Goal: Transaction & Acquisition: Download file/media

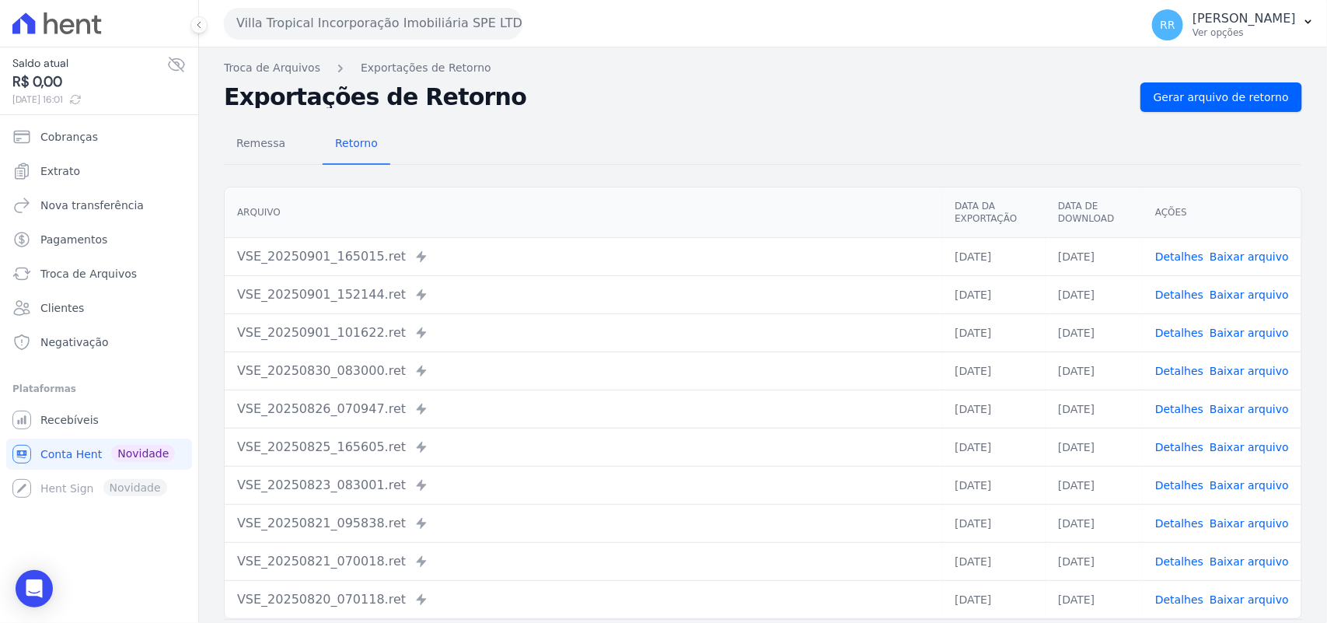
scroll to position [66, 0]
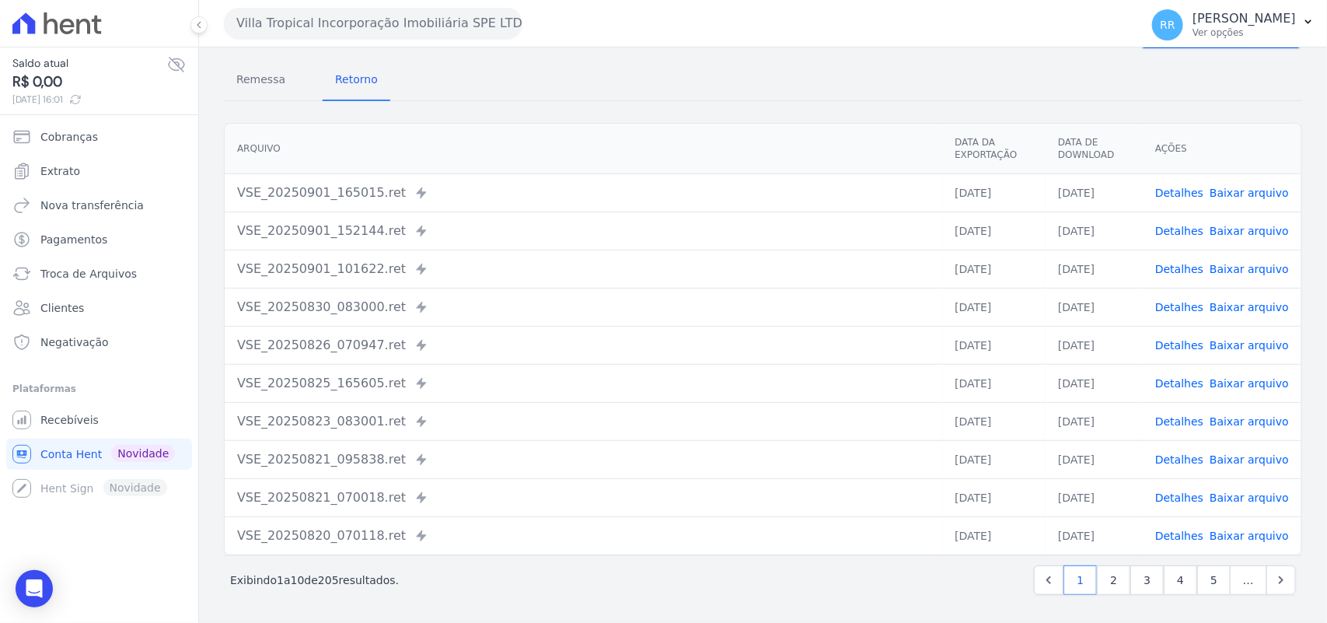
click at [678, 145] on th "Arquivo" at bounding box center [584, 149] width 718 height 51
click at [687, 117] on div "Arquivo Data da Exportação Data de Download Ações VSE_20250901_165015.ret Envia…" at bounding box center [763, 339] width 1128 height 445
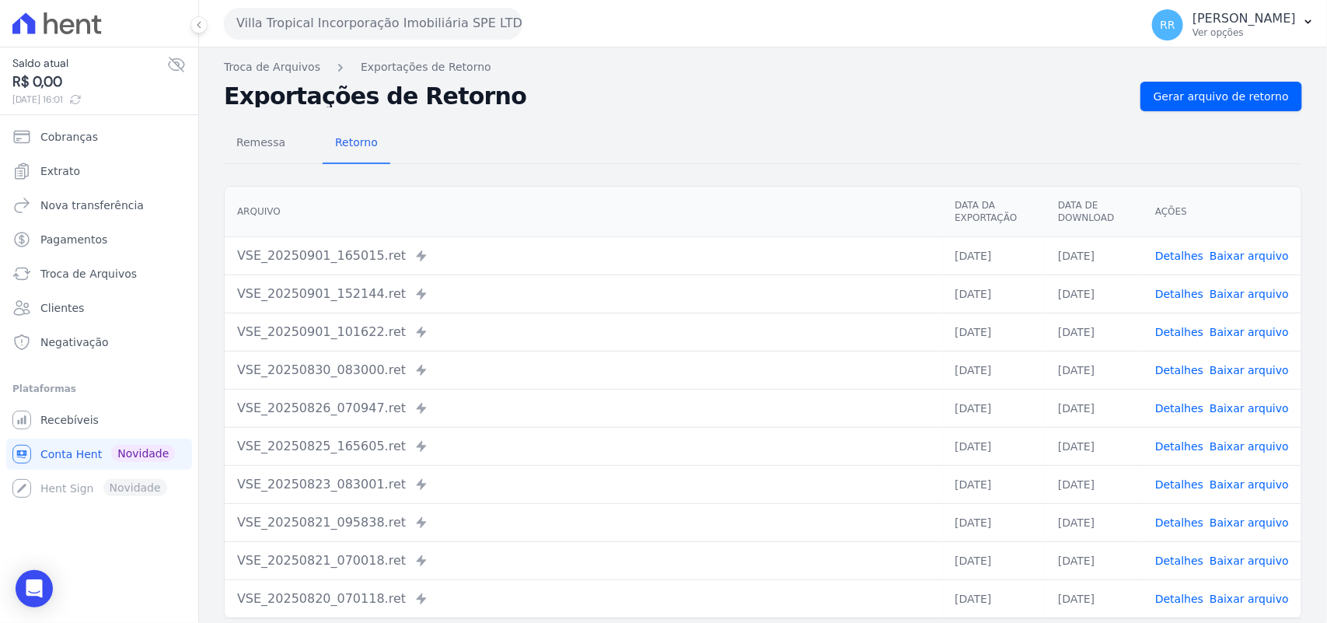
scroll to position [0, 0]
click at [562, 87] on h2 "Exportações de Retorno" at bounding box center [676, 97] width 904 height 22
click at [346, 43] on div "Villa Tropical Incorporação Imobiliária SPE LTDA Via Sul Engenharia AGUAS DE [G…" at bounding box center [679, 23] width 910 height 48
click at [373, 29] on button "Villa Tropical Incorporação Imobiliária SPE LTDA" at bounding box center [373, 23] width 299 height 31
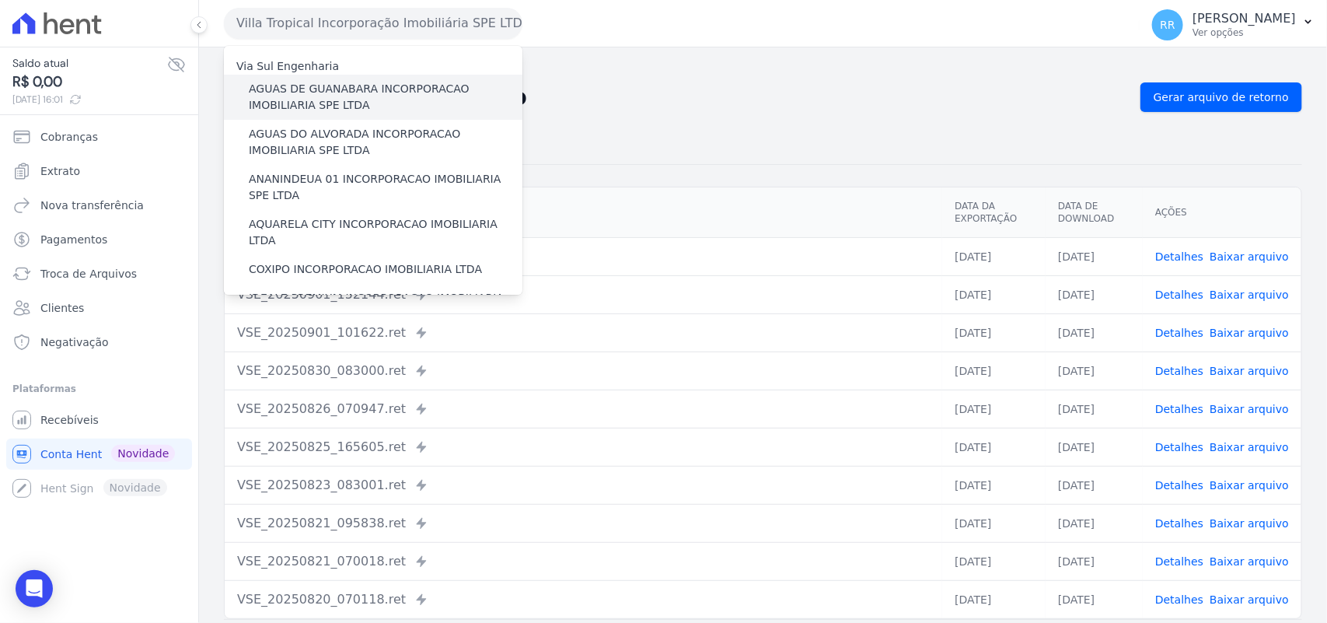
click at [403, 86] on label "AGUAS DE GUANABARA INCORPORACAO IMOBILIARIA SPE LTDA" at bounding box center [386, 97] width 274 height 33
click at [0, 0] on input "AGUAS DE GUANABARA INCORPORACAO IMOBILIARIA SPE LTDA" at bounding box center [0, 0] width 0 height 0
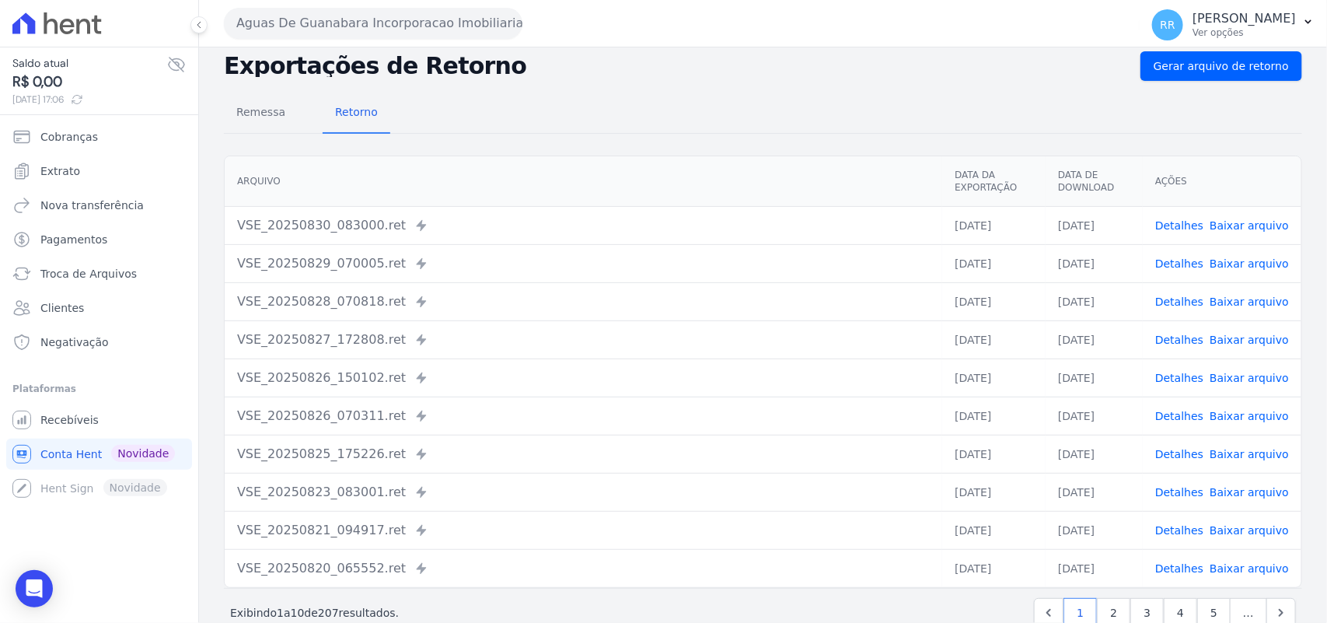
scroll to position [66, 0]
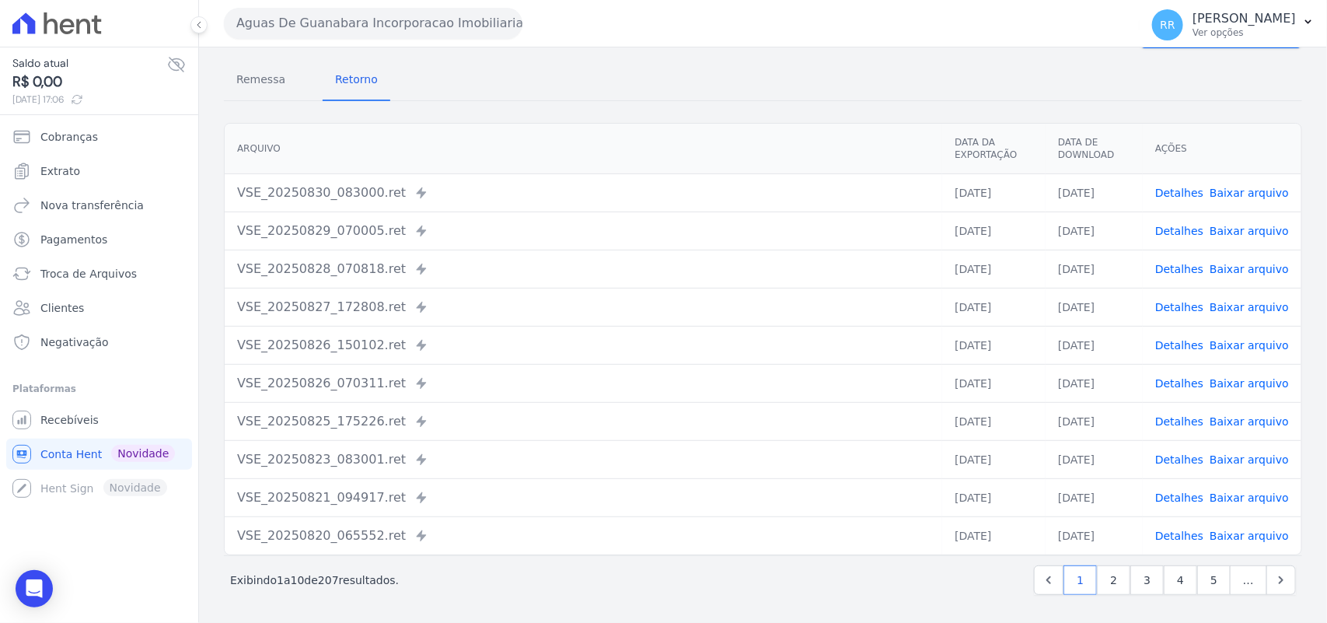
click at [1218, 198] on span "Baixar arquivo" at bounding box center [1249, 193] width 79 height 16
click at [313, 17] on button "Aguas De Guanabara Incorporacao Imobiliaria SPE LTDA" at bounding box center [373, 23] width 299 height 31
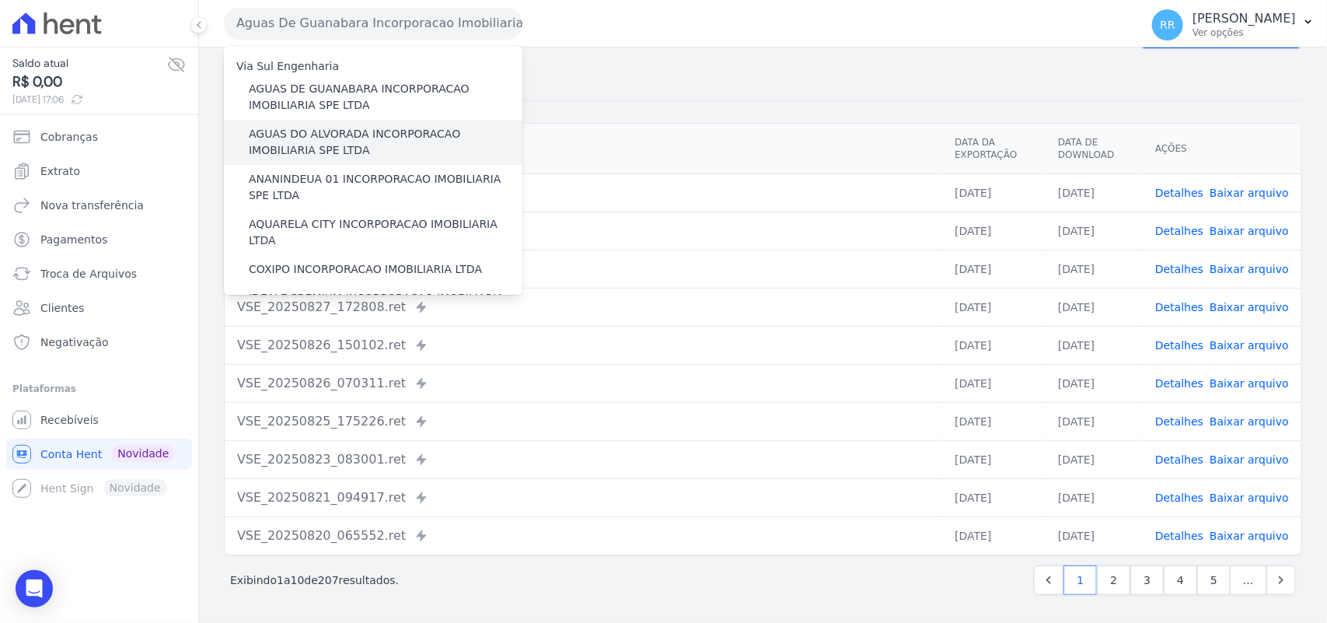
click at [404, 141] on label "AGUAS DO ALVORADA INCORPORACAO IMOBILIARIA SPE LTDA" at bounding box center [386, 142] width 274 height 33
click at [0, 0] on input "AGUAS DO ALVORADA INCORPORACAO IMOBILIARIA SPE LTDA" at bounding box center [0, 0] width 0 height 0
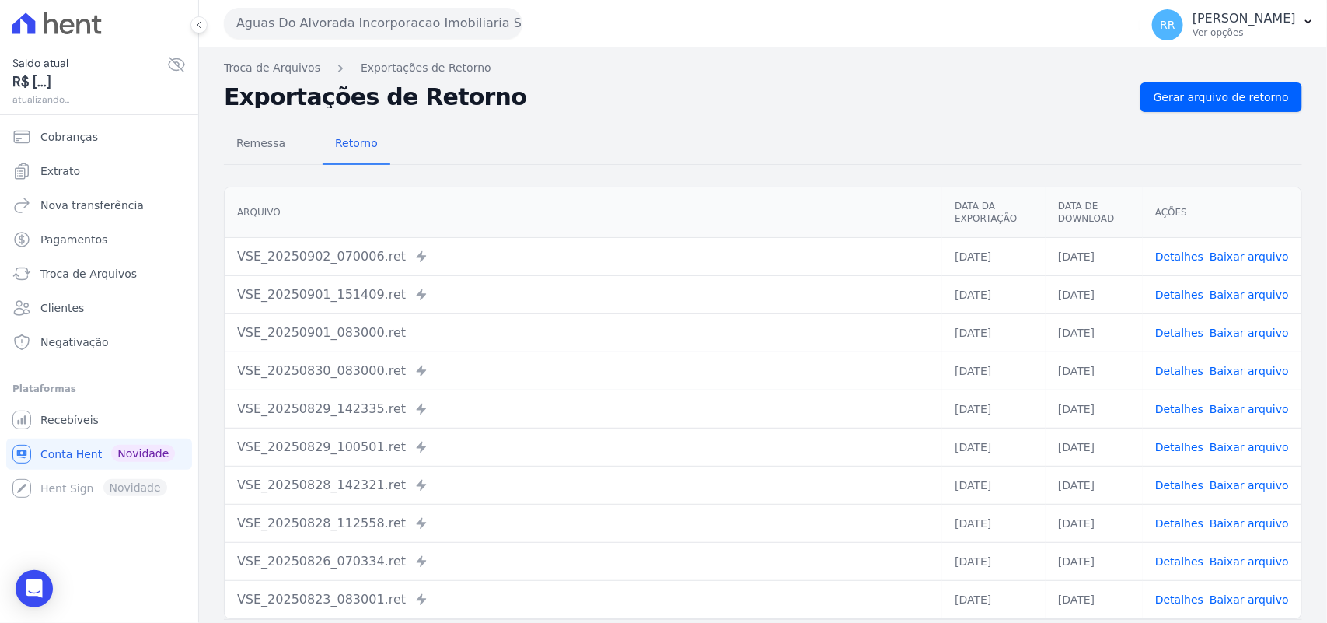
click at [1226, 75] on nav "Troca de Arquivos Exportações de Retorno" at bounding box center [763, 68] width 1079 height 16
click at [1232, 106] on link "Gerar arquivo de retorno" at bounding box center [1222, 97] width 162 height 30
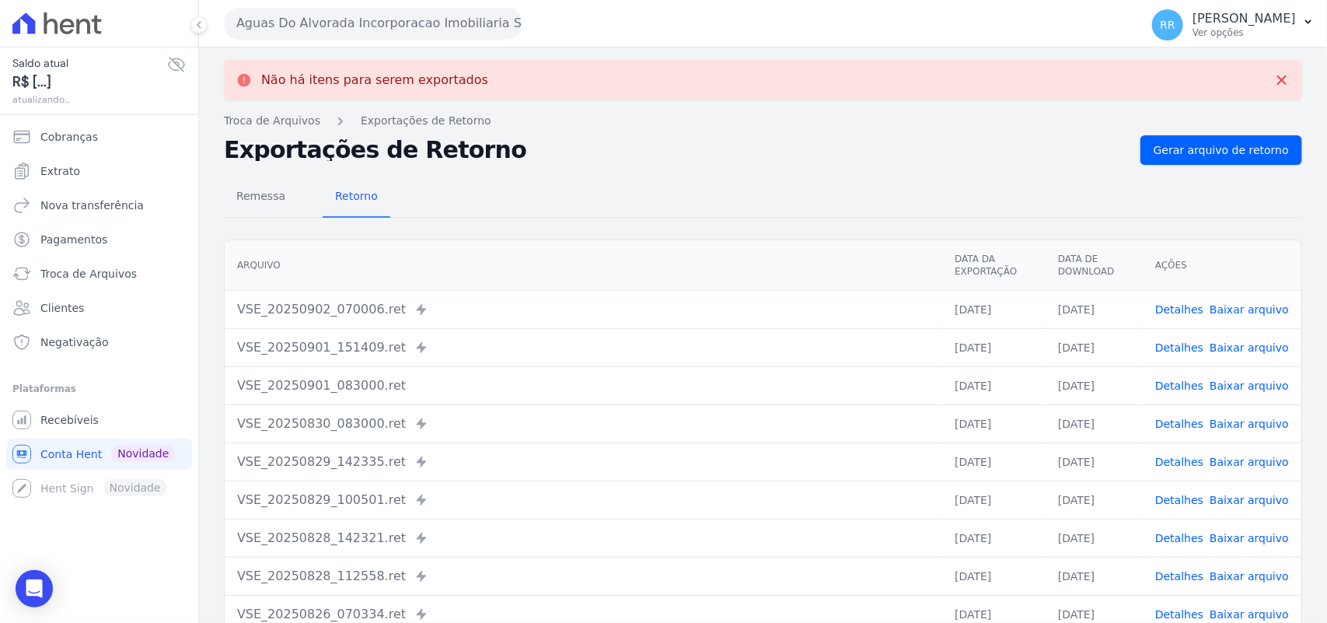
click at [400, 16] on button "Aguas Do Alvorada Incorporacao Imobiliaria SPE LTDA" at bounding box center [373, 23] width 299 height 31
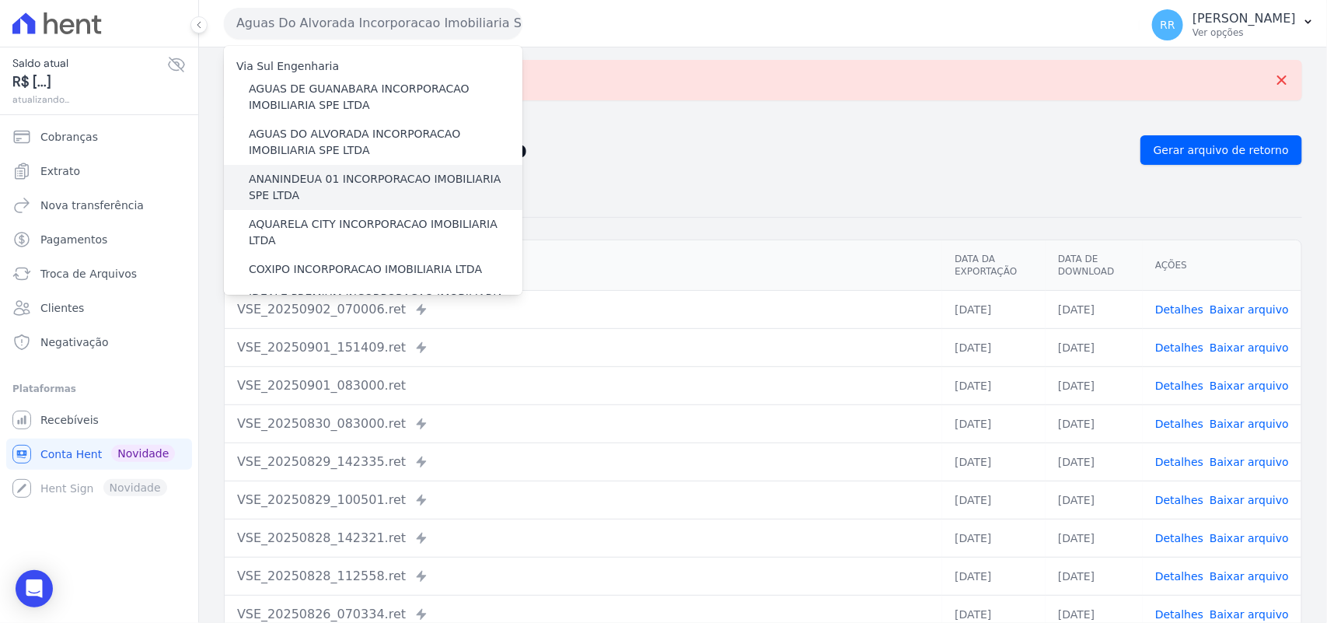
click at [337, 173] on label "ANANINDEUA 01 INCORPORACAO IMOBILIARIA SPE LTDA" at bounding box center [386, 187] width 274 height 33
click at [0, 0] on input "ANANINDEUA 01 INCORPORACAO IMOBILIARIA SPE LTDA" at bounding box center [0, 0] width 0 height 0
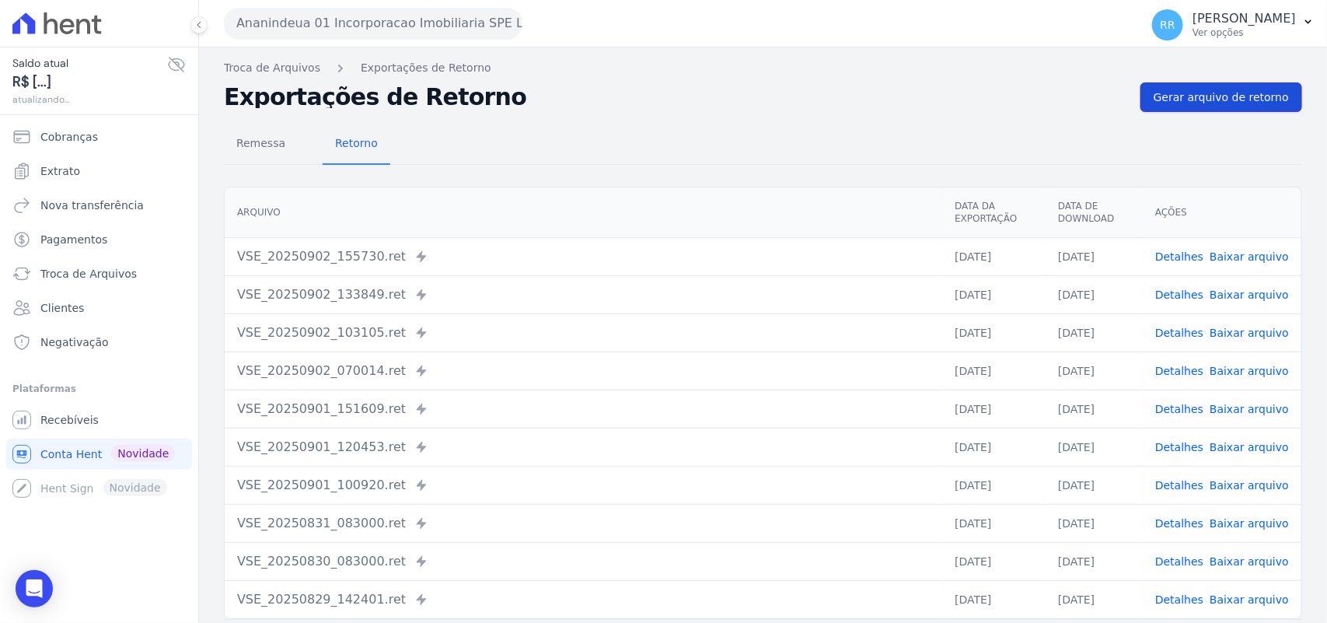
click at [1285, 107] on link "Gerar arquivo de retorno" at bounding box center [1222, 97] width 162 height 30
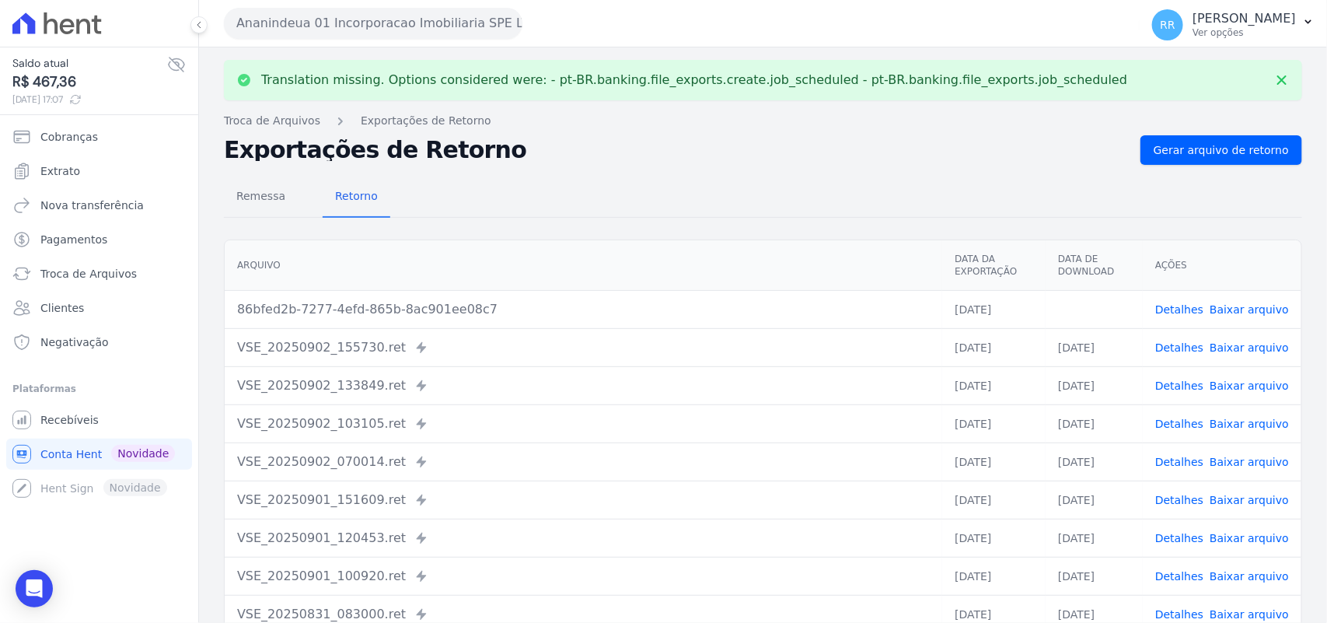
click at [1246, 316] on link "Baixar arquivo" at bounding box center [1249, 309] width 79 height 12
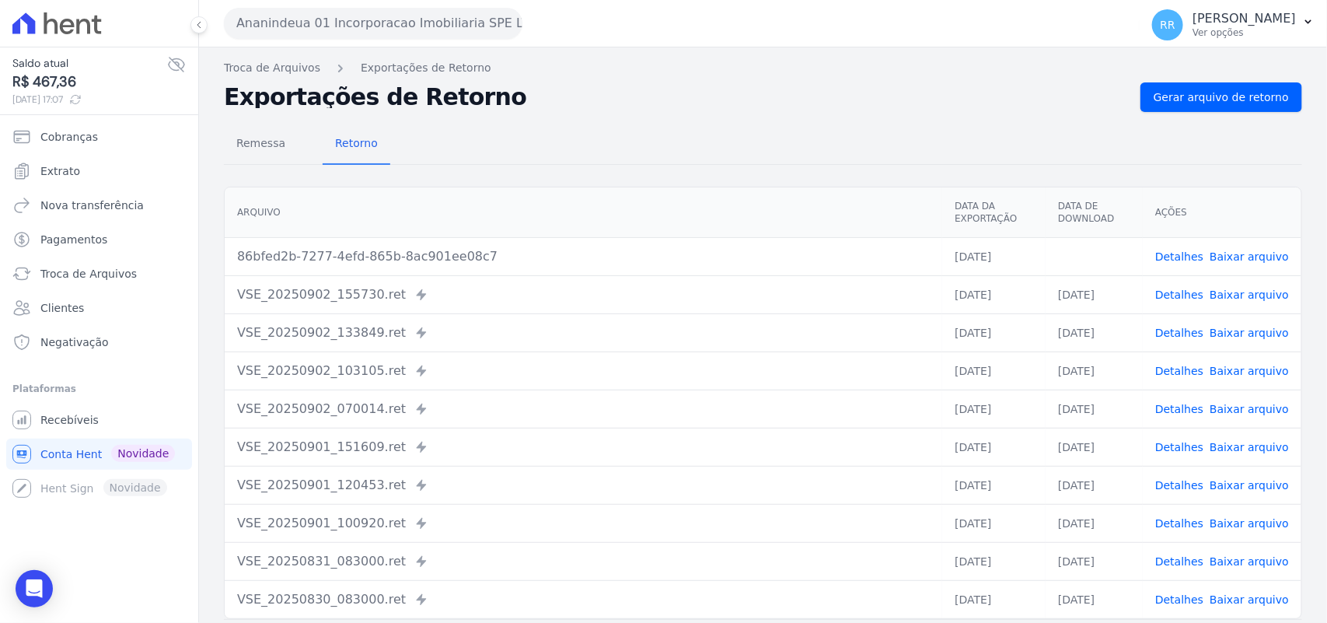
click at [646, 40] on div "Ananindeua 01 Incorporacao Imobiliaria SPE LTDA Via Sul Engenharia AGUAS DE [GE…" at bounding box center [679, 23] width 910 height 48
click at [453, 12] on button "Ananindeua 01 Incorporacao Imobiliaria SPE LTDA" at bounding box center [373, 23] width 299 height 31
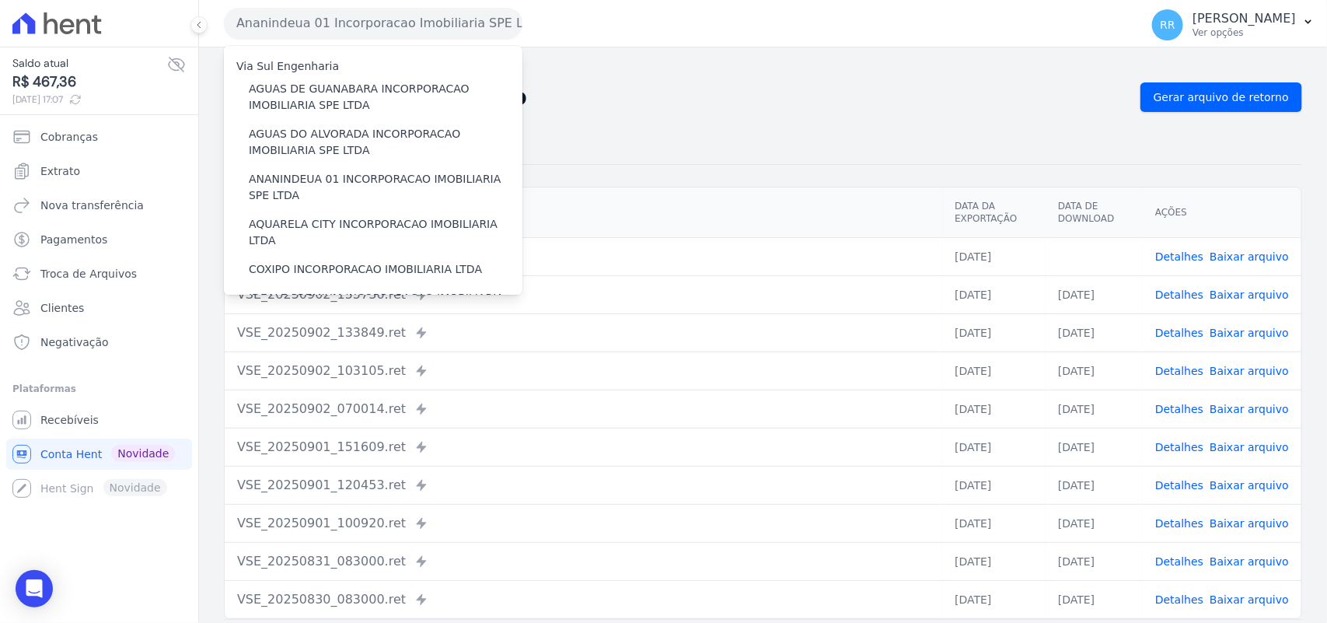
drag, startPoint x: 321, startPoint y: 89, endPoint x: 832, endPoint y: 68, distance: 511.3
click at [832, 68] on nav "Troca de Arquivos Exportações de Retorno" at bounding box center [763, 68] width 1079 height 16
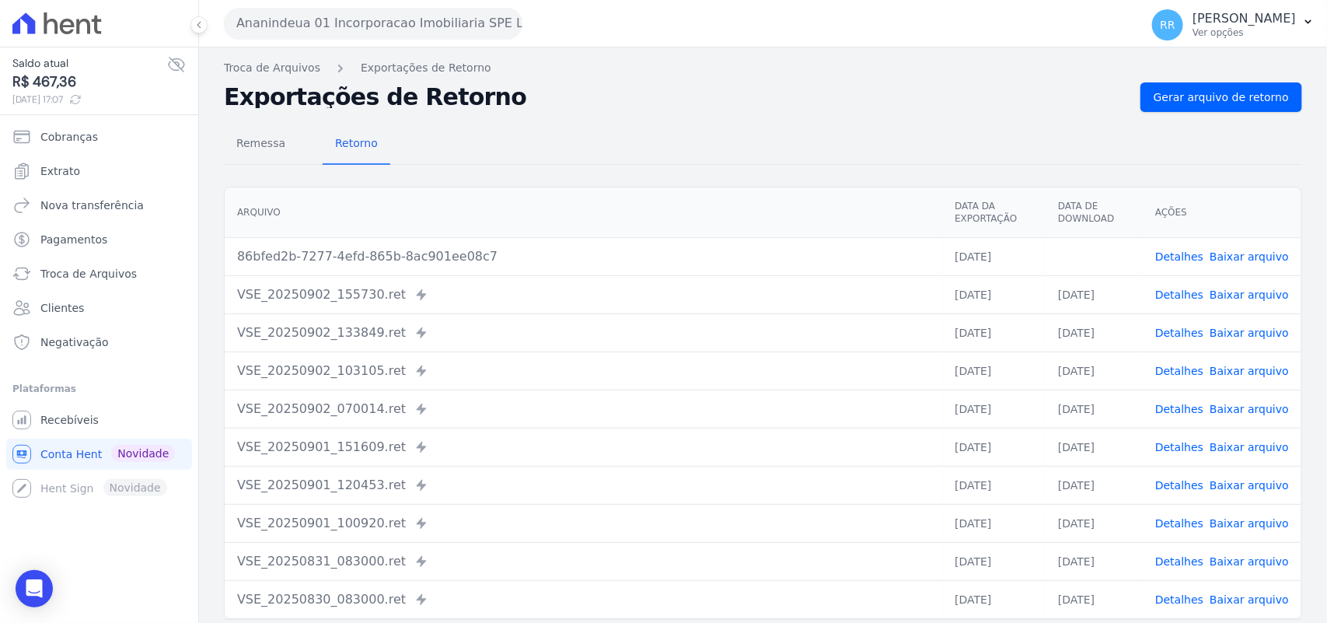
click at [444, 33] on button "Ananindeua 01 Incorporacao Imobiliaria SPE LTDA" at bounding box center [373, 23] width 299 height 31
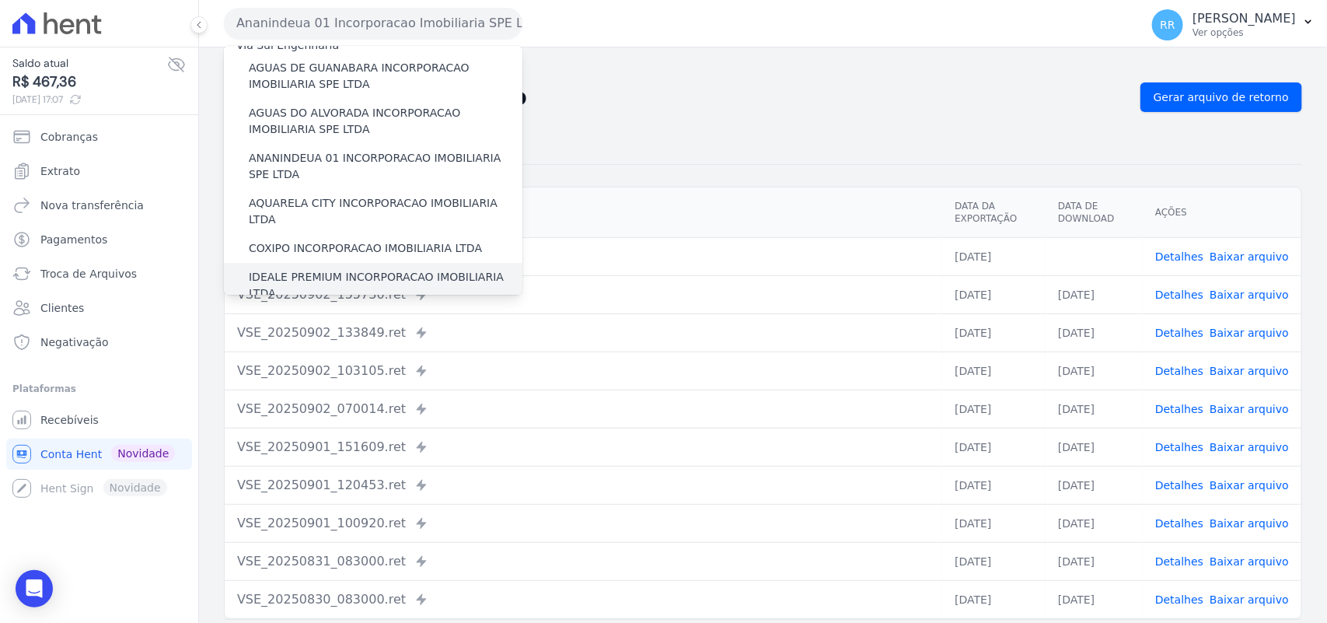
scroll to position [0, 0]
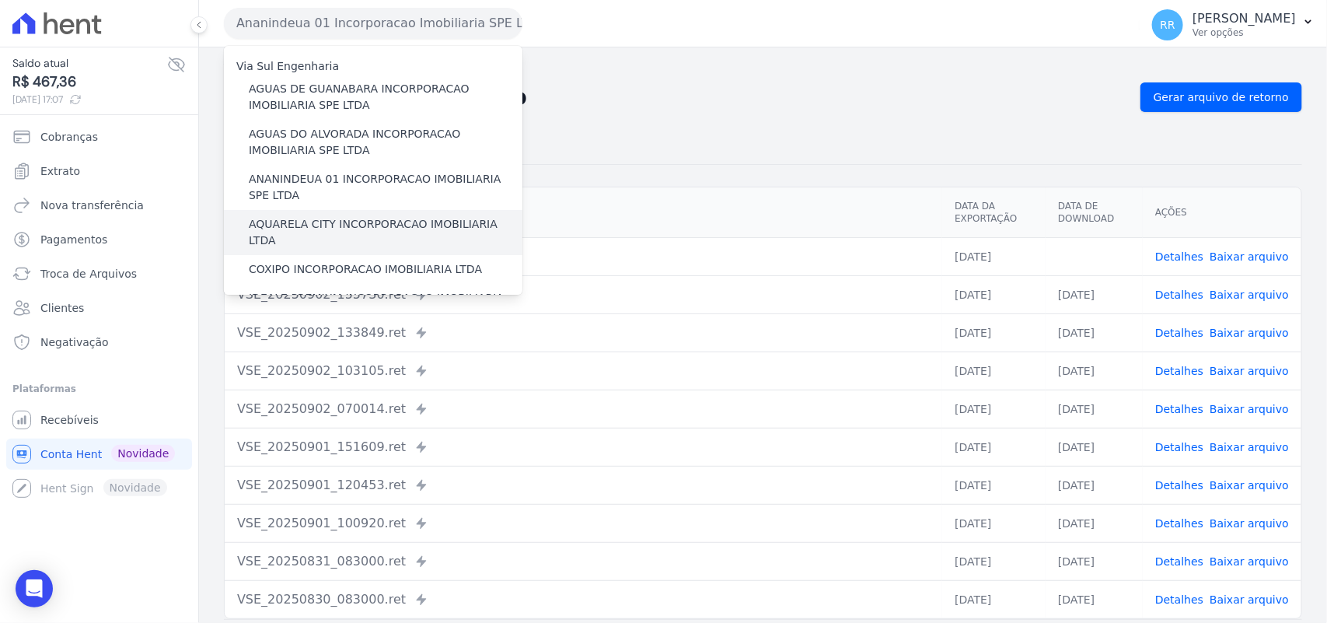
click at [352, 232] on label "AQUARELA CITY INCORPORACAO IMOBILIARIA LTDA" at bounding box center [386, 232] width 274 height 33
click at [0, 0] on input "AQUARELA CITY INCORPORACAO IMOBILIARIA LTDA" at bounding box center [0, 0] width 0 height 0
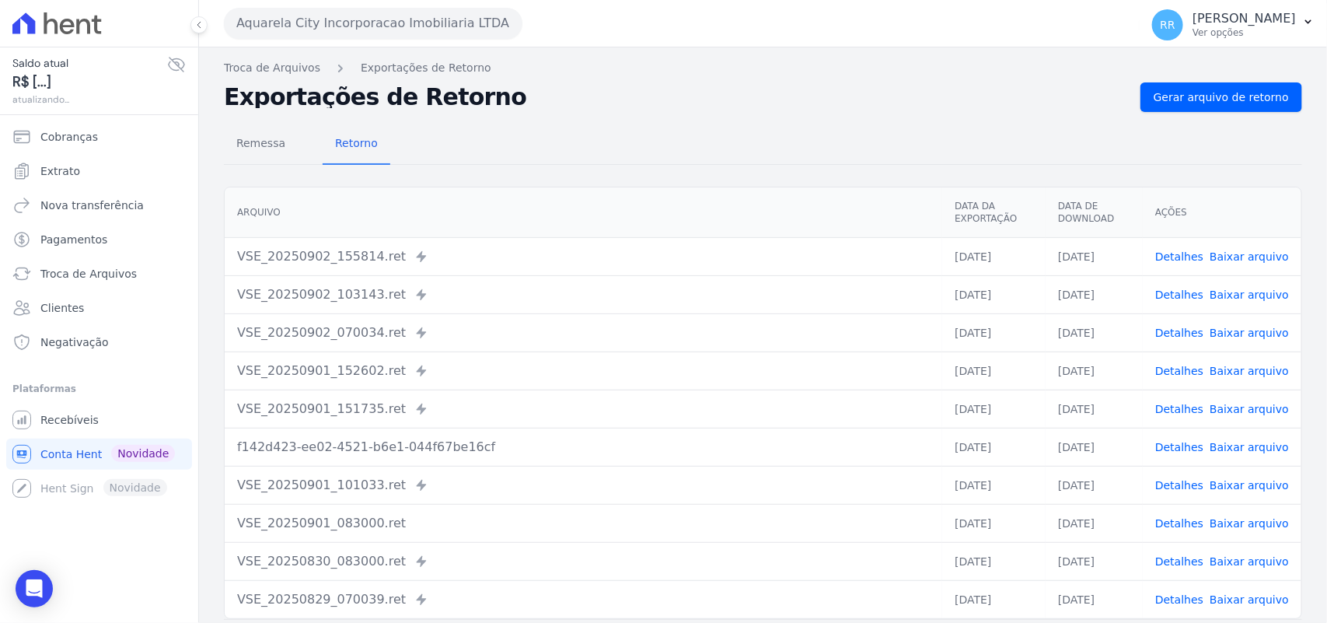
click at [1124, 68] on nav "Troca de Arquivos Exportações de Retorno" at bounding box center [763, 68] width 1079 height 16
click at [1151, 78] on div "Troca de Arquivos Exportações de Retorno Exportações de Retorno Gerar arquivo d…" at bounding box center [763, 366] width 1128 height 639
click at [1159, 89] on span "Gerar arquivo de retorno" at bounding box center [1221, 97] width 135 height 16
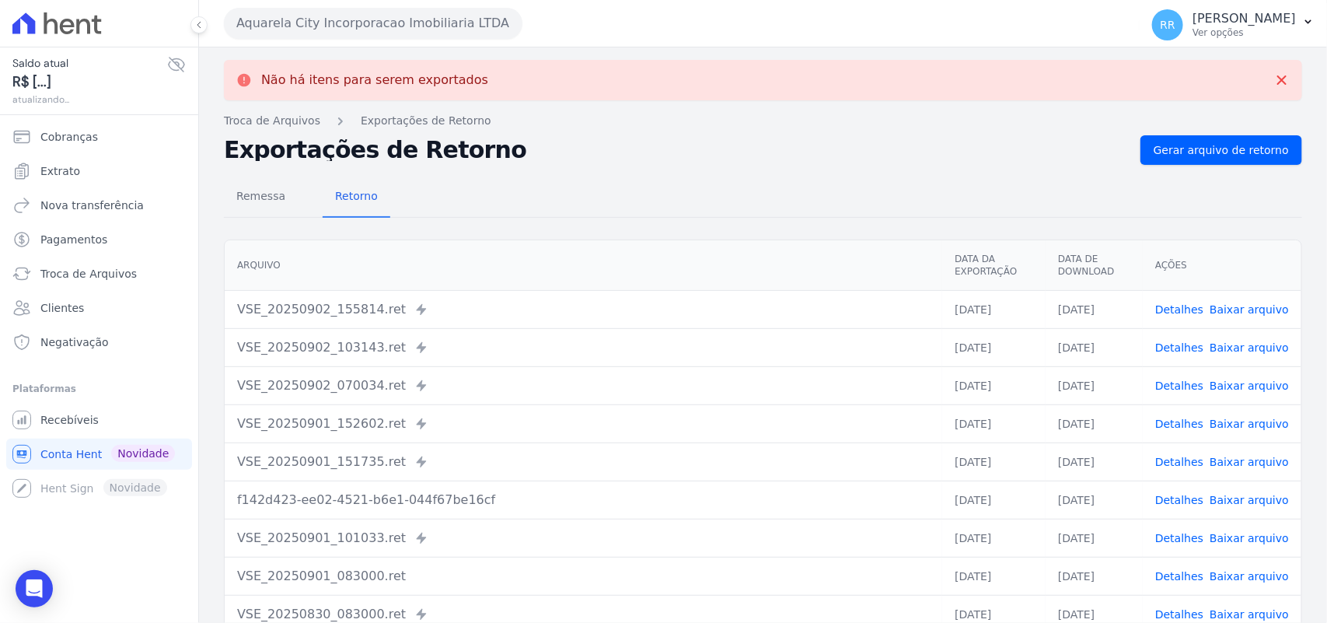
click at [382, 23] on button "Aquarela City Incorporacao Imobiliaria LTDA" at bounding box center [373, 23] width 299 height 31
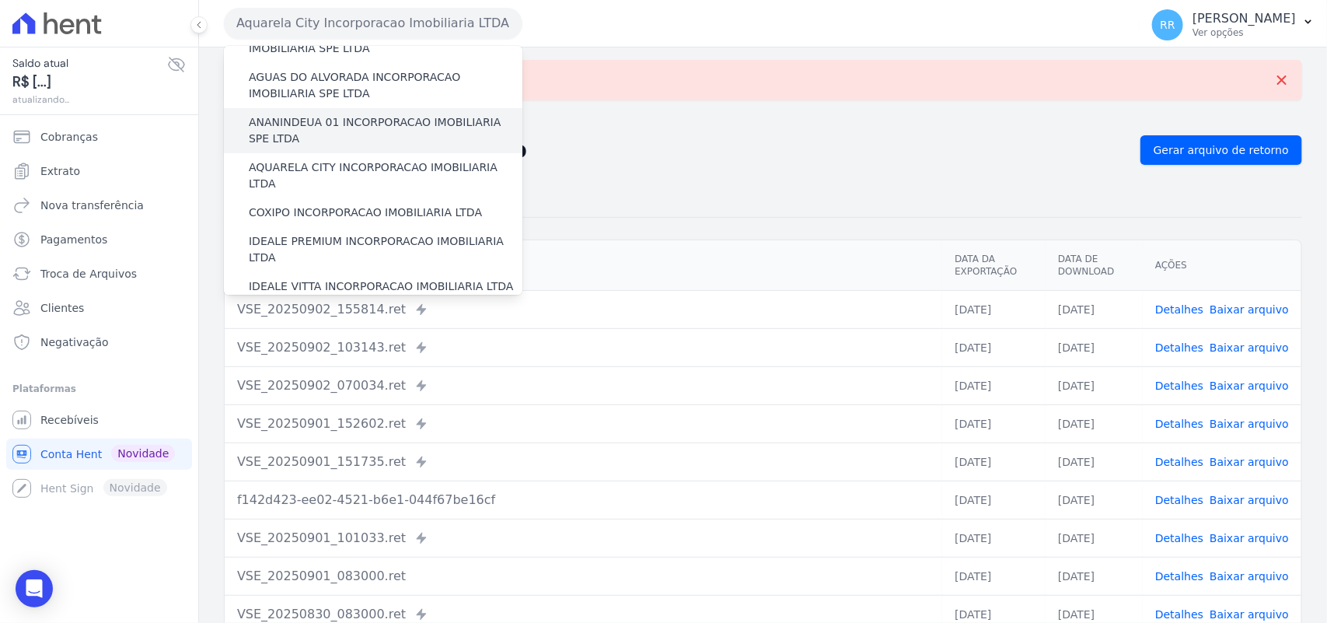
scroll to position [129, 0]
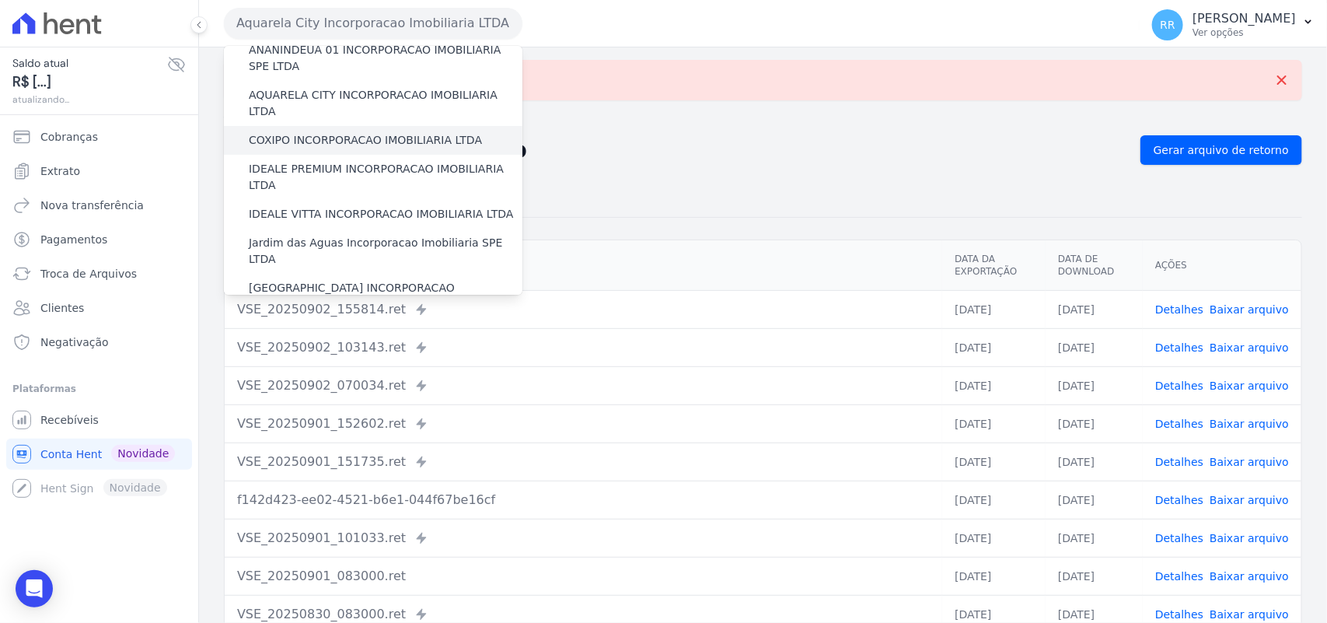
click at [366, 132] on label "COXIPO INCORPORACAO IMOBILIARIA LTDA" at bounding box center [365, 140] width 233 height 16
click at [0, 0] on input "COXIPO INCORPORACAO IMOBILIARIA LTDA" at bounding box center [0, 0] width 0 height 0
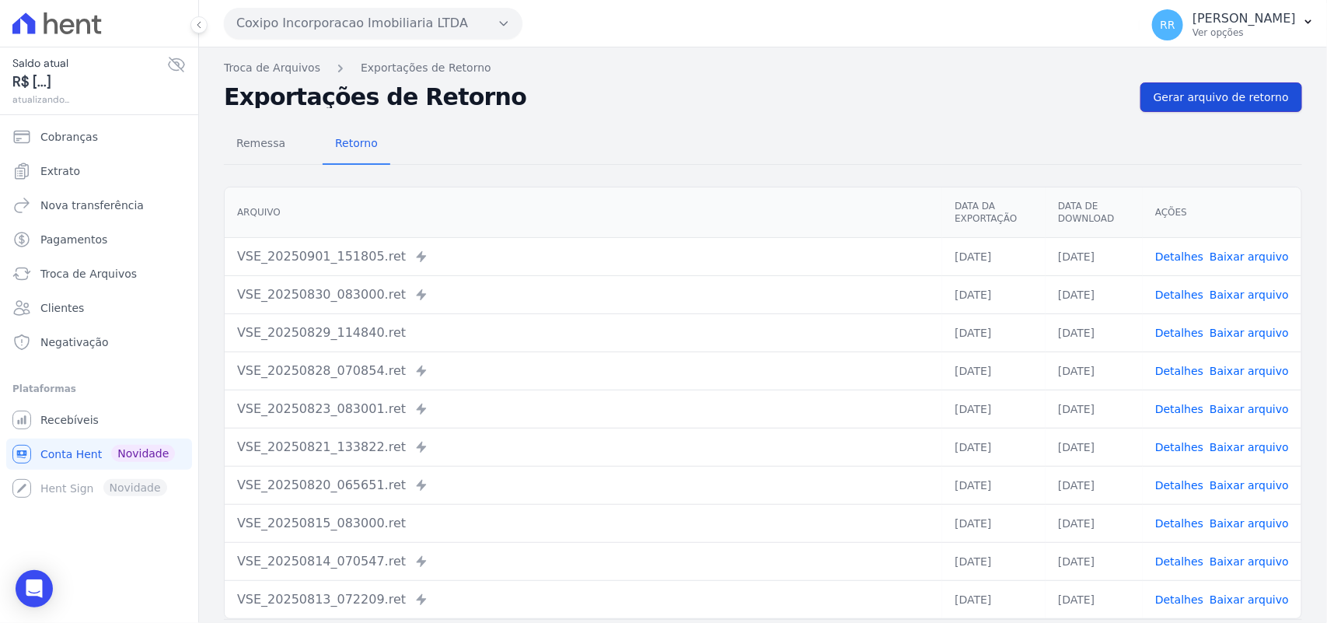
click at [1208, 100] on span "Gerar arquivo de retorno" at bounding box center [1221, 97] width 135 height 16
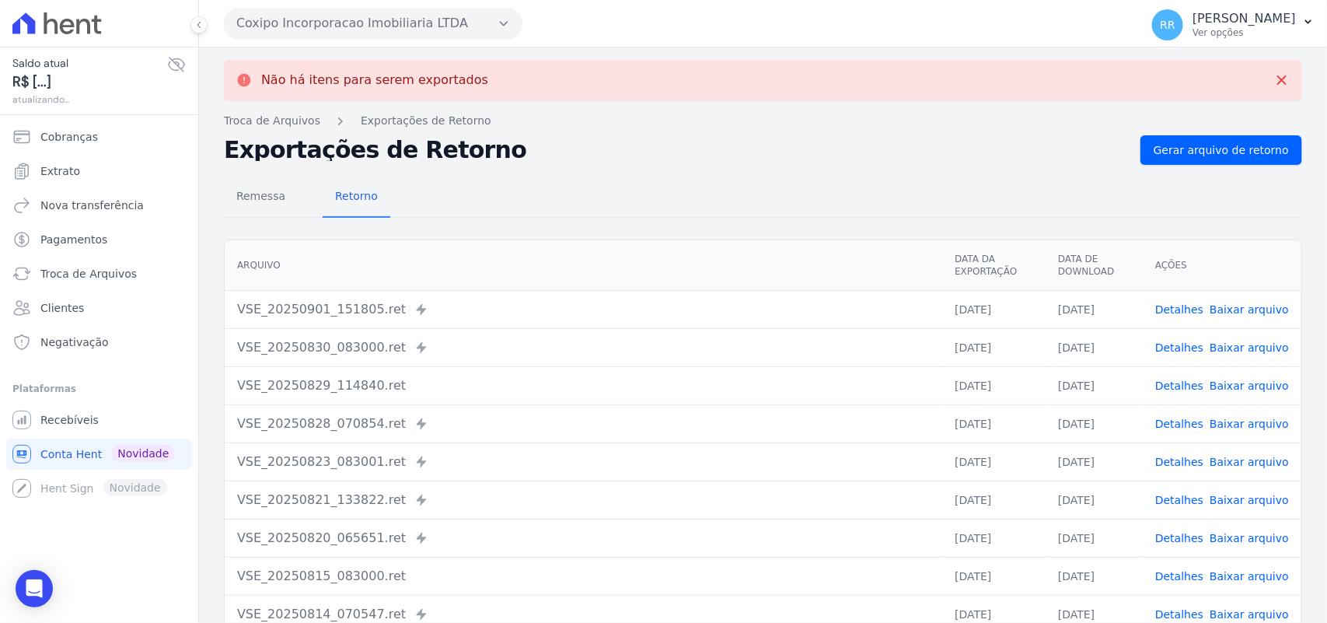
click at [336, 9] on button "Coxipo Incorporacao Imobiliaria LTDA" at bounding box center [373, 23] width 299 height 31
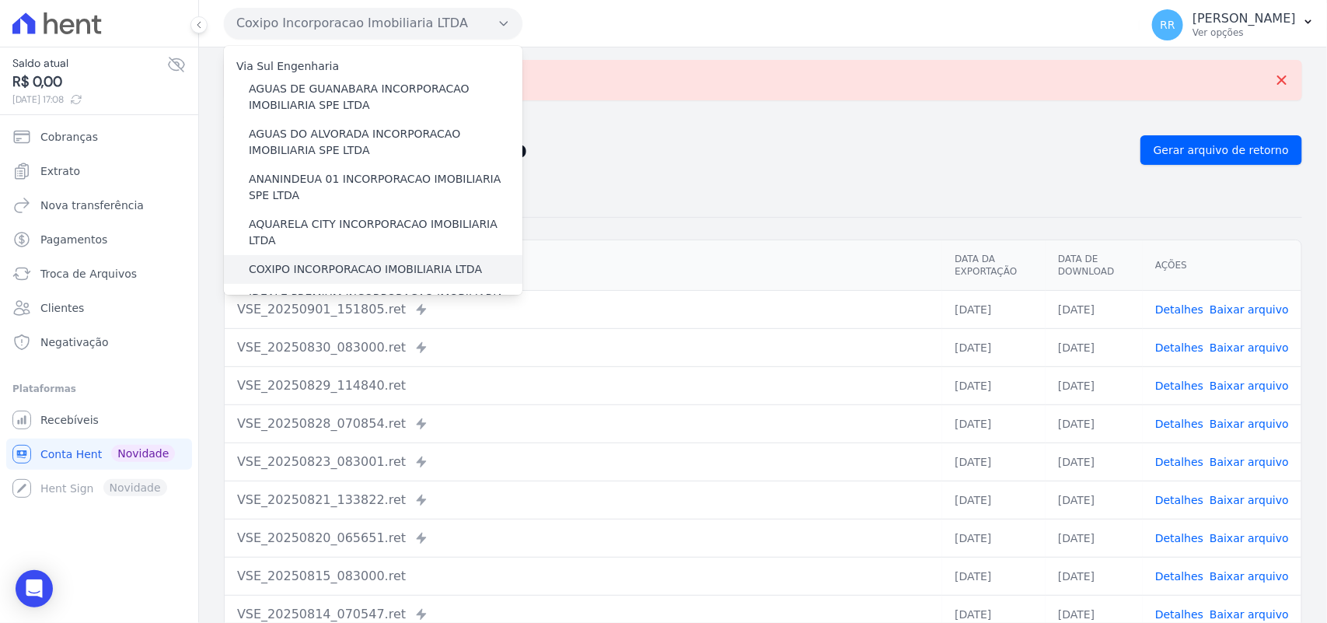
click at [319, 266] on div "COXIPO INCORPORACAO IMOBILIARIA LTDA" at bounding box center [373, 269] width 299 height 29
click at [313, 284] on div "IDEALE PREMIUM INCORPORACAO IMOBILIARIA LTDA" at bounding box center [373, 306] width 299 height 45
click at [307, 290] on label "IDEALE PREMIUM INCORPORACAO IMOBILIARIA LTDA" at bounding box center [386, 306] width 274 height 33
click at [0, 0] on input "IDEALE PREMIUM INCORPORACAO IMOBILIARIA LTDA" at bounding box center [0, 0] width 0 height 0
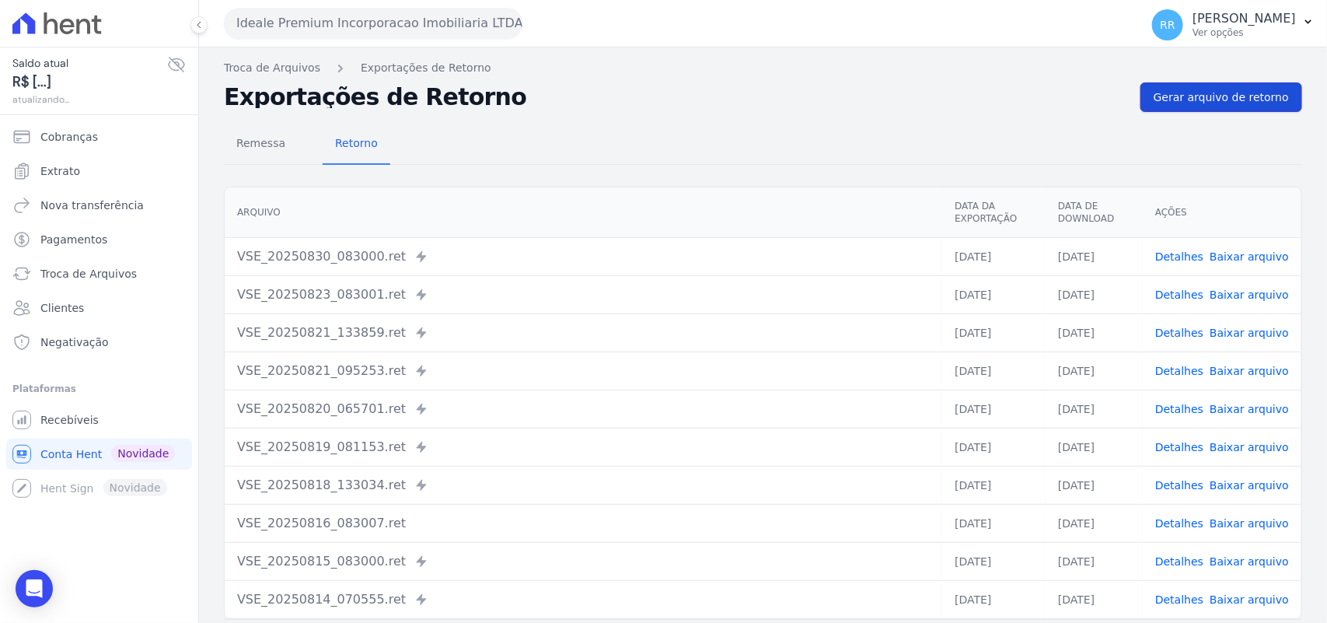
click at [1222, 96] on span "Gerar arquivo de retorno" at bounding box center [1221, 97] width 135 height 16
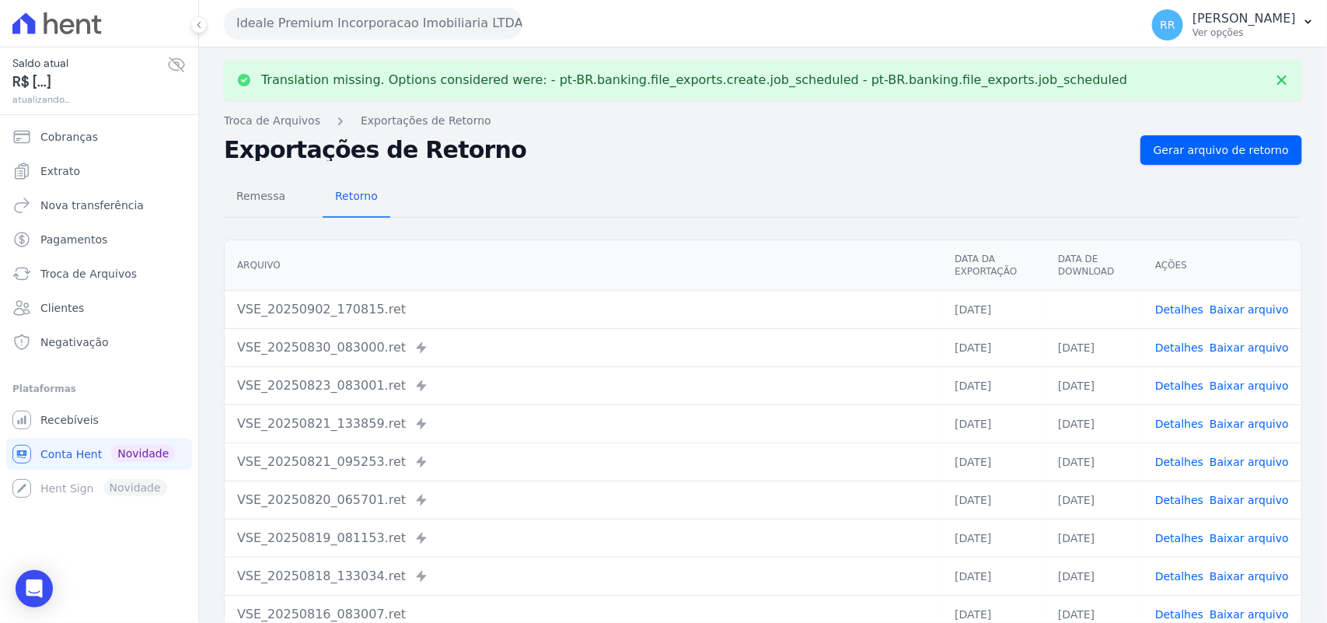
click at [1222, 303] on link "Baixar arquivo" at bounding box center [1249, 309] width 79 height 12
click at [570, 160] on h2 "Exportações de Retorno" at bounding box center [676, 150] width 904 height 22
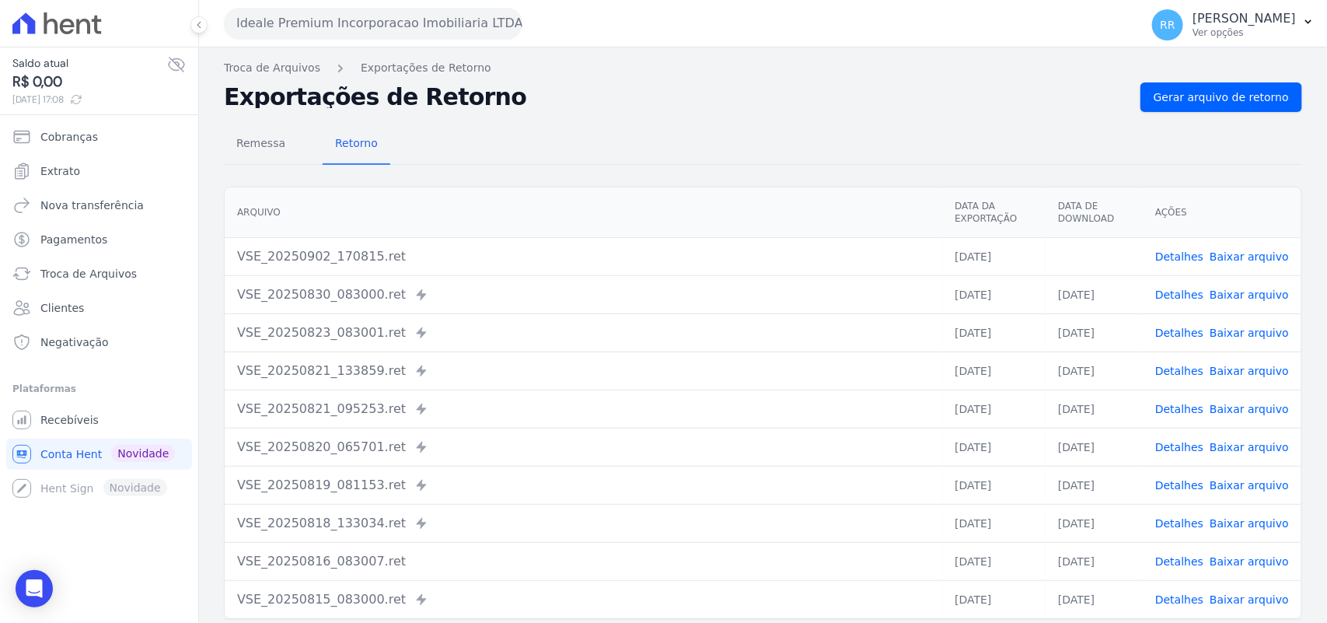
click at [767, 127] on div "Remessa Retorno" at bounding box center [763, 144] width 1079 height 40
click at [277, 10] on button "Ideale Premium Incorporacao Imobiliaria LTDA" at bounding box center [373, 23] width 299 height 31
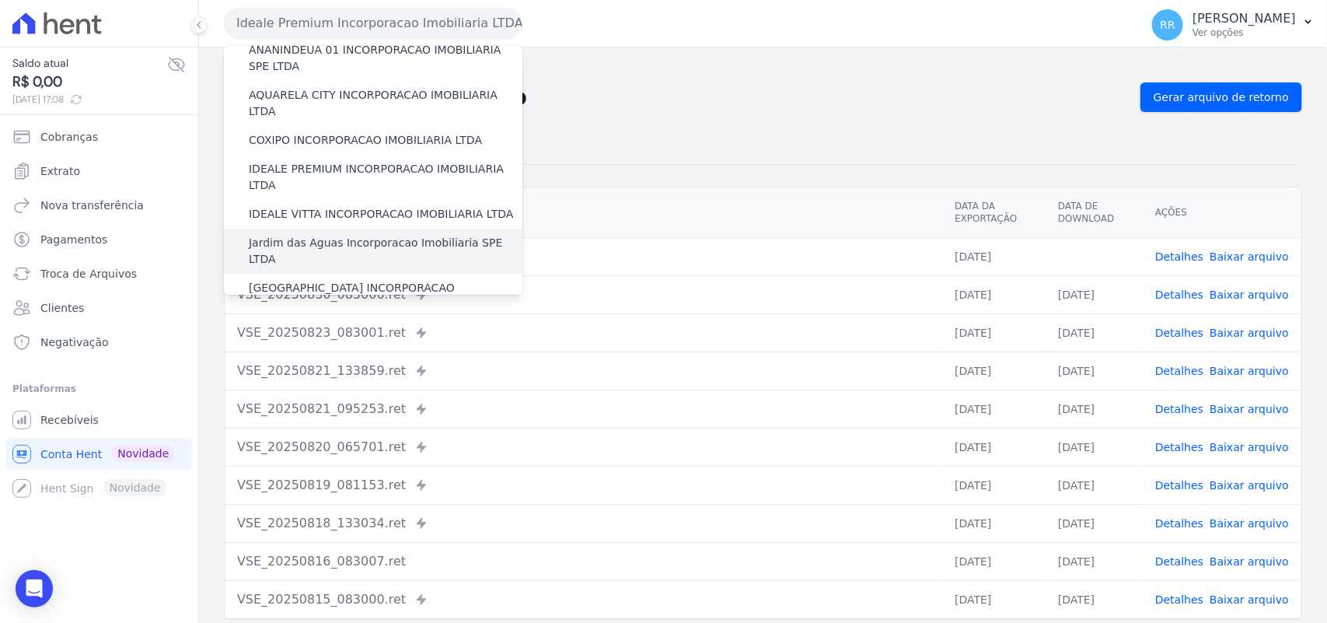
click at [329, 235] on label "Jardim das Aguas Incorporacao Imobiliaria SPE LTDA" at bounding box center [386, 251] width 274 height 33
click at [0, 0] on input "Jardim das Aguas Incorporacao Imobiliaria SPE LTDA" at bounding box center [0, 0] width 0 height 0
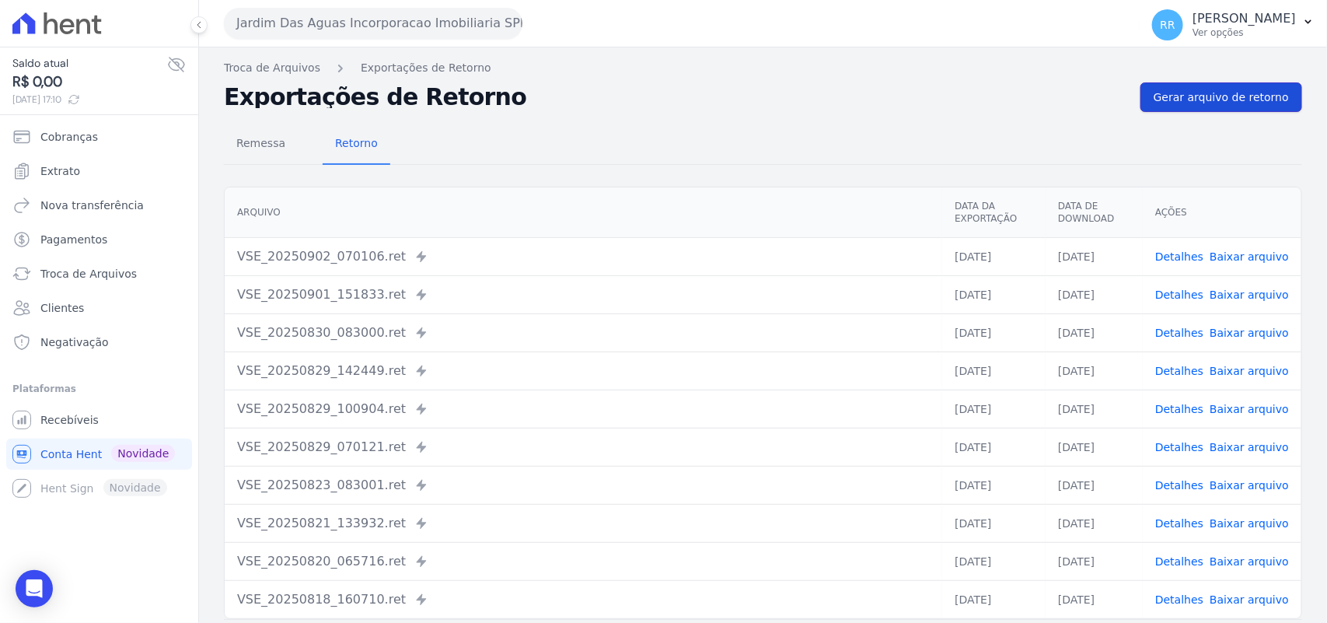
click at [1256, 94] on span "Gerar arquivo de retorno" at bounding box center [1221, 97] width 135 height 16
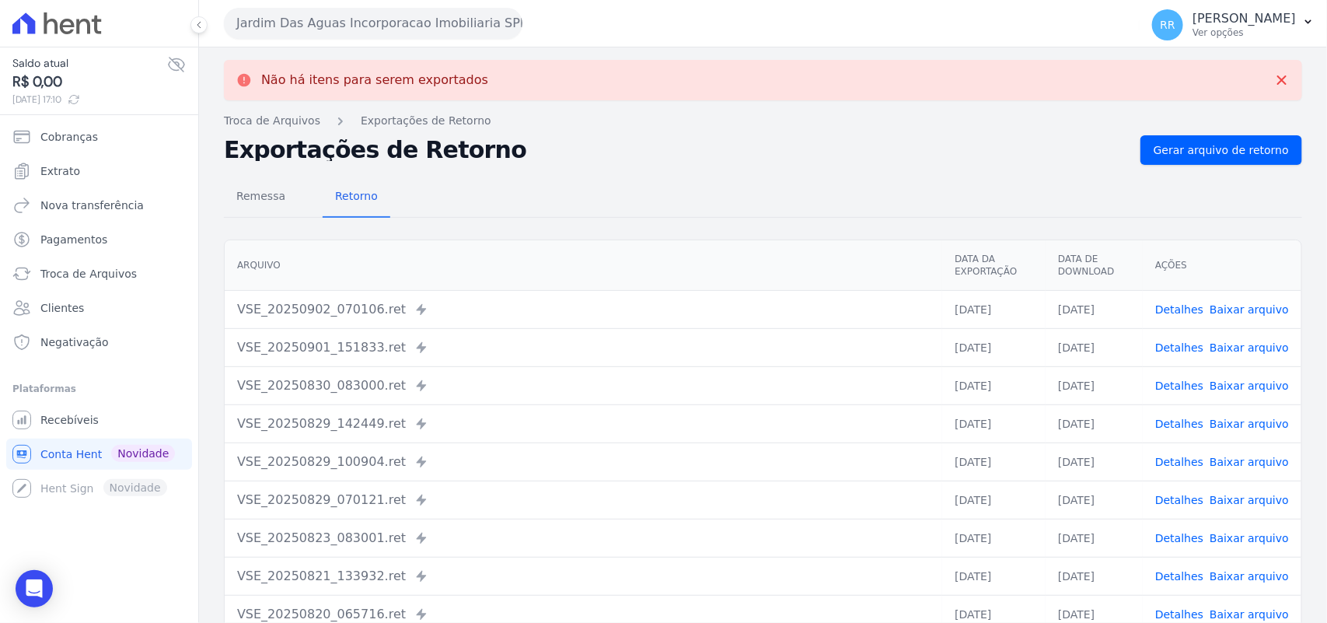
click at [258, 31] on button "Jardim Das Aguas Incorporacao Imobiliaria SPE LTDA" at bounding box center [373, 23] width 299 height 31
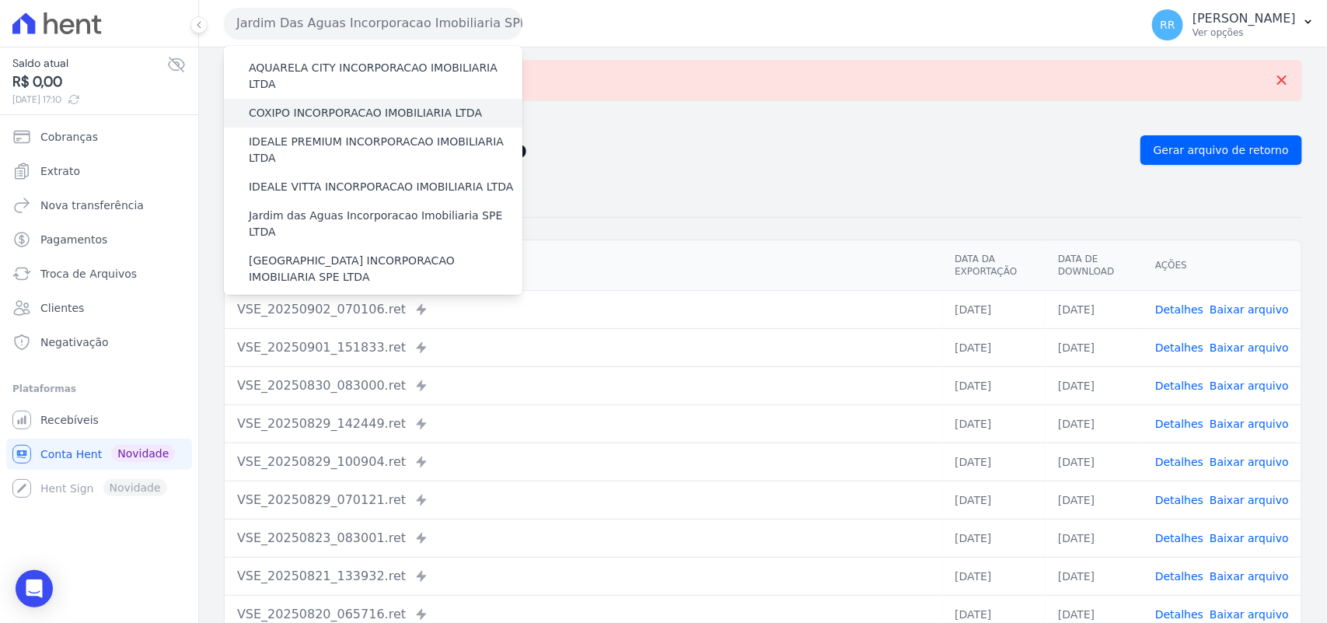
scroll to position [194, 0]
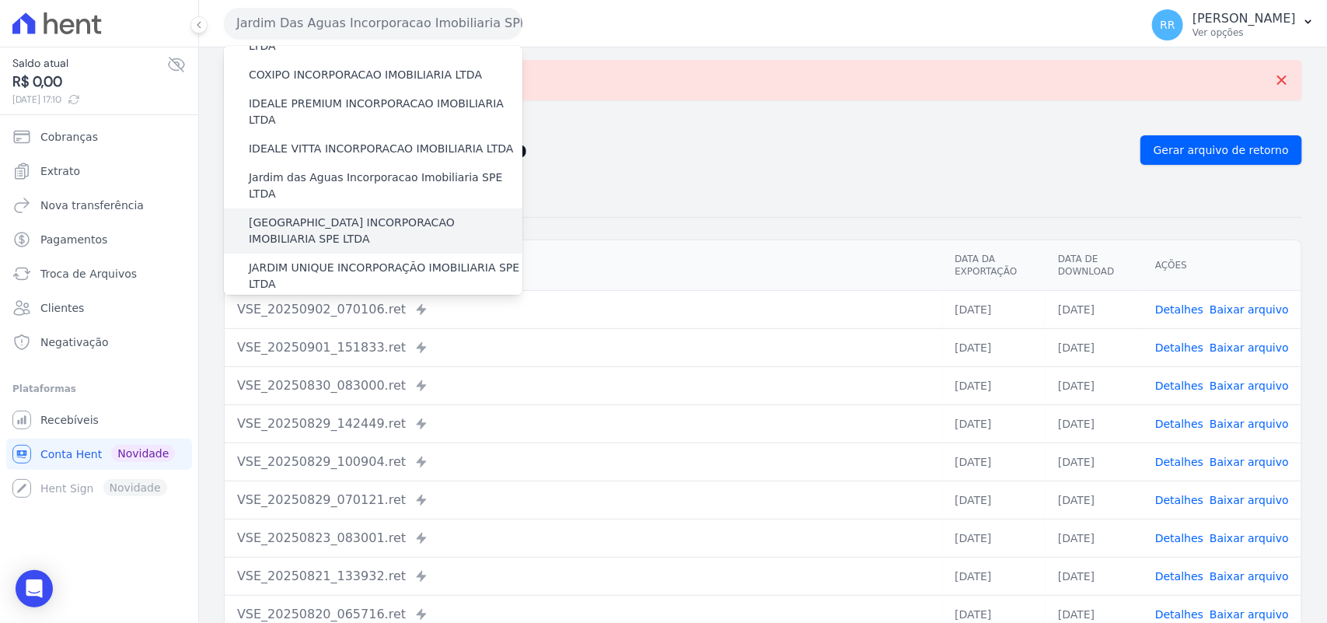
click at [311, 215] on label "[GEOGRAPHIC_DATA] INCORPORACAO IMOBILIARIA SPE LTDA" at bounding box center [386, 231] width 274 height 33
click at [0, 0] on input "[GEOGRAPHIC_DATA] INCORPORACAO IMOBILIARIA SPE LTDA" at bounding box center [0, 0] width 0 height 0
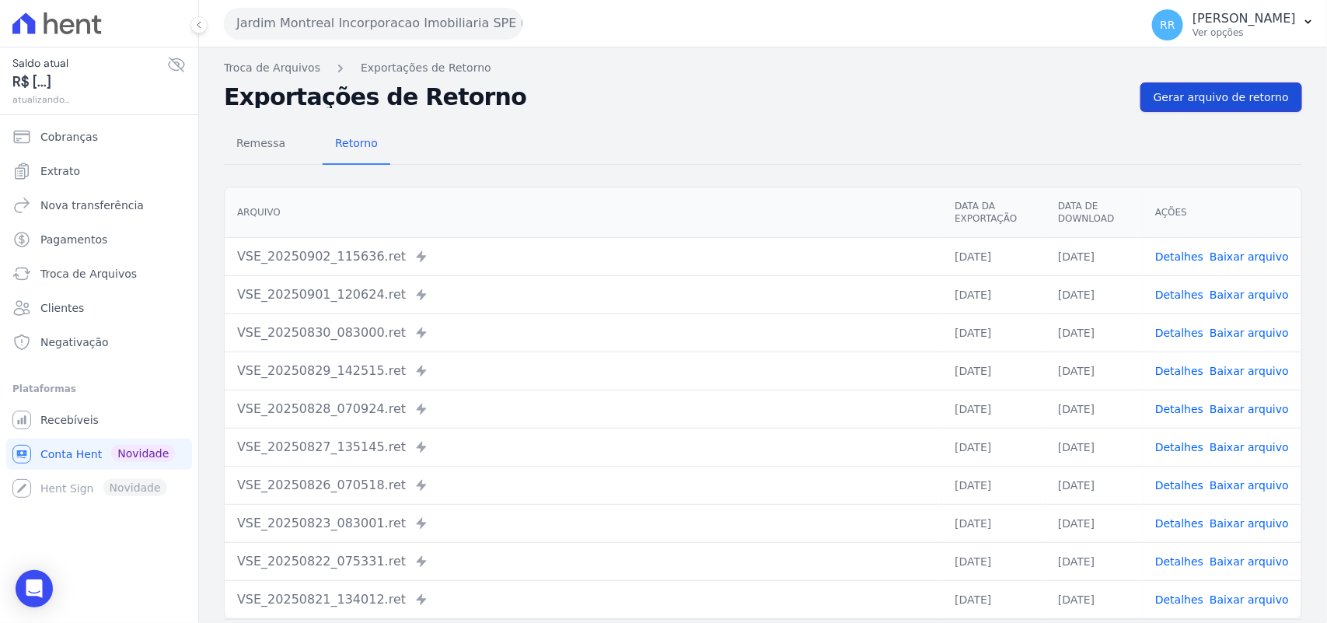
click at [1208, 94] on span "Gerar arquivo de retorno" at bounding box center [1221, 97] width 135 height 16
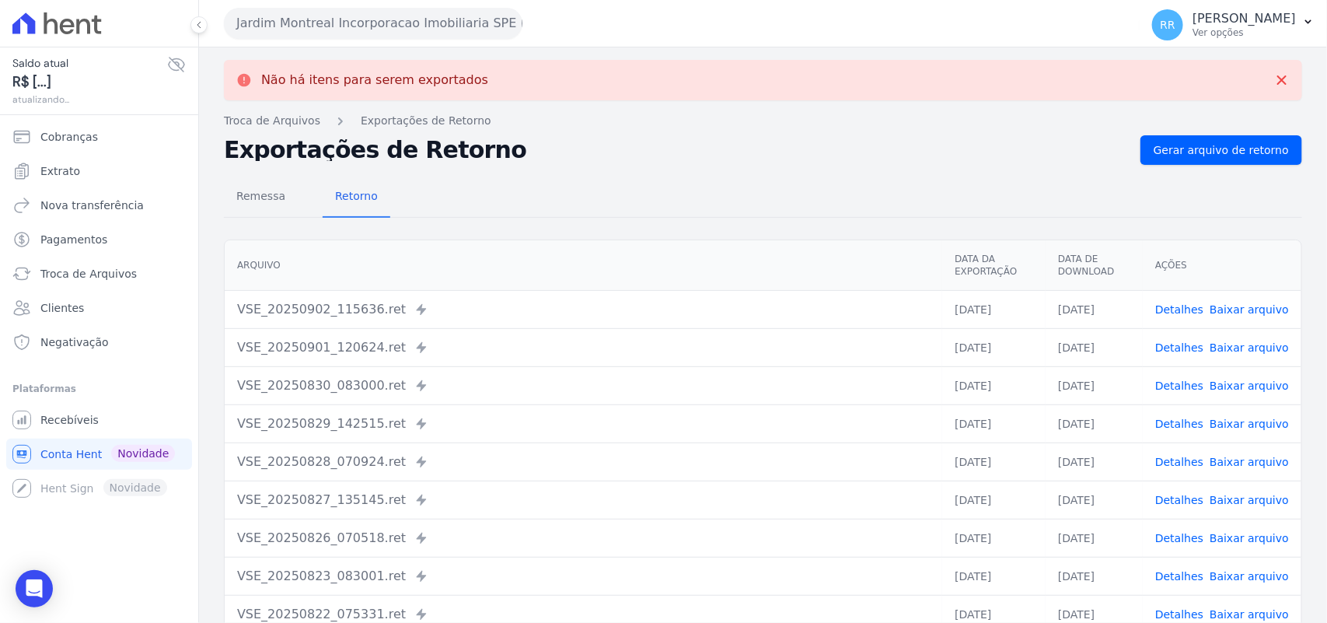
click at [491, 17] on button "Jardim Montreal Incorporacao Imobiliaria SPE LTDA" at bounding box center [373, 23] width 299 height 31
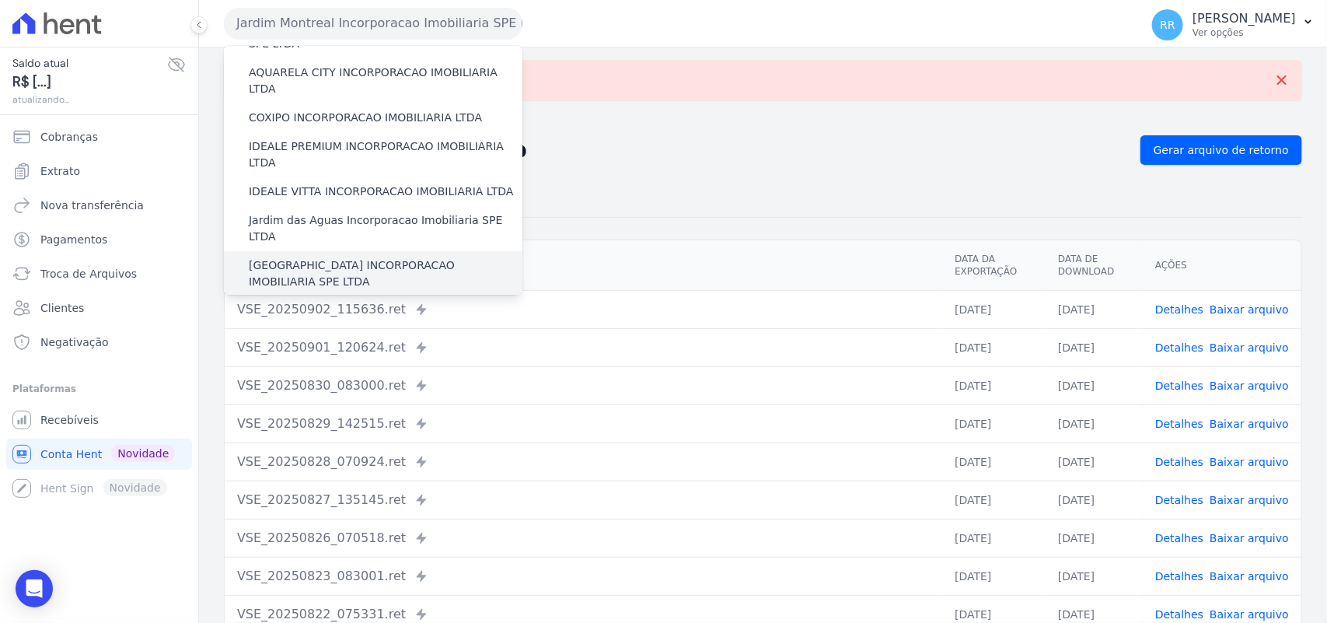
scroll to position [162, 0]
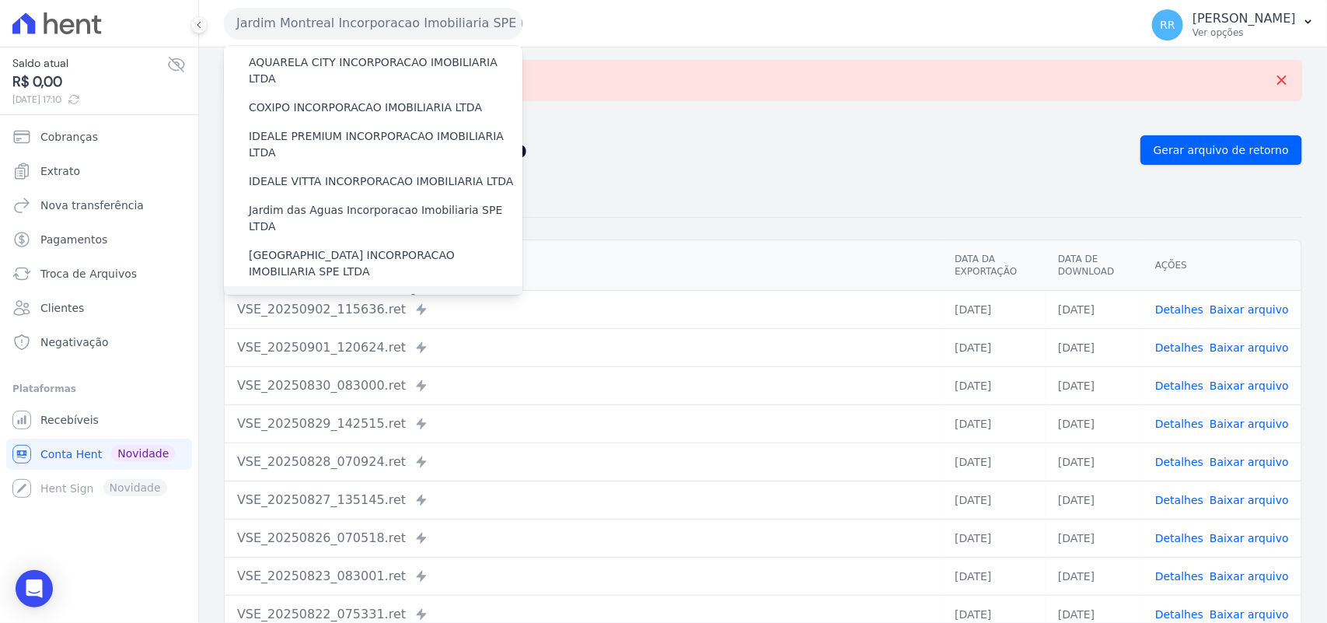
click at [335, 292] on label "JARDIM UNIQUE INCORPORAÇÃO IMOBILIARIA SPE LTDA" at bounding box center [386, 308] width 274 height 33
click at [0, 0] on input "JARDIM UNIQUE INCORPORAÇÃO IMOBILIARIA SPE LTDA" at bounding box center [0, 0] width 0 height 0
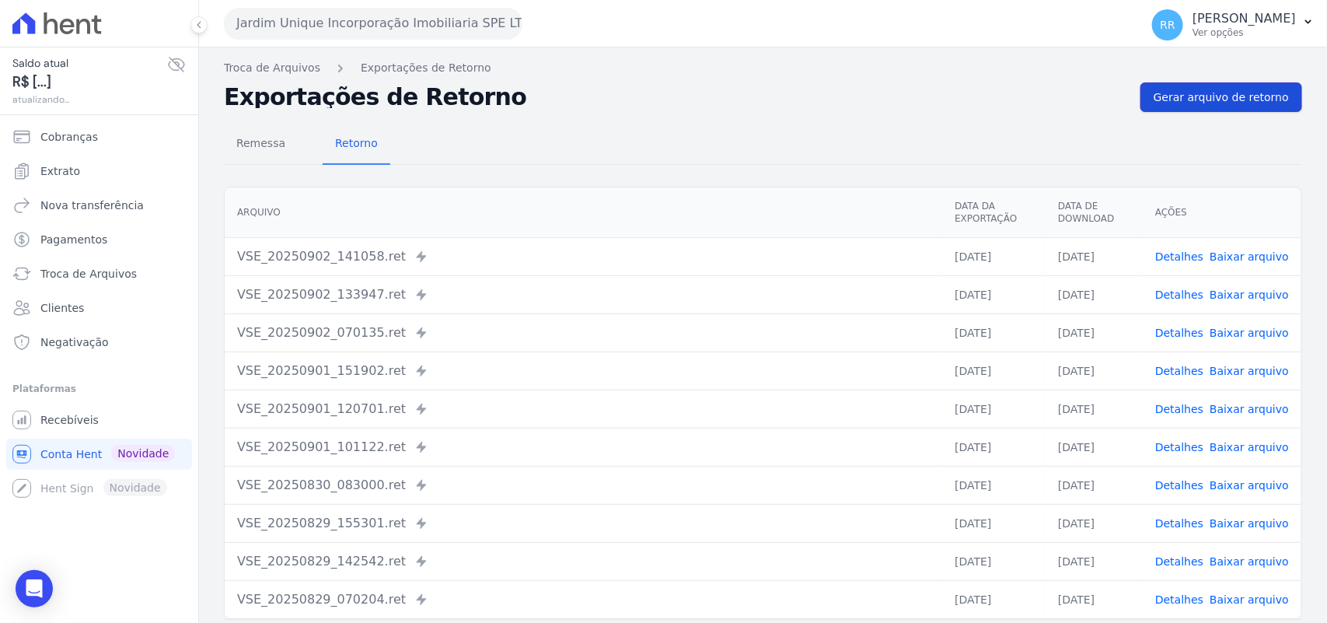
click at [1244, 86] on link "Gerar arquivo de retorno" at bounding box center [1222, 97] width 162 height 30
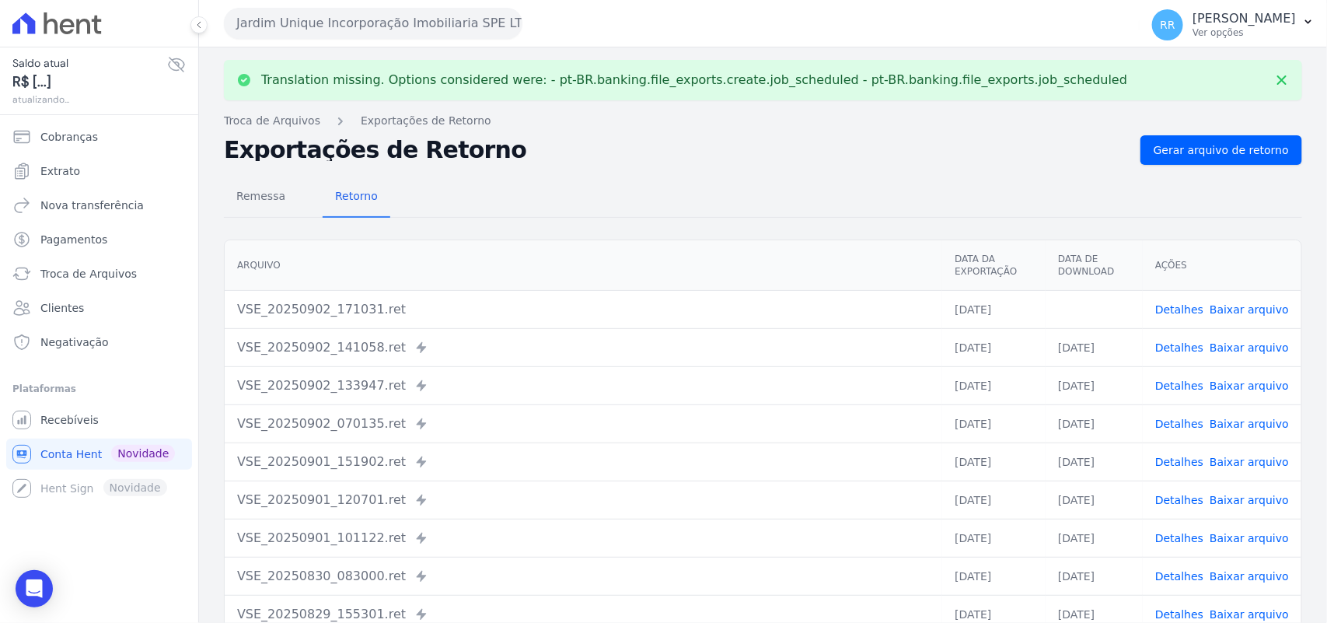
click at [1221, 303] on link "Baixar arquivo" at bounding box center [1249, 309] width 79 height 12
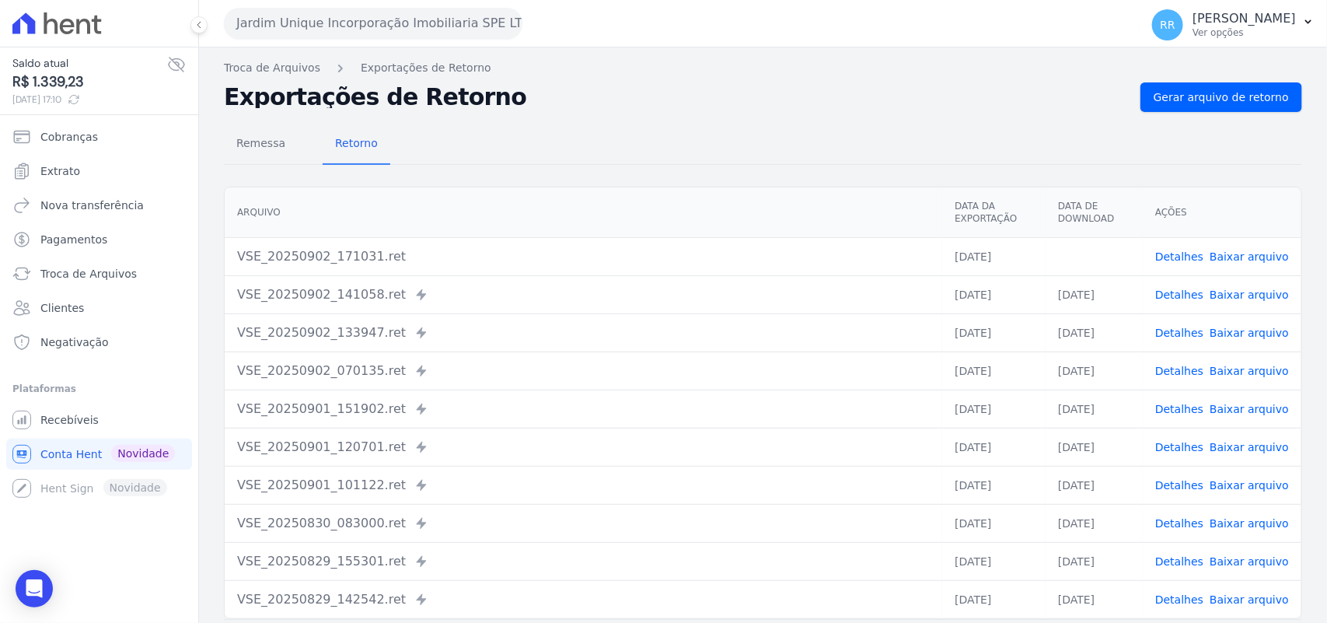
click at [533, 107] on h2 "Exportações de Retorno" at bounding box center [676, 97] width 904 height 22
click at [300, 48] on div "Translation missing. Options considered were: - pt-BR.banking.file_exports.crea…" at bounding box center [763, 366] width 1128 height 639
click at [323, 22] on button "Jardim Unique Incorporação Imobiliaria SPE LTDA" at bounding box center [373, 23] width 299 height 31
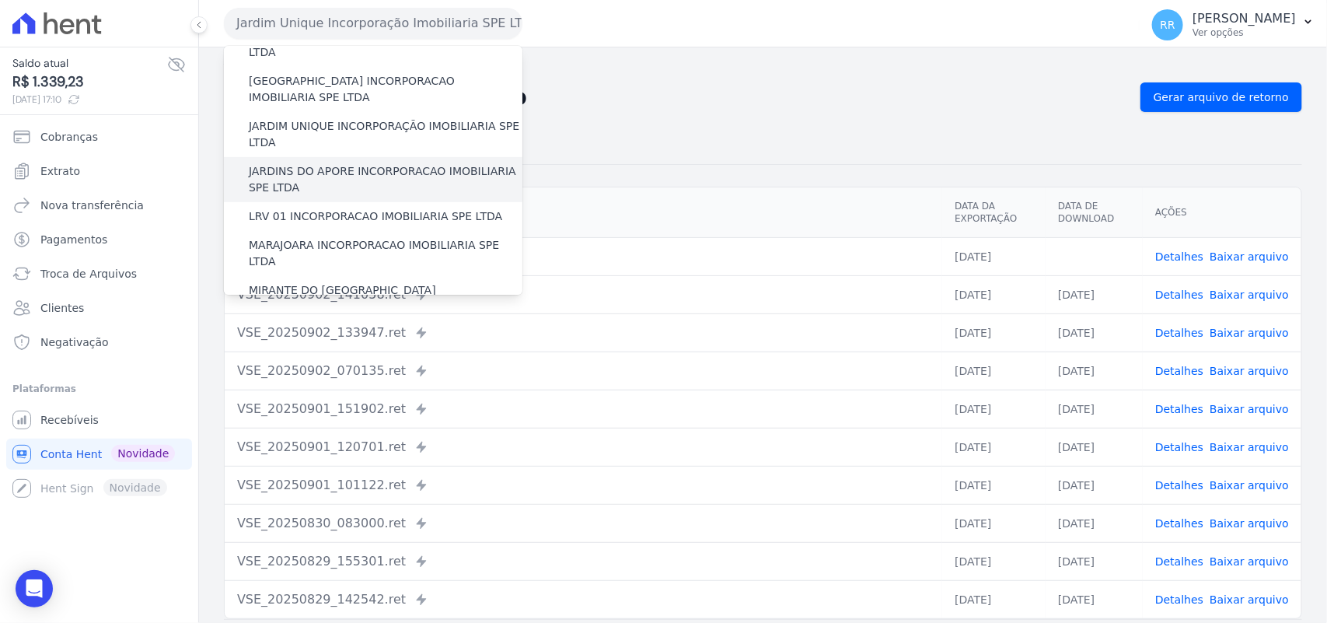
scroll to position [356, 0]
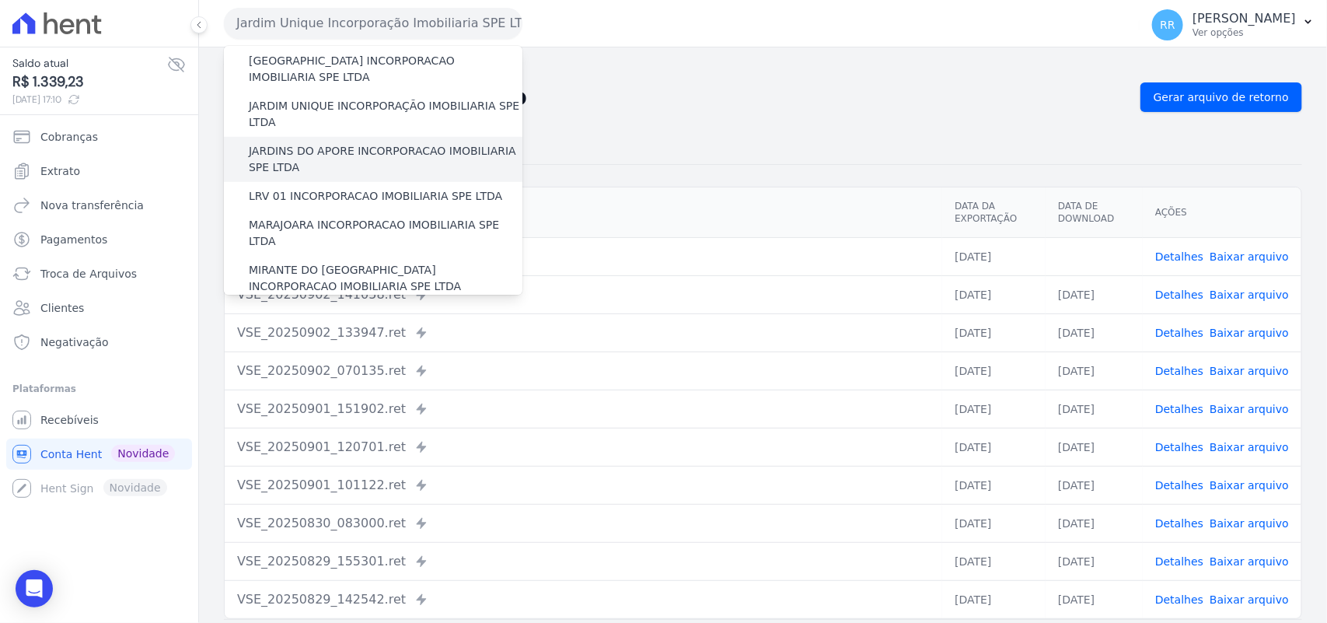
click at [383, 143] on label "JARDINS DO APORE INCORPORACAO IMOBILIARIA SPE LTDA" at bounding box center [386, 159] width 274 height 33
click at [0, 0] on input "JARDINS DO APORE INCORPORACAO IMOBILIARIA SPE LTDA" at bounding box center [0, 0] width 0 height 0
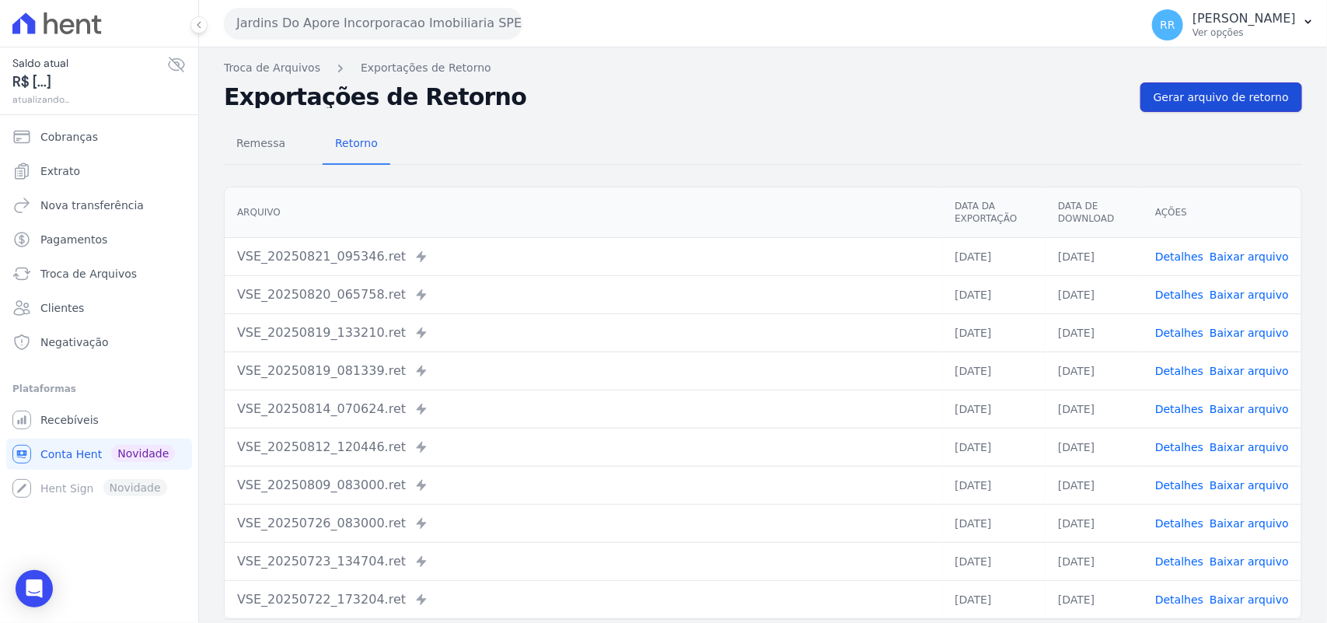
click at [1174, 110] on link "Gerar arquivo de retorno" at bounding box center [1222, 97] width 162 height 30
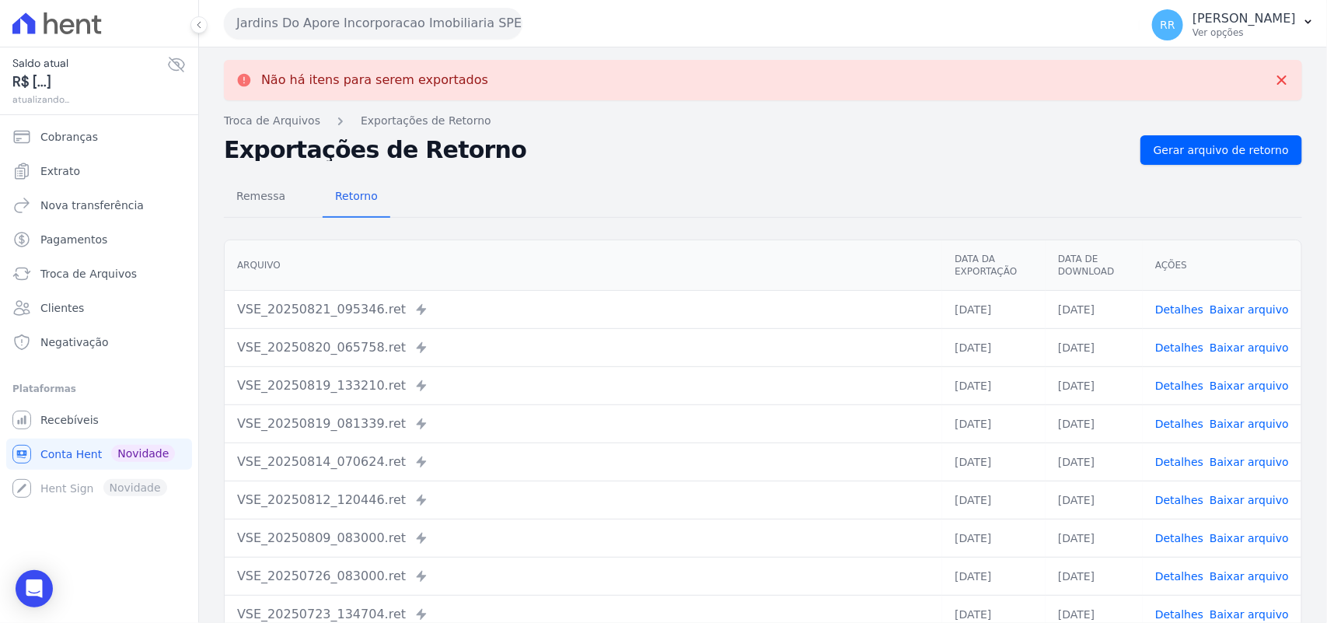
click at [394, 8] on button "Jardins Do Apore Incorporacao Imobiliaria SPE LTDA" at bounding box center [373, 23] width 299 height 31
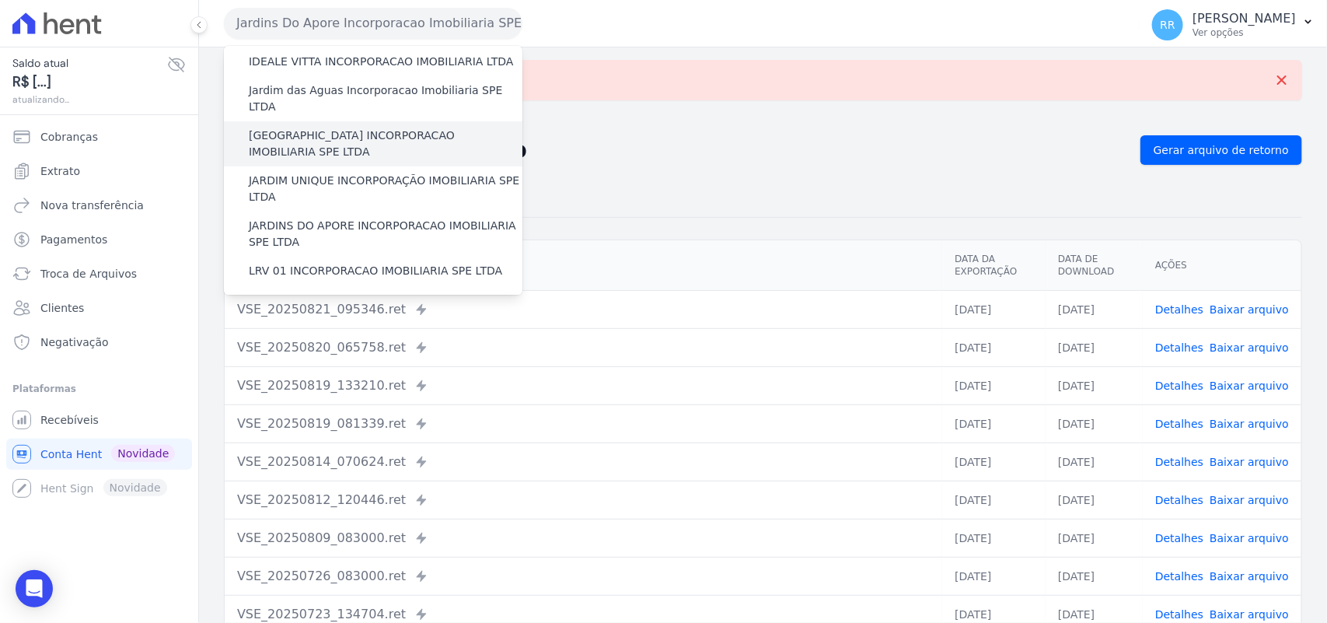
scroll to position [292, 0]
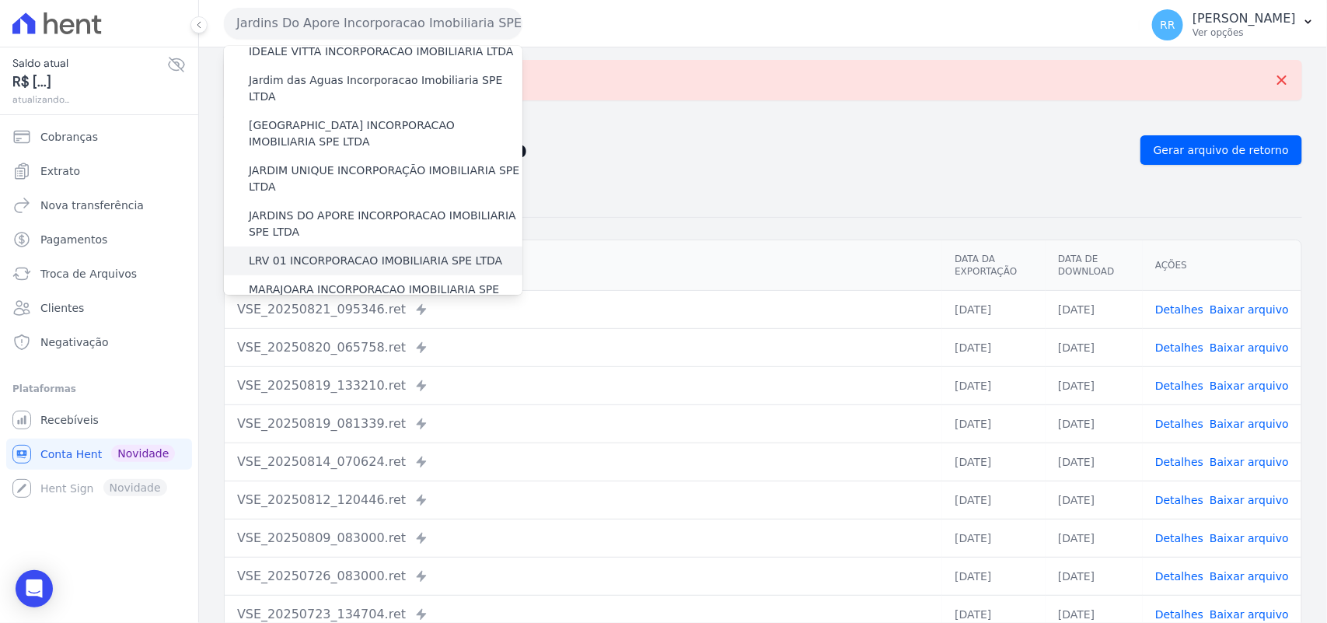
click at [260, 253] on label "LRV 01 INCORPORACAO IMOBILIARIA SPE LTDA" at bounding box center [375, 261] width 253 height 16
click at [0, 0] on input "LRV 01 INCORPORACAO IMOBILIARIA SPE LTDA" at bounding box center [0, 0] width 0 height 0
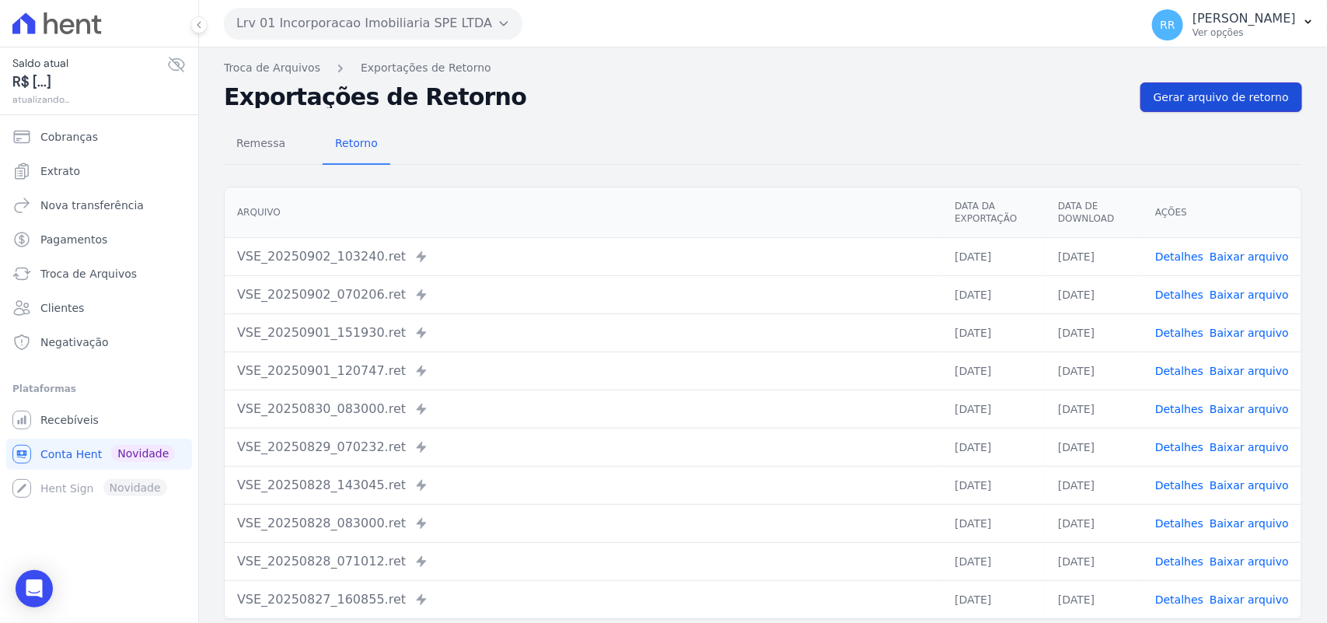
click at [1246, 107] on link "Gerar arquivo de retorno" at bounding box center [1222, 97] width 162 height 30
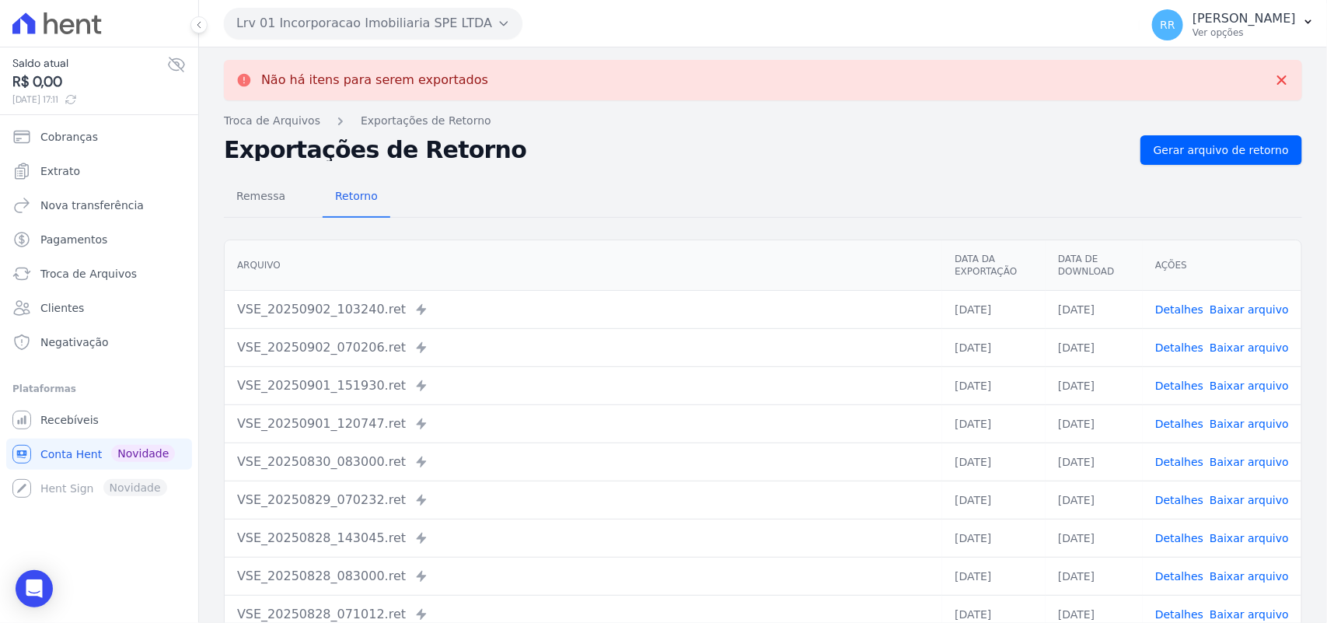
click at [307, 8] on button "Lrv 01 Incorporacao Imobiliaria SPE LTDA" at bounding box center [373, 23] width 299 height 31
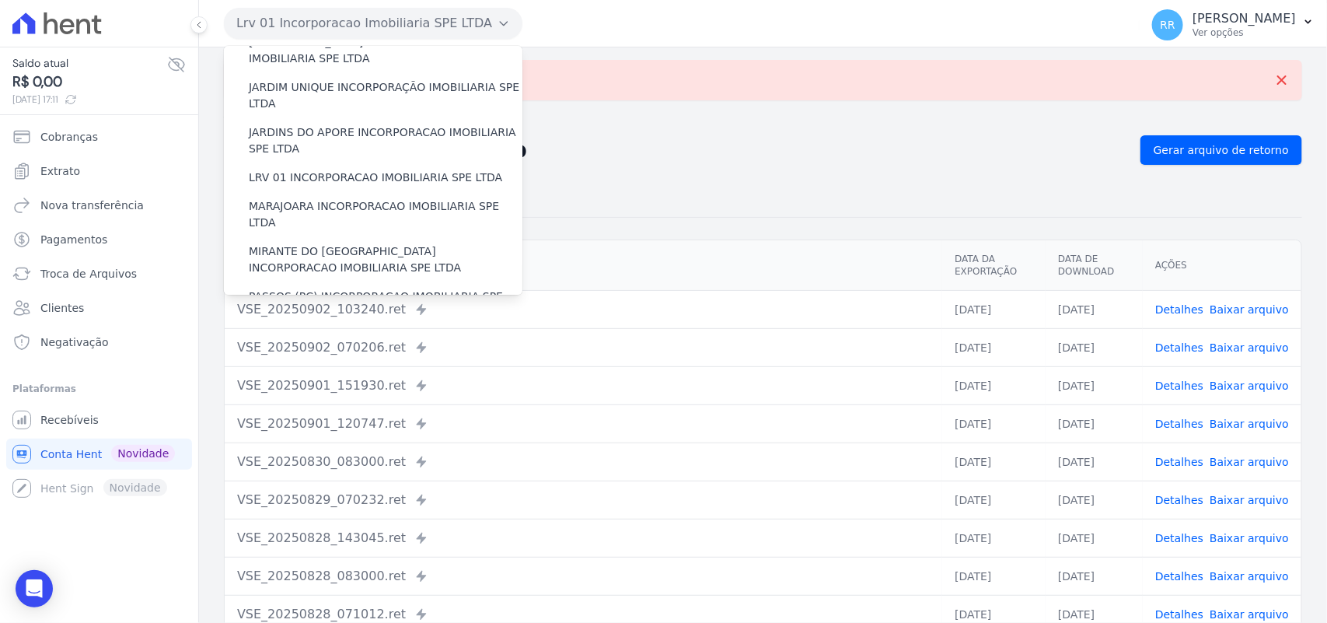
scroll to position [387, 0]
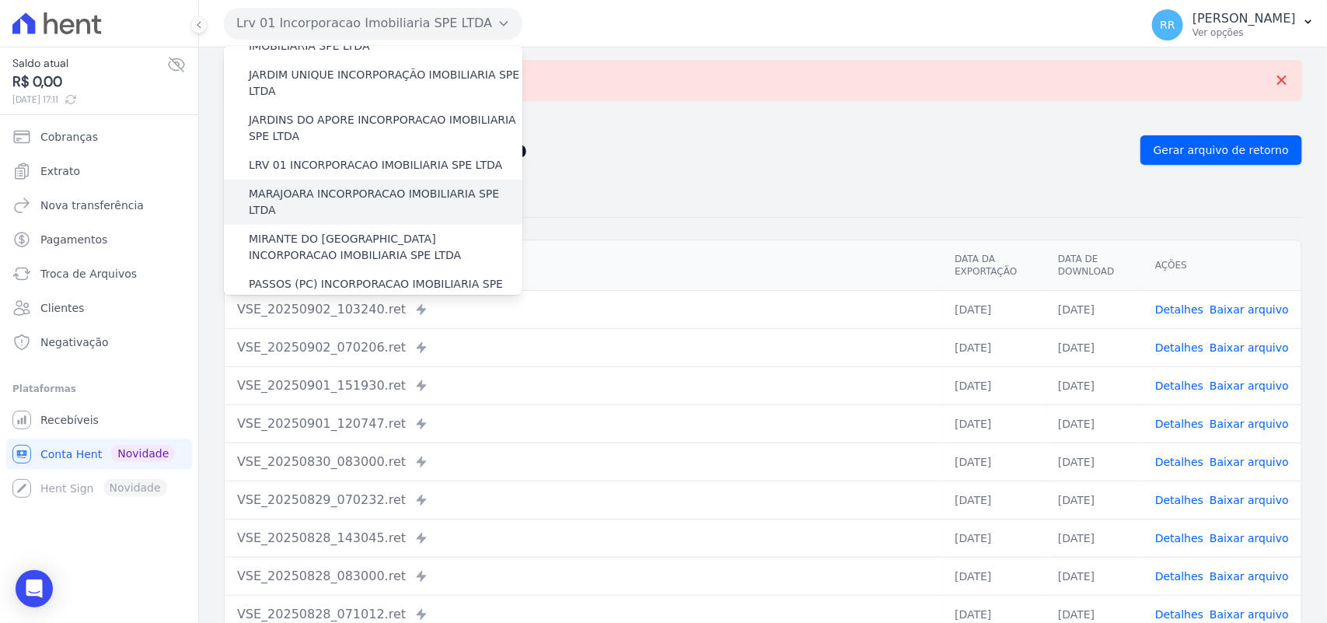
click at [319, 186] on label "MARAJOARA INCORPORACAO IMOBILIARIA SPE LTDA" at bounding box center [386, 202] width 274 height 33
click at [0, 0] on input "MARAJOARA INCORPORACAO IMOBILIARIA SPE LTDA" at bounding box center [0, 0] width 0 height 0
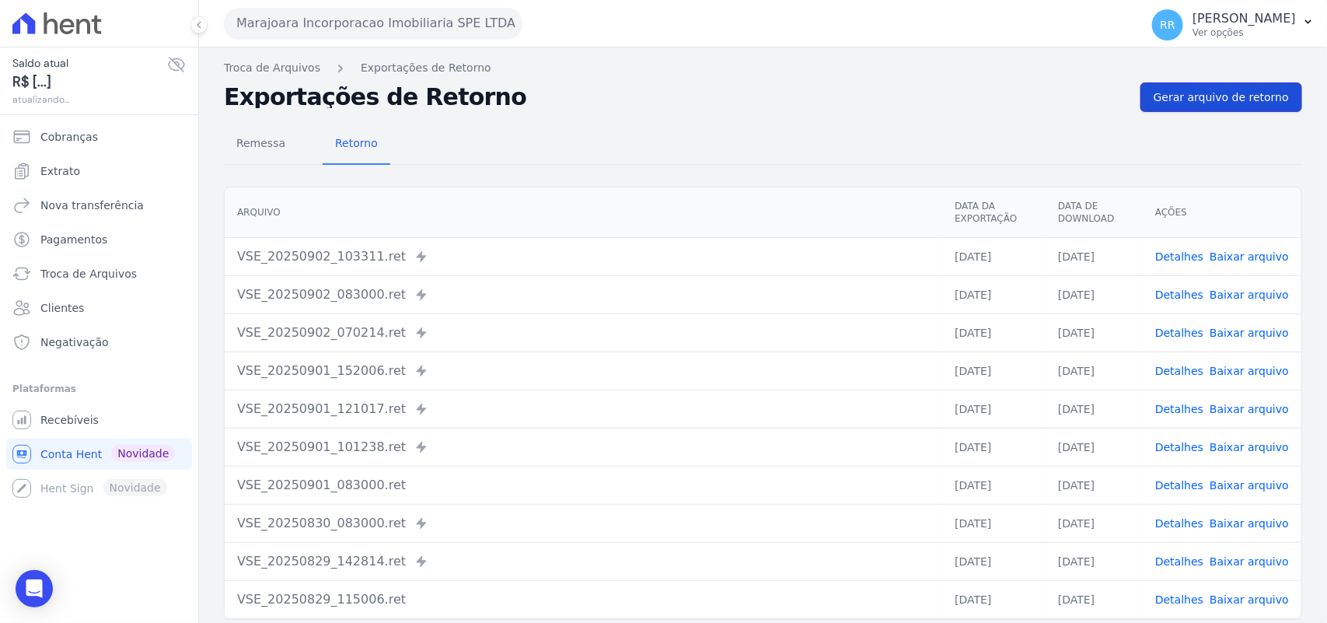
click at [1234, 110] on link "Gerar arquivo de retorno" at bounding box center [1222, 97] width 162 height 30
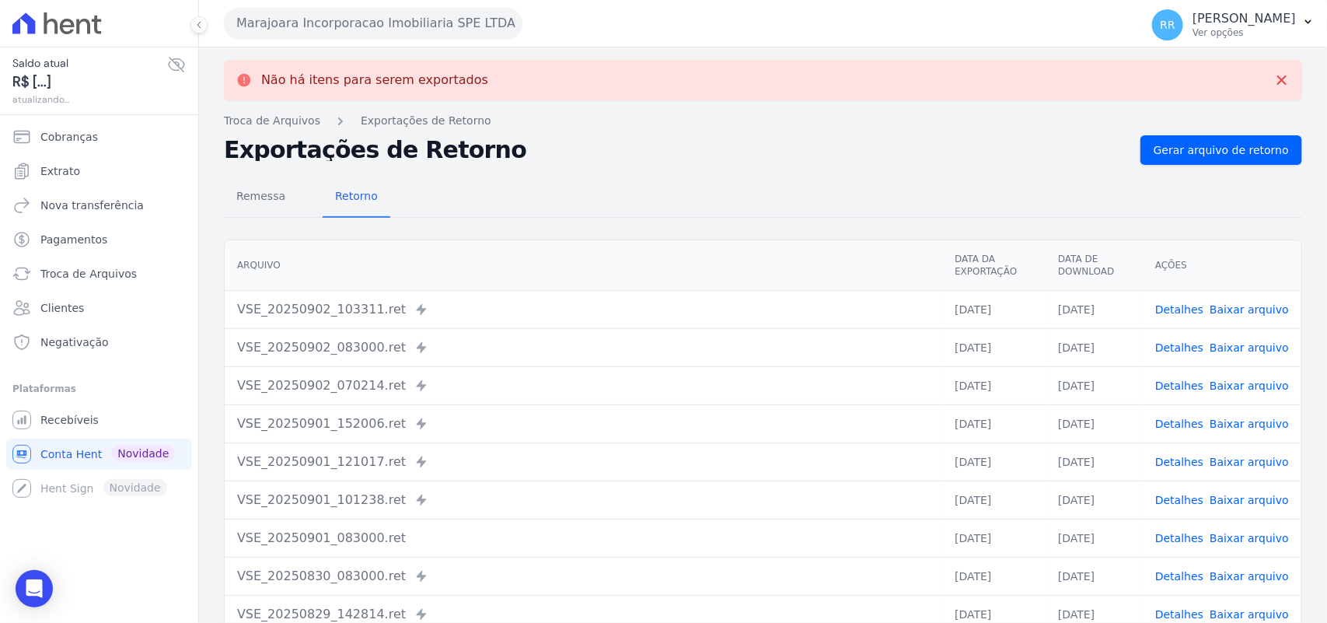
click at [436, 36] on button "Marajoara Incorporacao Imobiliaria SPE LTDA" at bounding box center [373, 23] width 299 height 31
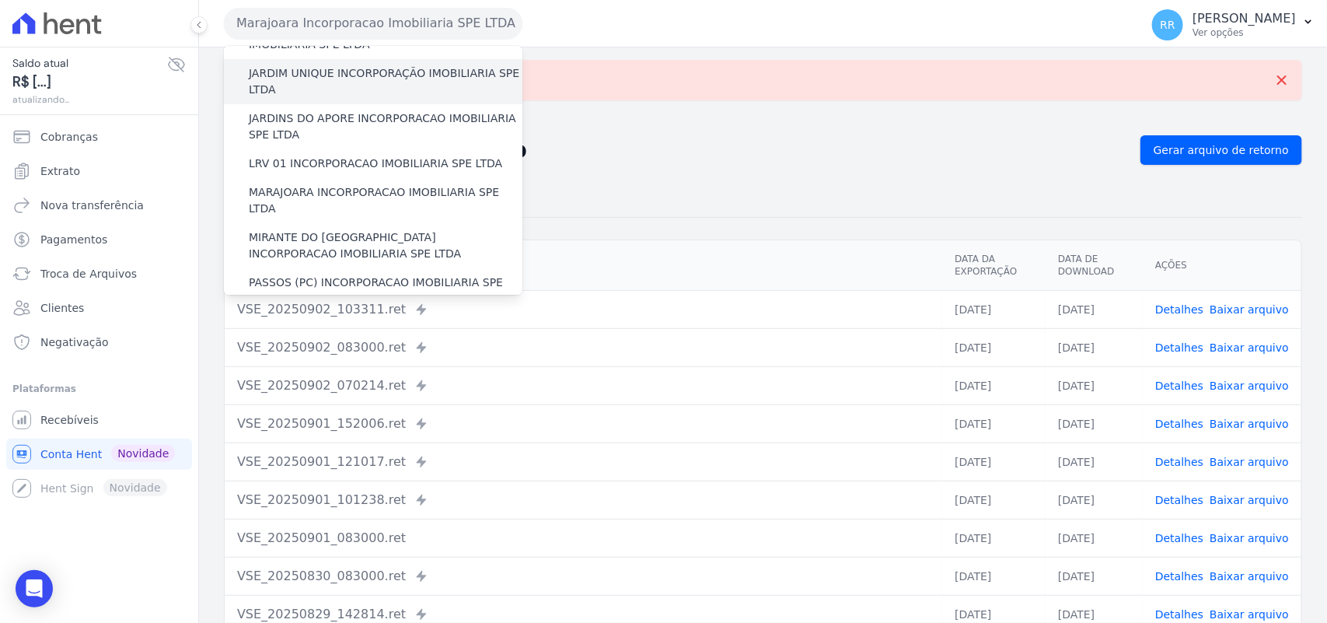
scroll to position [421, 0]
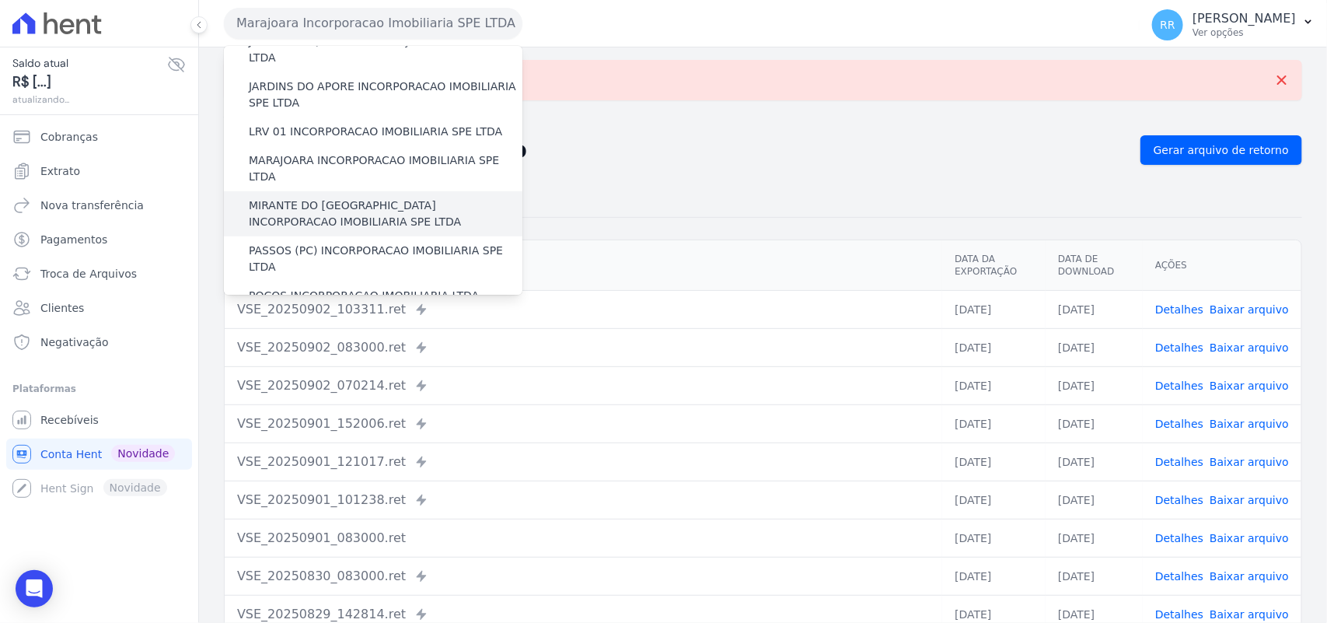
click at [350, 198] on label "MIRANTE DO [GEOGRAPHIC_DATA] INCORPORACAO IMOBILIARIA SPE LTDA" at bounding box center [386, 214] width 274 height 33
click at [0, 0] on input "MIRANTE DO [GEOGRAPHIC_DATA] INCORPORACAO IMOBILIARIA SPE LTDA" at bounding box center [0, 0] width 0 height 0
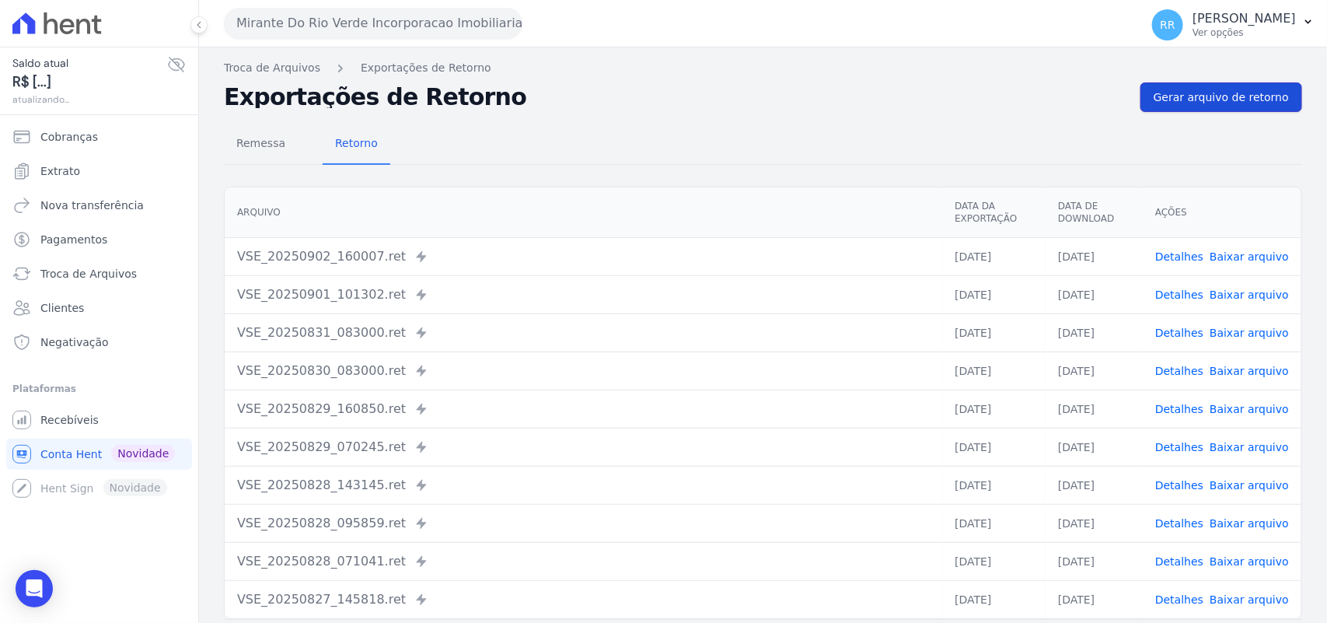
click at [1180, 95] on span "Gerar arquivo de retorno" at bounding box center [1221, 97] width 135 height 16
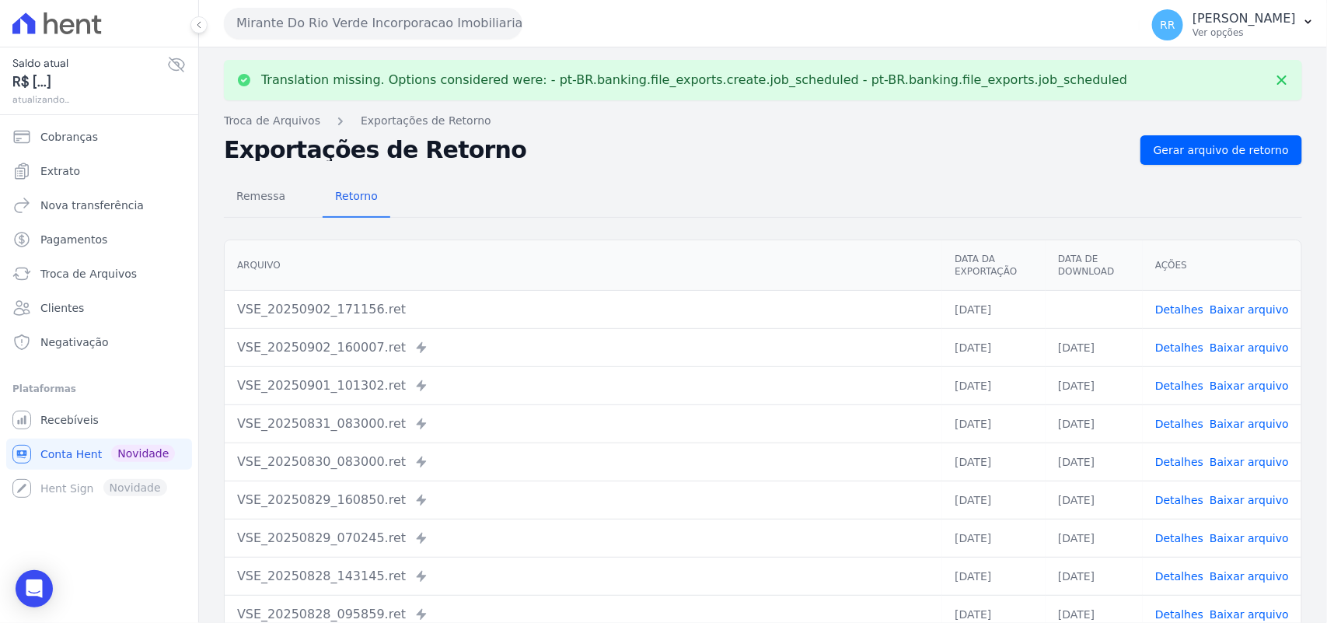
click at [1257, 298] on td "Detalhes Baixar arquivo" at bounding box center [1222, 309] width 159 height 38
click at [1244, 316] on span "Baixar arquivo" at bounding box center [1249, 310] width 79 height 16
click at [1248, 309] on link "Baixar arquivo" at bounding box center [1249, 309] width 79 height 12
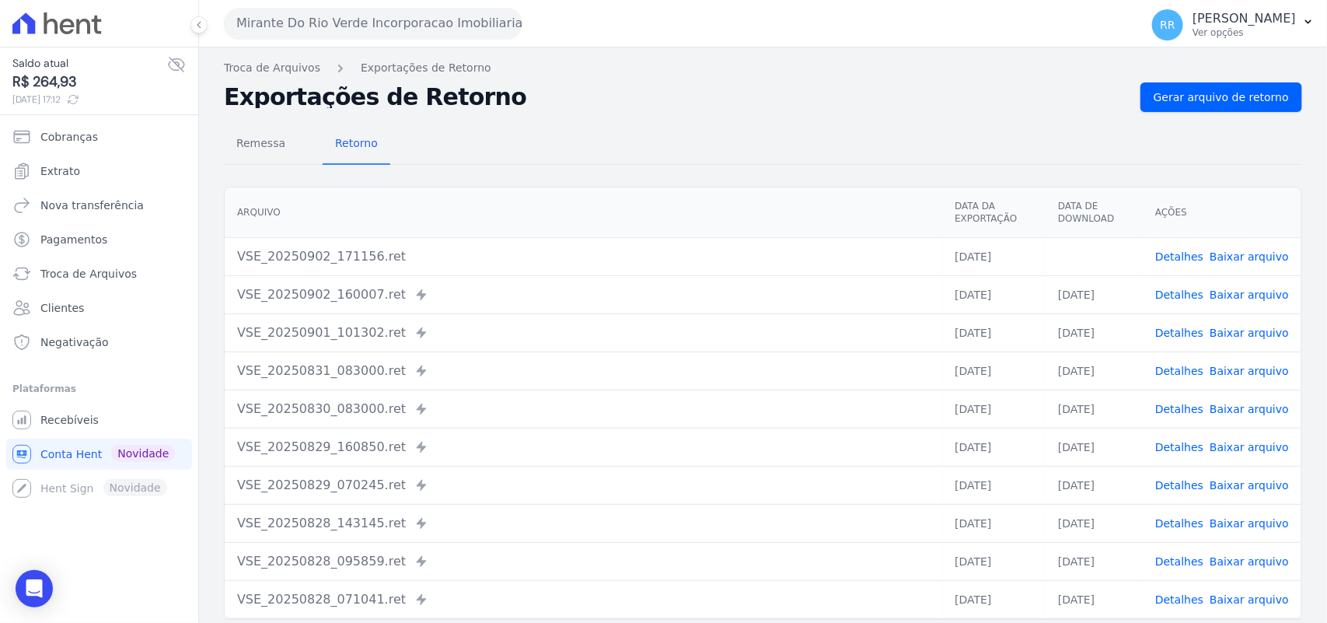
click at [631, 138] on div "Remessa Retorno" at bounding box center [763, 144] width 1079 height 40
click at [308, 40] on div "Mirante Do Rio Verde Incorporacao Imobiliaria SPE LTDA Via Sul Engenharia AGUAS…" at bounding box center [679, 23] width 910 height 48
click at [393, 24] on button "Mirante Do Rio Verde Incorporacao Imobiliaria SPE LTDA" at bounding box center [373, 23] width 299 height 31
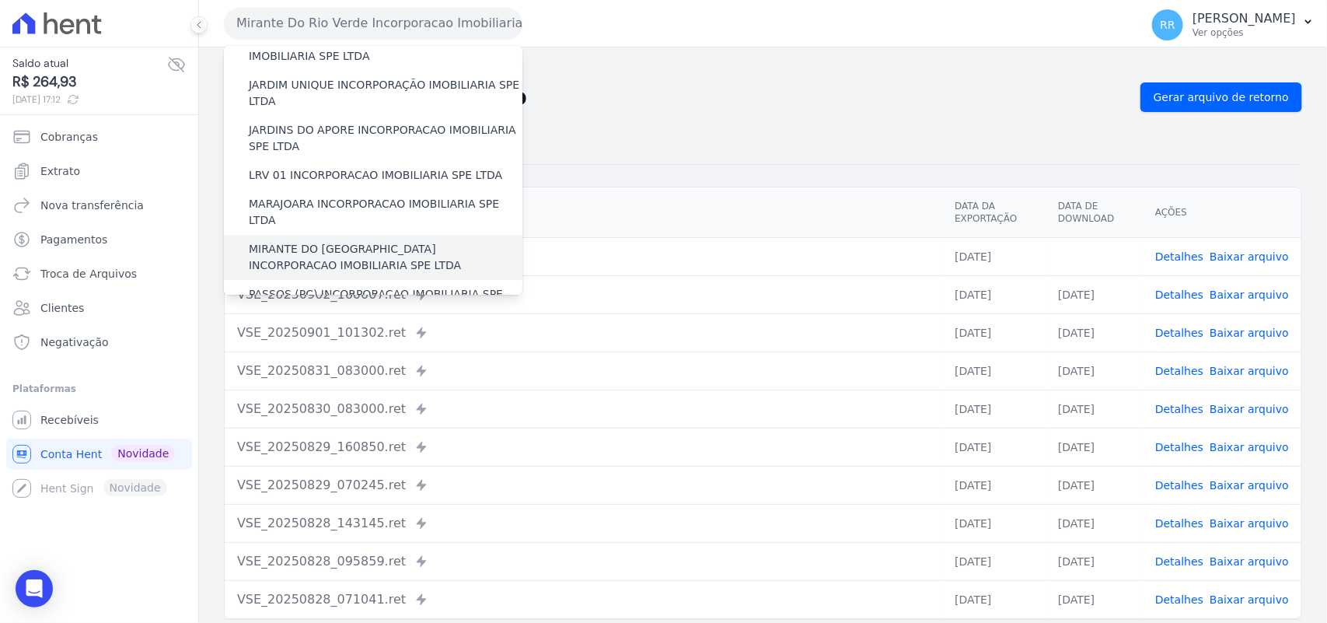
scroll to position [389, 0]
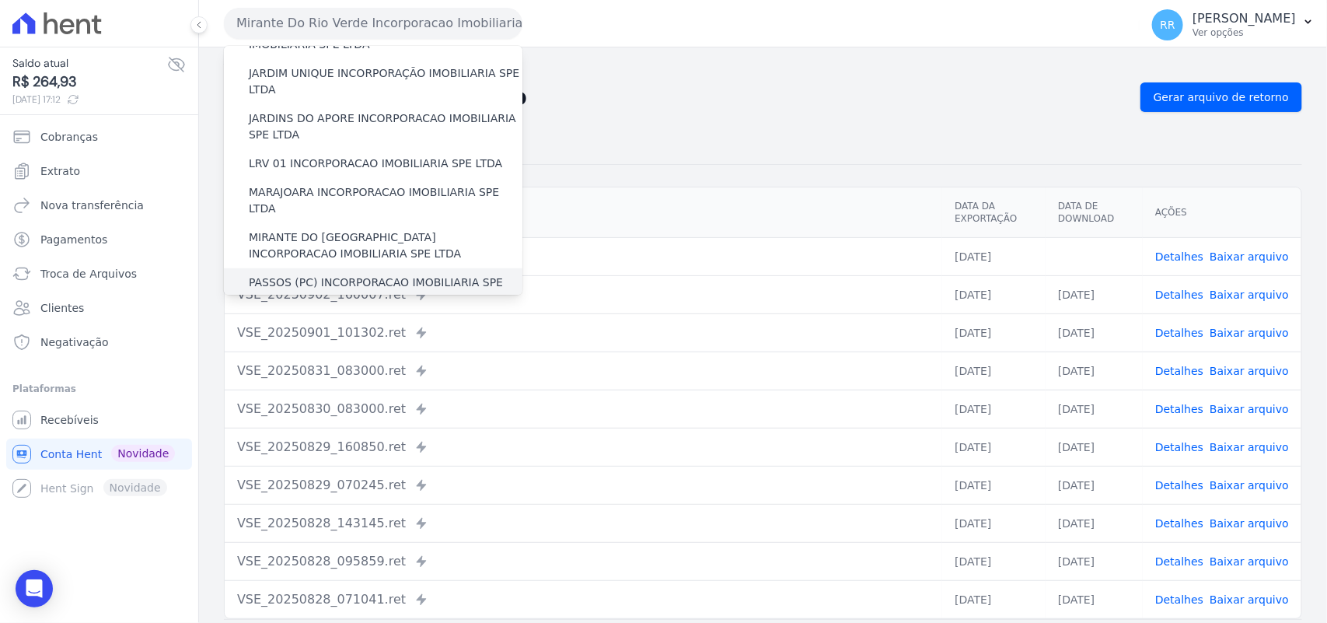
click at [298, 274] on label "PASSOS (PC) INCORPORACAO IMOBILIARIA SPE LTDA" at bounding box center [386, 290] width 274 height 33
click at [0, 0] on input "PASSOS (PC) INCORPORACAO IMOBILIARIA SPE LTDA" at bounding box center [0, 0] width 0 height 0
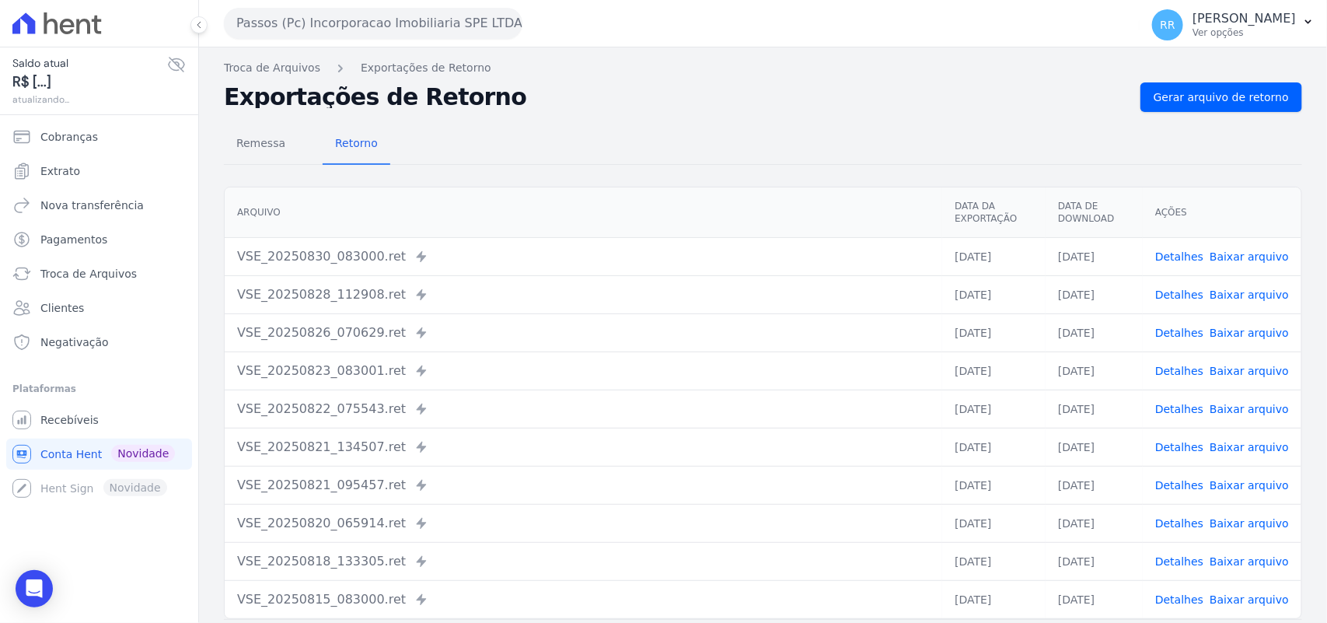
click at [1179, 79] on div "Troca de Arquivos Exportações de Retorno Exportações de Retorno Gerar arquivo d…" at bounding box center [763, 366] width 1128 height 639
click at [1180, 86] on link "Gerar arquivo de retorno" at bounding box center [1222, 97] width 162 height 30
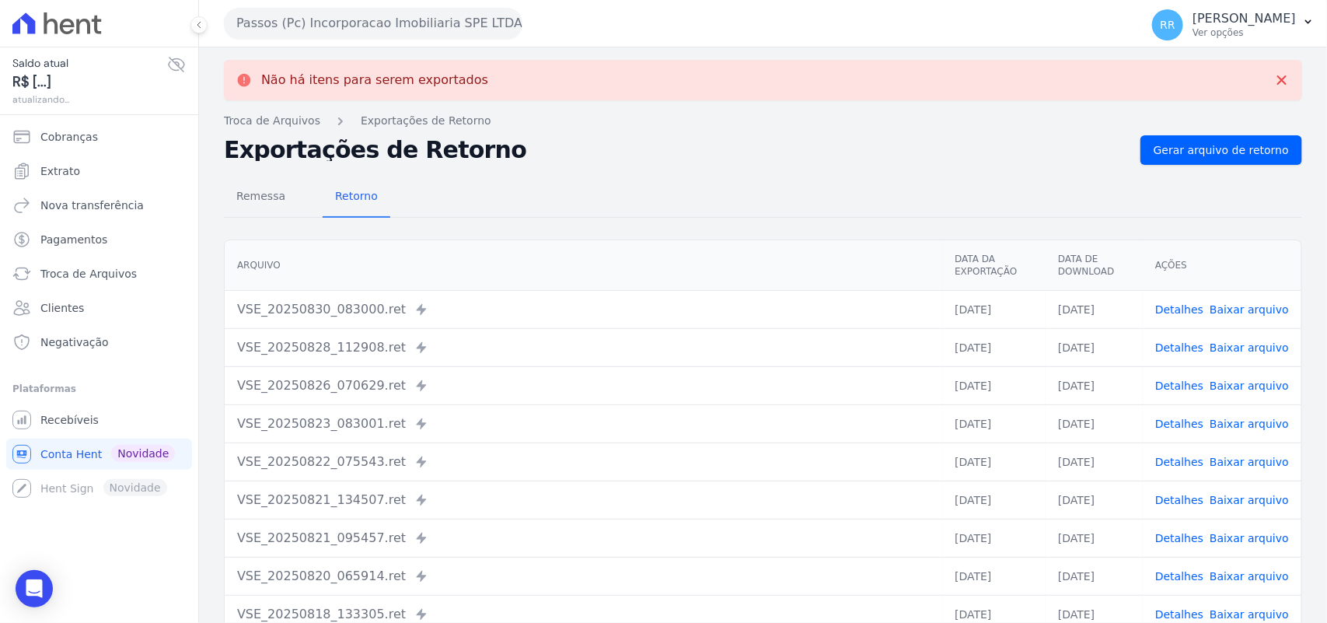
click at [311, 37] on button "Passos (Pc) Incorporacao Imobiliaria SPE LTDA" at bounding box center [373, 23] width 299 height 31
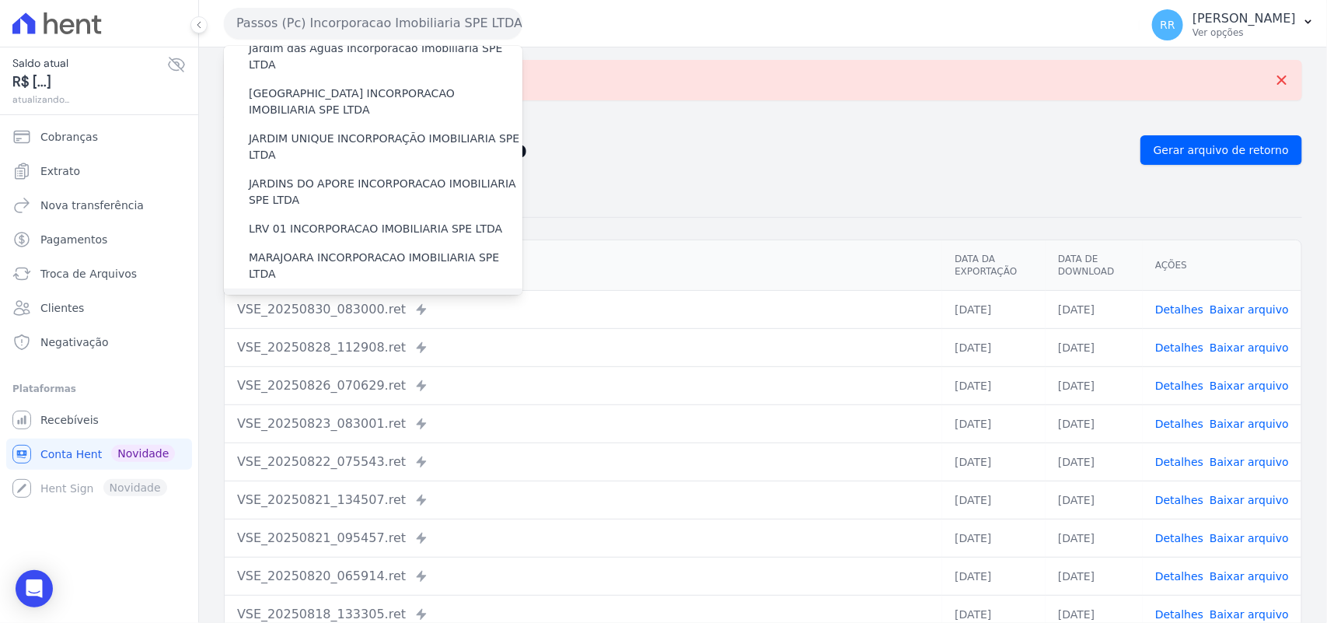
scroll to position [518, 0]
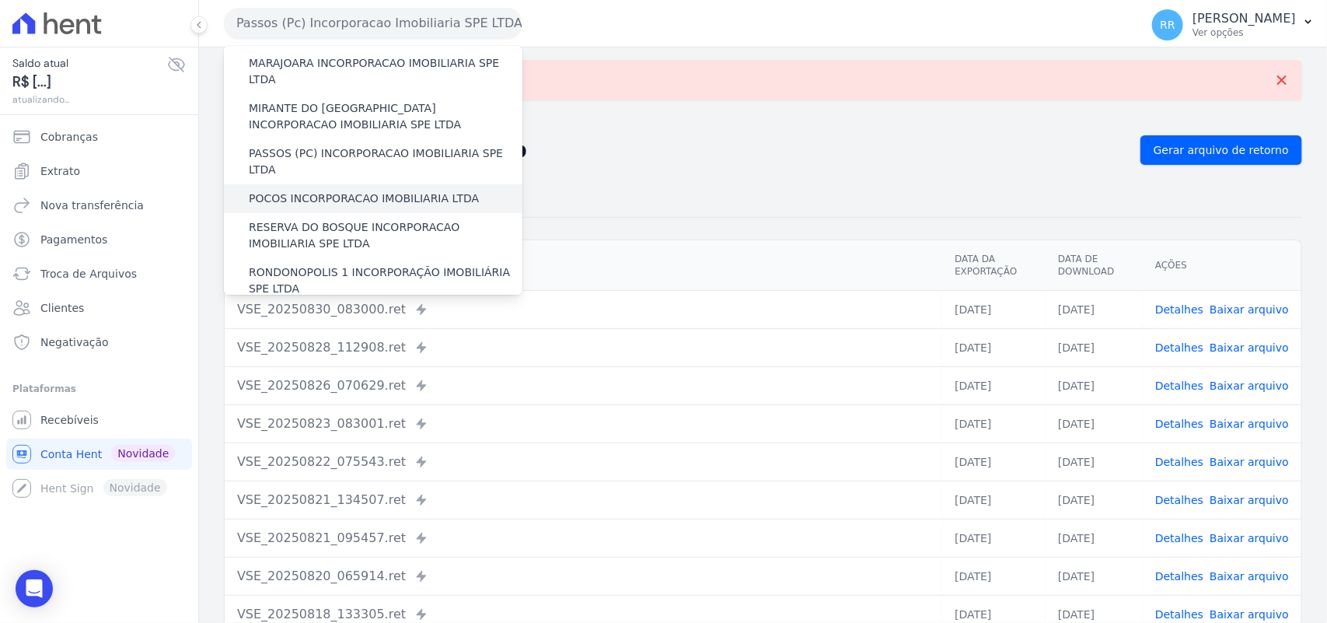
click at [300, 191] on label "POCOS INCORPORACAO IMOBILIARIA LTDA" at bounding box center [364, 199] width 230 height 16
click at [0, 0] on input "POCOS INCORPORACAO IMOBILIARIA LTDA" at bounding box center [0, 0] width 0 height 0
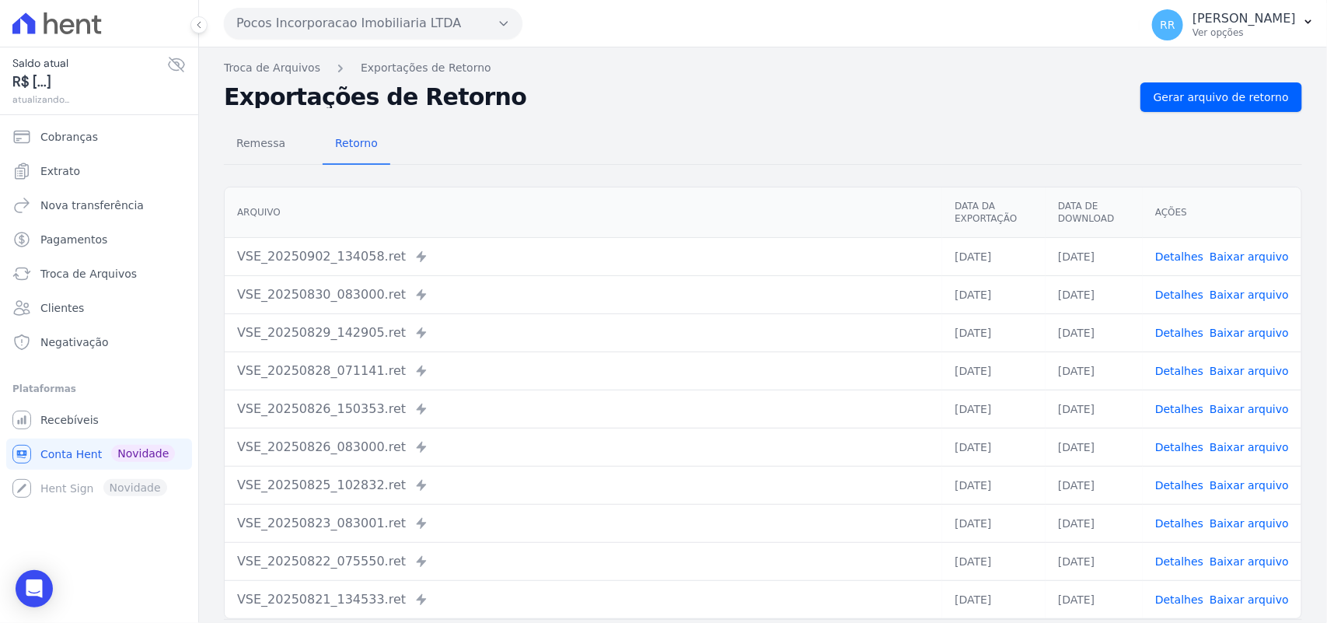
click at [1238, 117] on div "Remessa Retorno [GEOGRAPHIC_DATA] Data da Exportação Data de Download Ações VSE…" at bounding box center [763, 393] width 1079 height 562
click at [1236, 100] on span "Gerar arquivo de retorno" at bounding box center [1221, 97] width 135 height 16
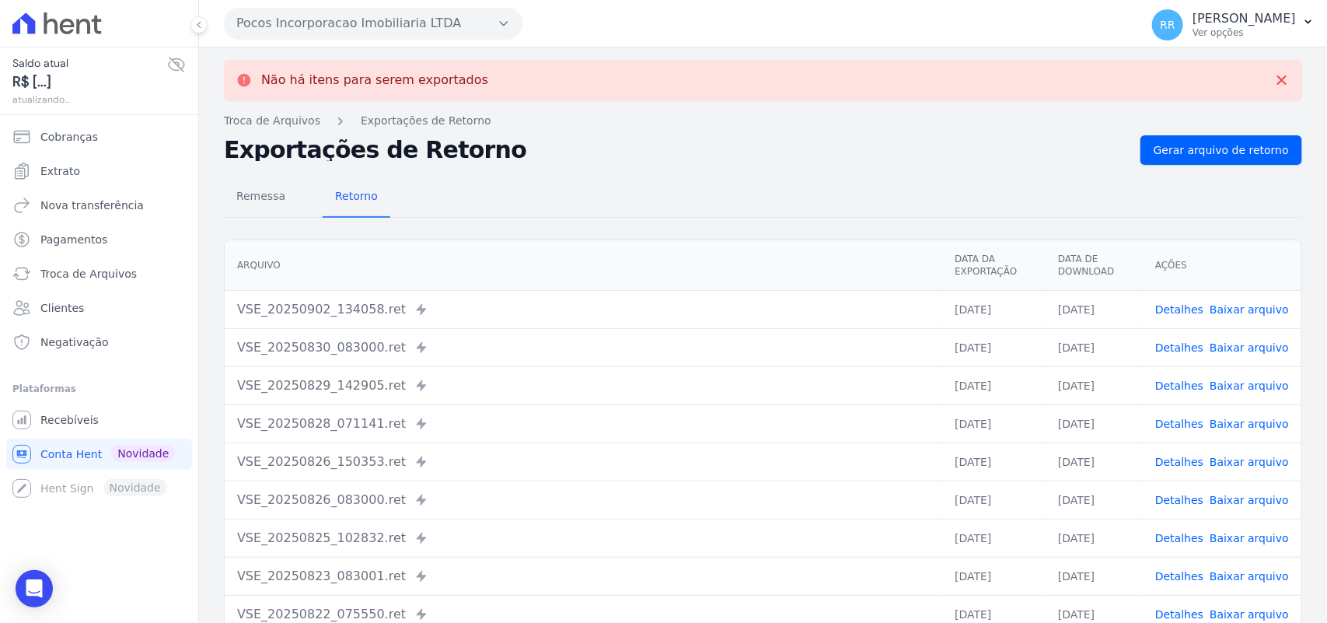
click at [499, 37] on button "Pocos Incorporacao Imobiliaria LTDA" at bounding box center [373, 23] width 299 height 31
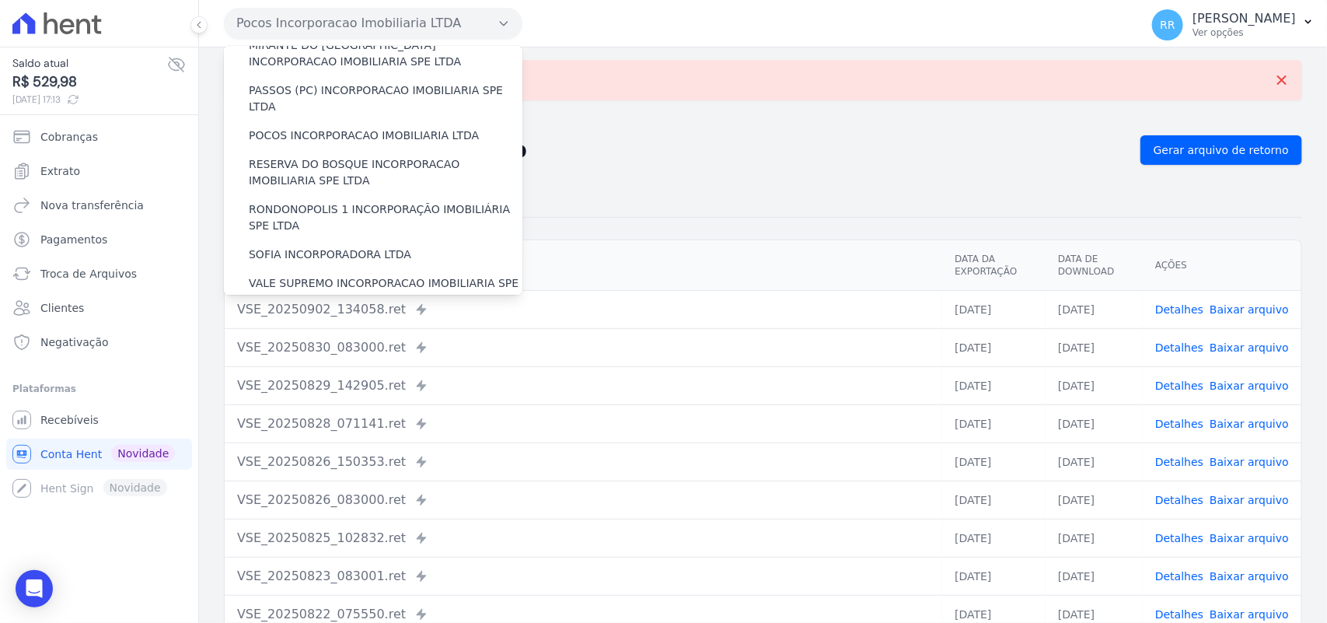
scroll to position [583, 0]
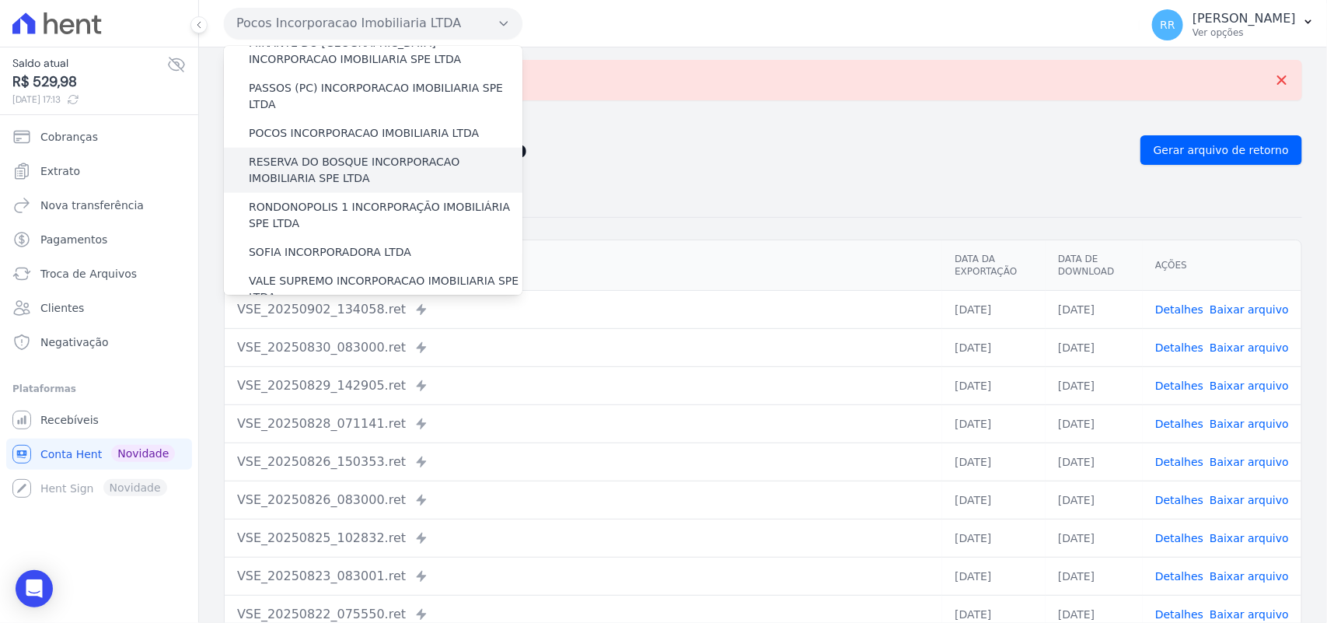
click at [286, 154] on label "RESERVA DO BOSQUE INCORPORACAO IMOBILIARIA SPE LTDA" at bounding box center [386, 170] width 274 height 33
click at [0, 0] on input "RESERVA DO BOSQUE INCORPORACAO IMOBILIARIA SPE LTDA" at bounding box center [0, 0] width 0 height 0
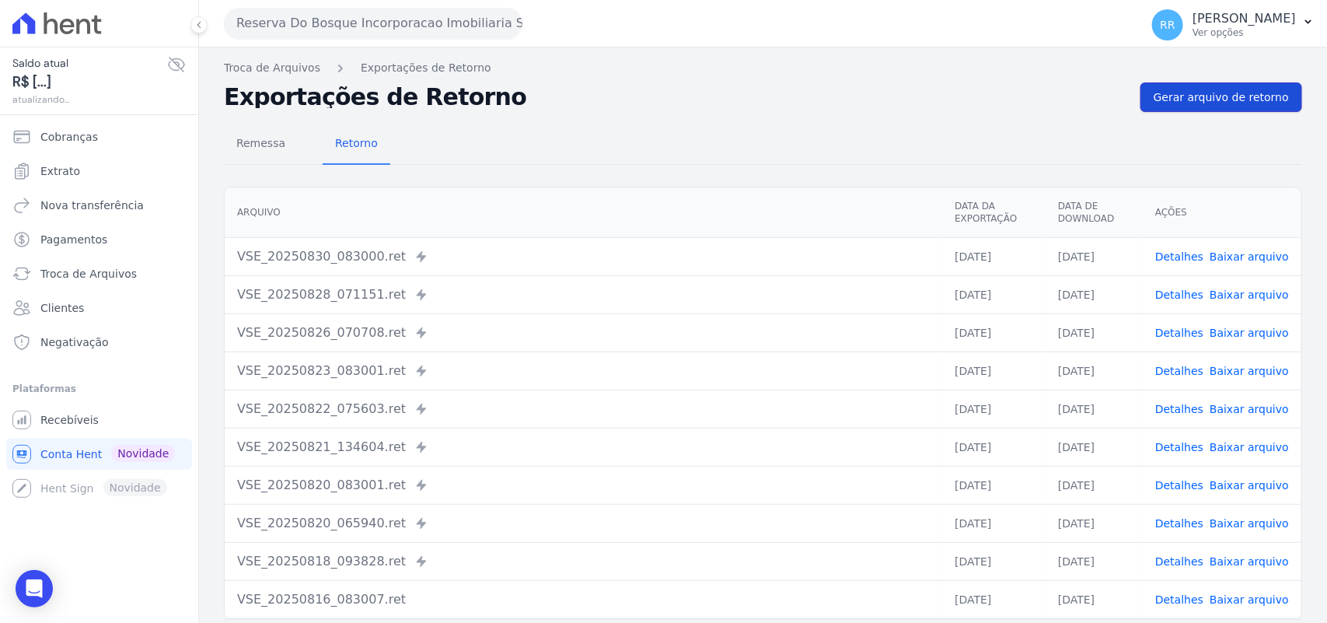
click at [1183, 86] on link "Gerar arquivo de retorno" at bounding box center [1222, 97] width 162 height 30
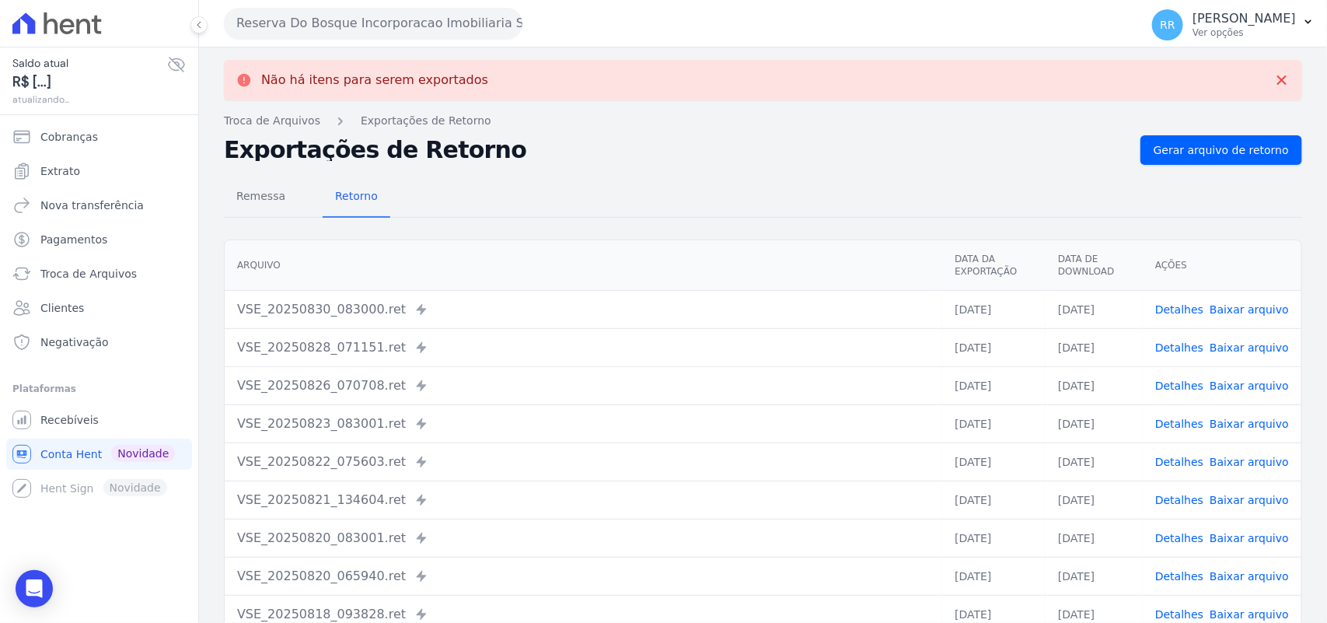
click at [382, 26] on button "Reserva Do Bosque Incorporacao Imobiliaria SPE LTDA" at bounding box center [373, 23] width 299 height 31
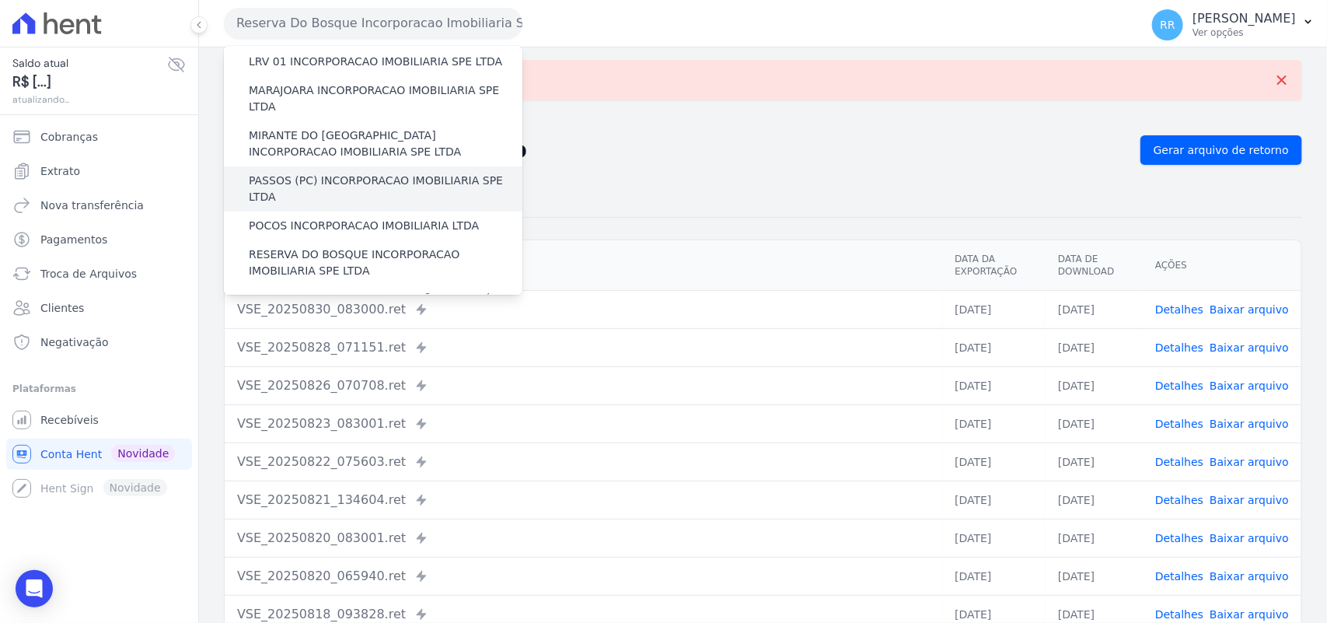
scroll to position [518, 0]
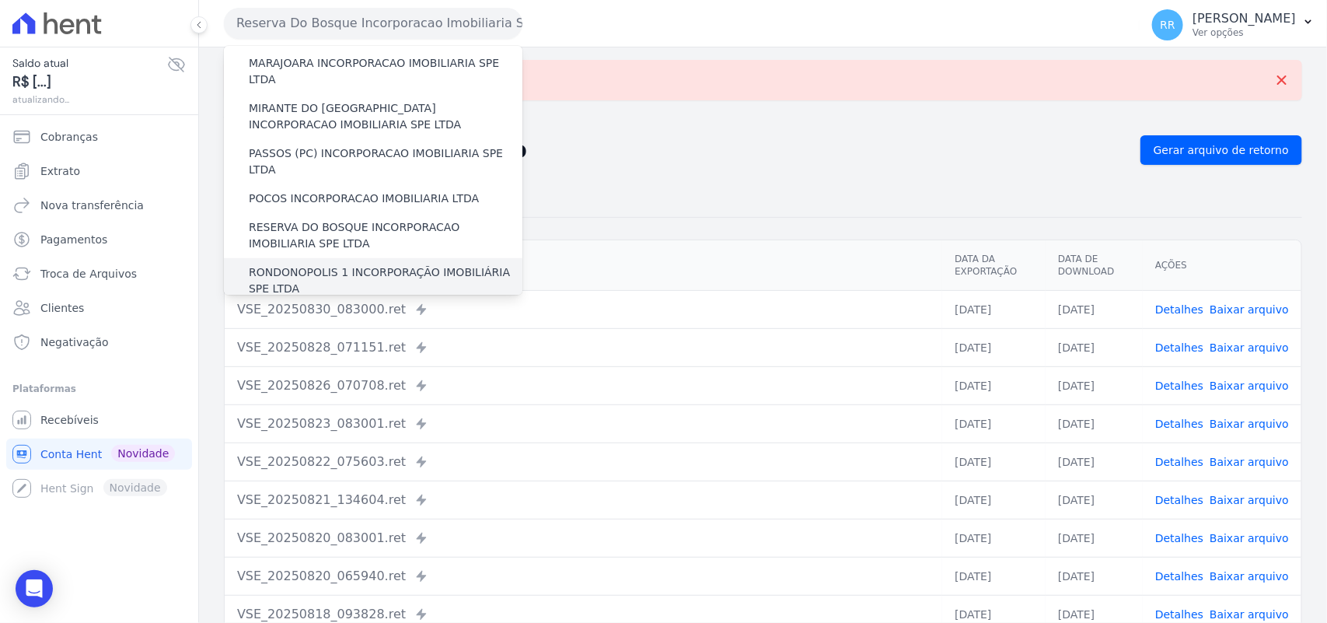
click at [296, 264] on label "RONDONOPOLIS 1 INCORPORAÇÃO IMOBILIÁRIA SPE LTDA" at bounding box center [386, 280] width 274 height 33
click at [0, 0] on input "RONDONOPOLIS 1 INCORPORAÇÃO IMOBILIÁRIA SPE LTDA" at bounding box center [0, 0] width 0 height 0
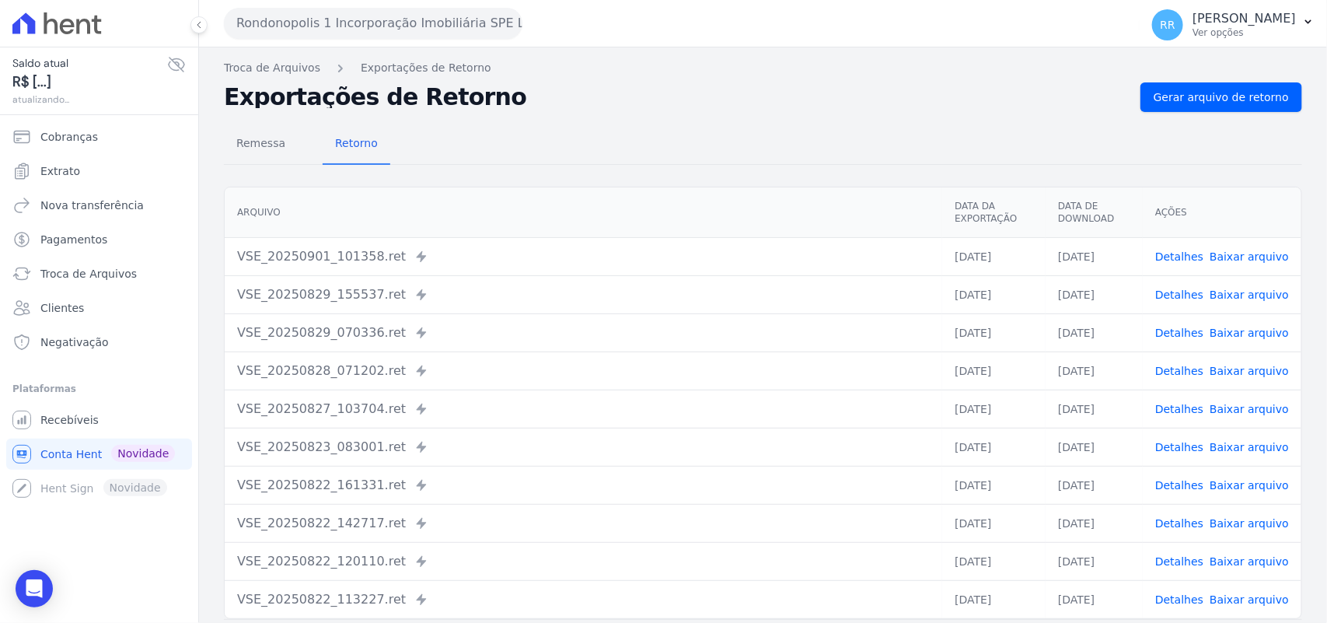
click at [1226, 113] on div "Remessa Retorno [GEOGRAPHIC_DATA] Data da Exportação Data de Download Ações VSE…" at bounding box center [763, 393] width 1079 height 562
click at [1229, 89] on span "Gerar arquivo de retorno" at bounding box center [1221, 97] width 135 height 16
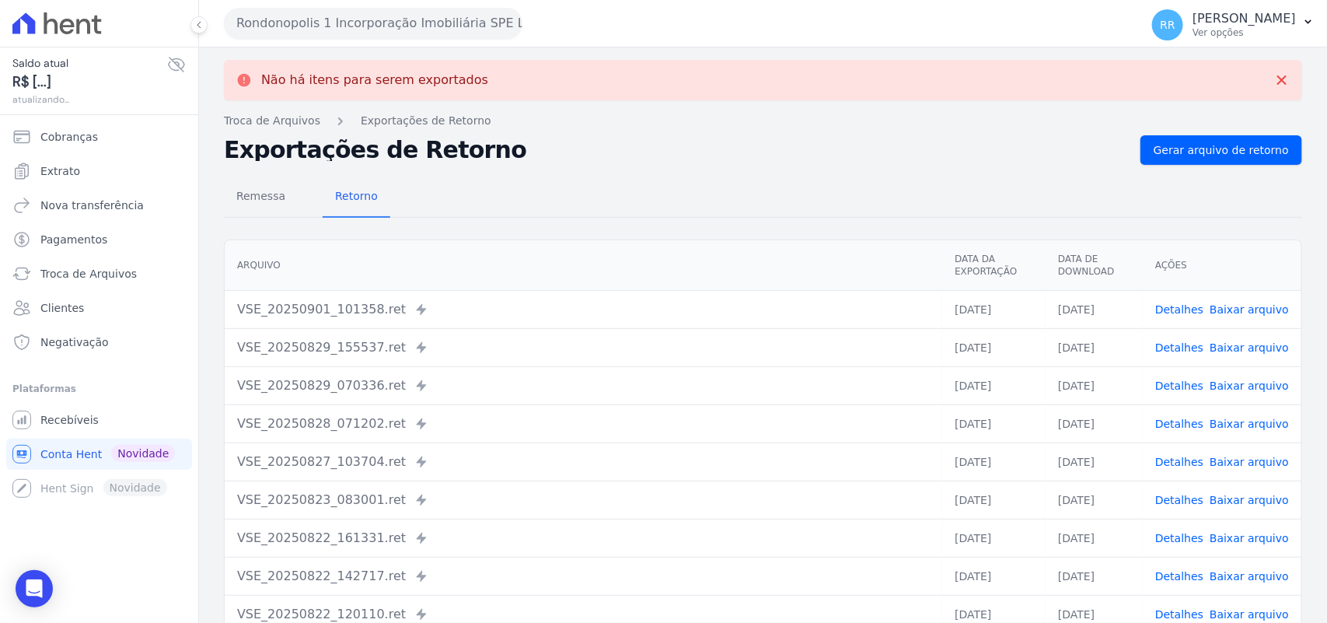
click at [307, 25] on button "Rondonopolis 1 Incorporação Imobiliária SPE LTDA" at bounding box center [373, 23] width 299 height 31
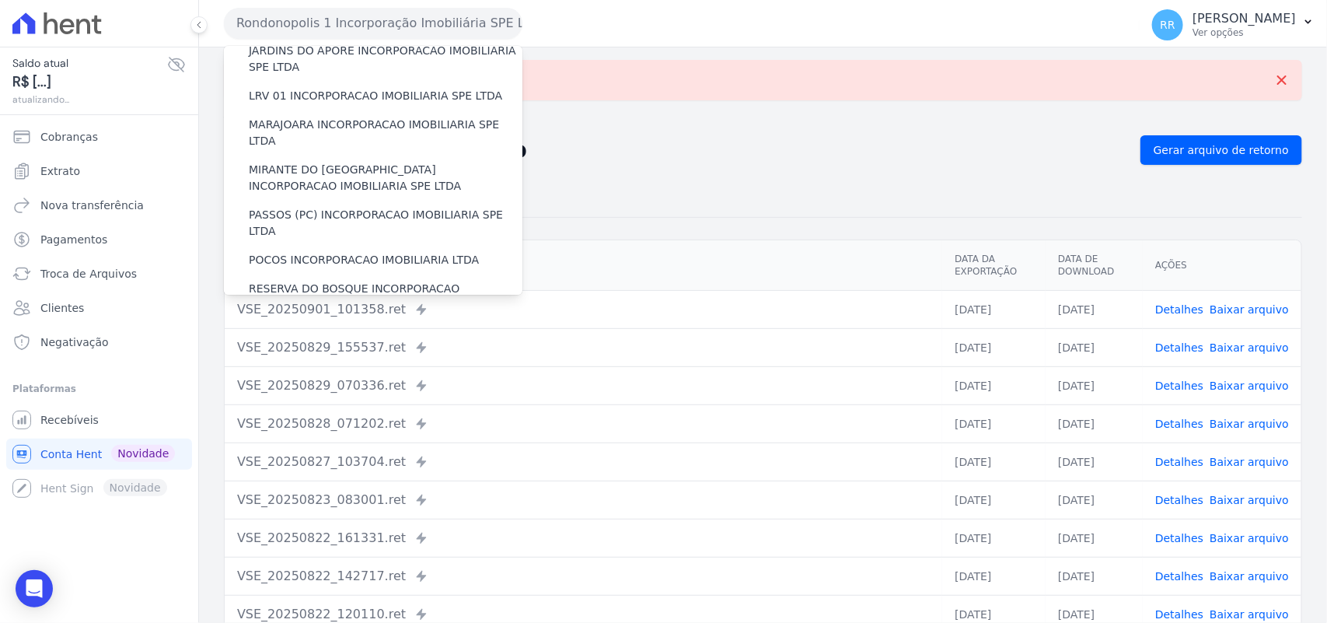
scroll to position [583, 0]
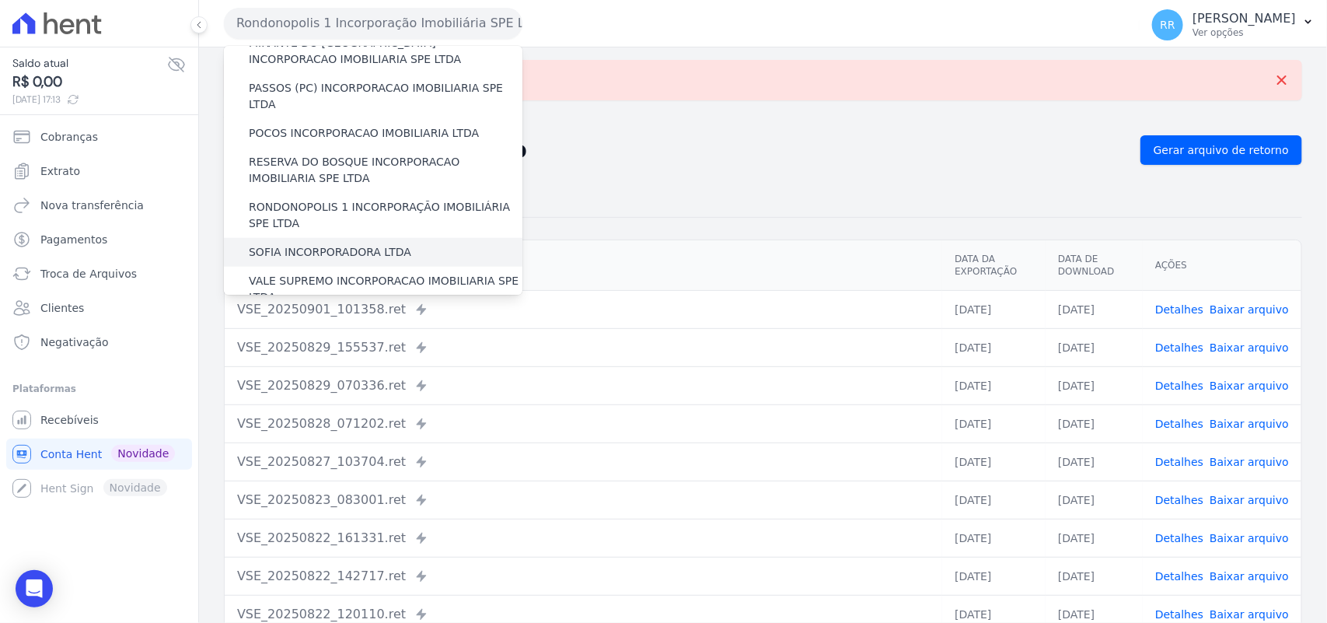
click at [363, 238] on div "SOFIA INCORPORADORA LTDA" at bounding box center [373, 252] width 299 height 29
click at [363, 244] on label "SOFIA INCORPORADORA LTDA" at bounding box center [330, 252] width 163 height 16
click at [0, 0] on input "SOFIA INCORPORADORA LTDA" at bounding box center [0, 0] width 0 height 0
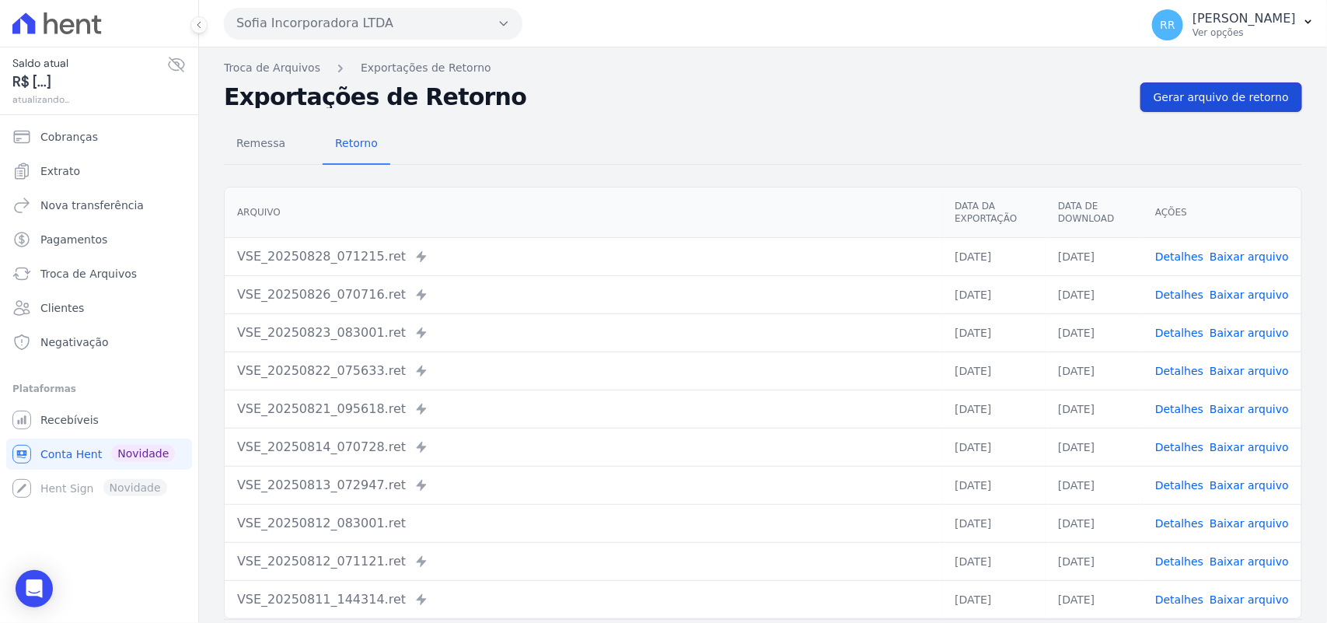
click at [1235, 100] on span "Gerar arquivo de retorno" at bounding box center [1221, 97] width 135 height 16
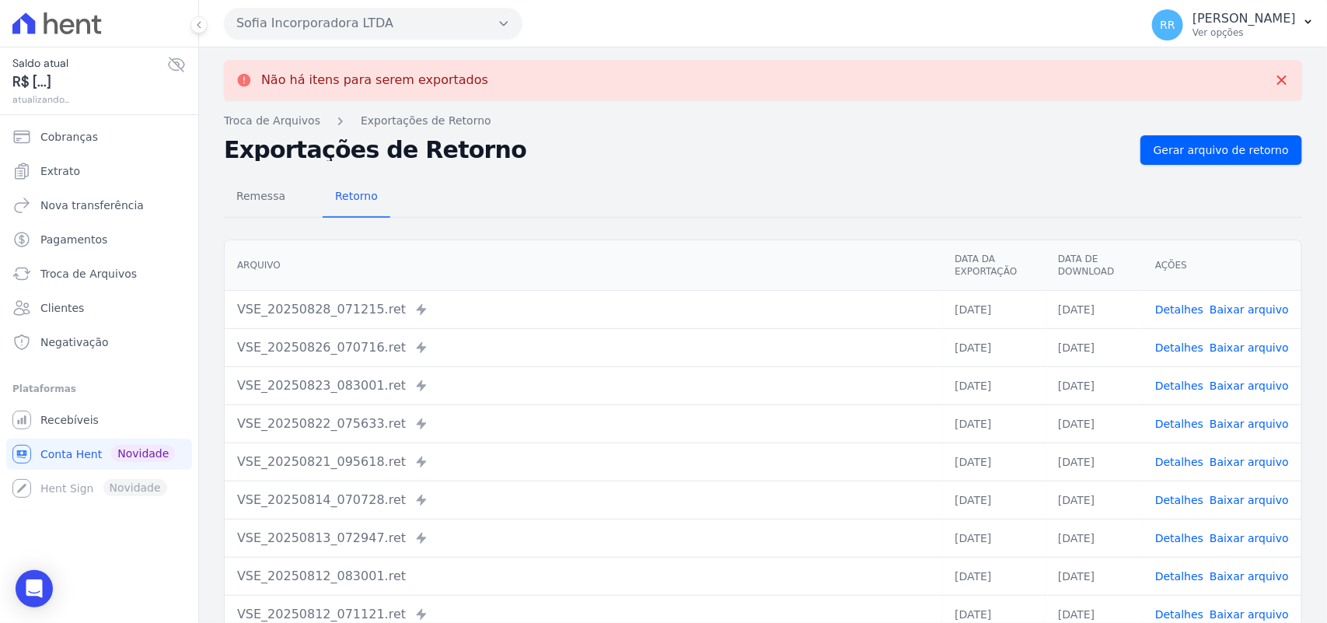
click at [313, 8] on button "Sofia Incorporadora LTDA" at bounding box center [373, 23] width 299 height 31
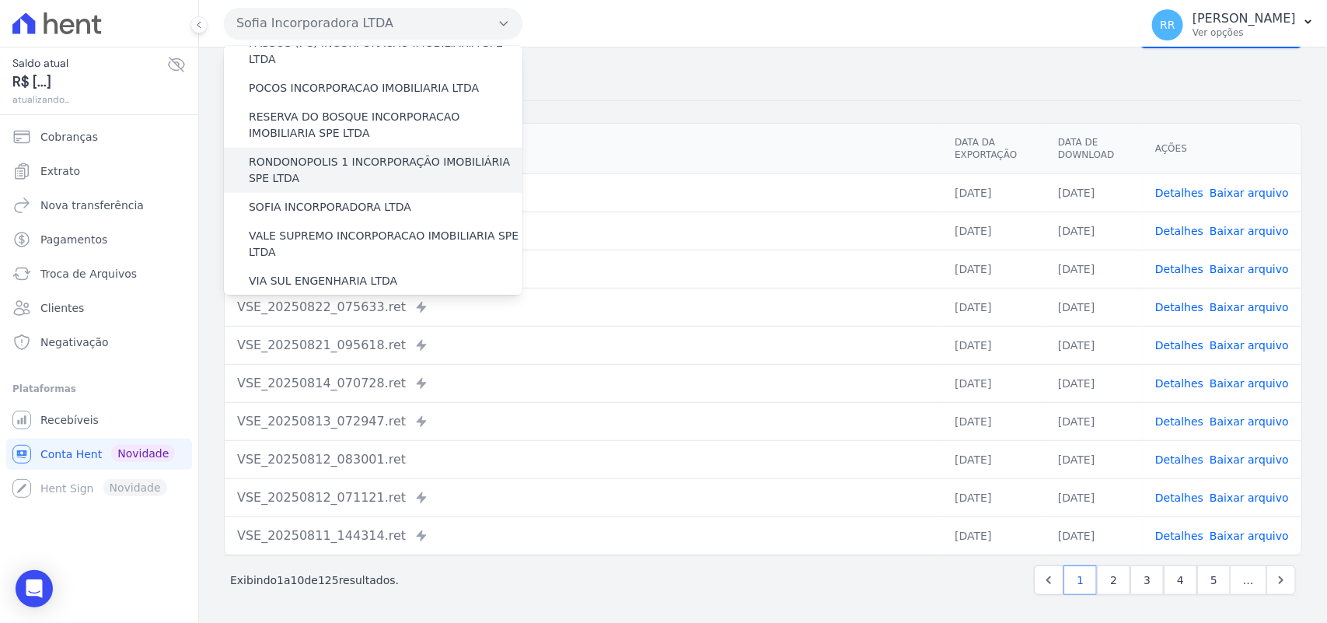
scroll to position [648, 0]
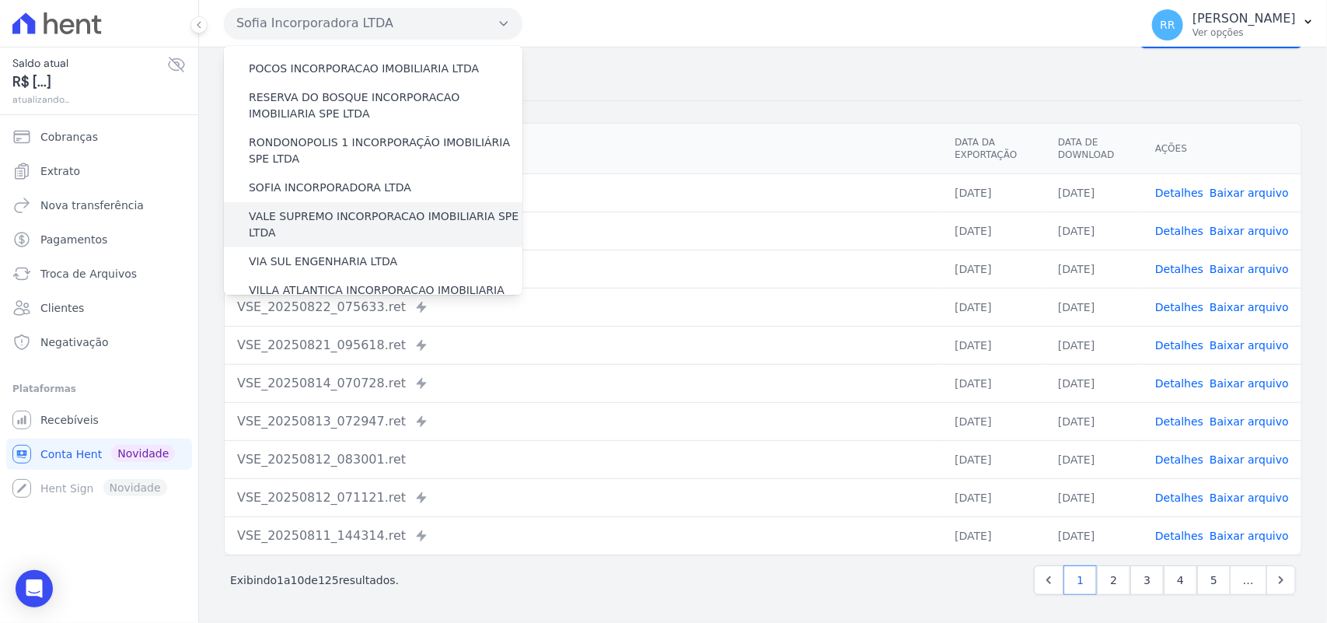
click at [335, 208] on label "VALE SUPREMO INCORPORACAO IMOBILIARIA SPE LTDA" at bounding box center [386, 224] width 274 height 33
click at [0, 0] on input "VALE SUPREMO INCORPORACAO IMOBILIARIA SPE LTDA" at bounding box center [0, 0] width 0 height 0
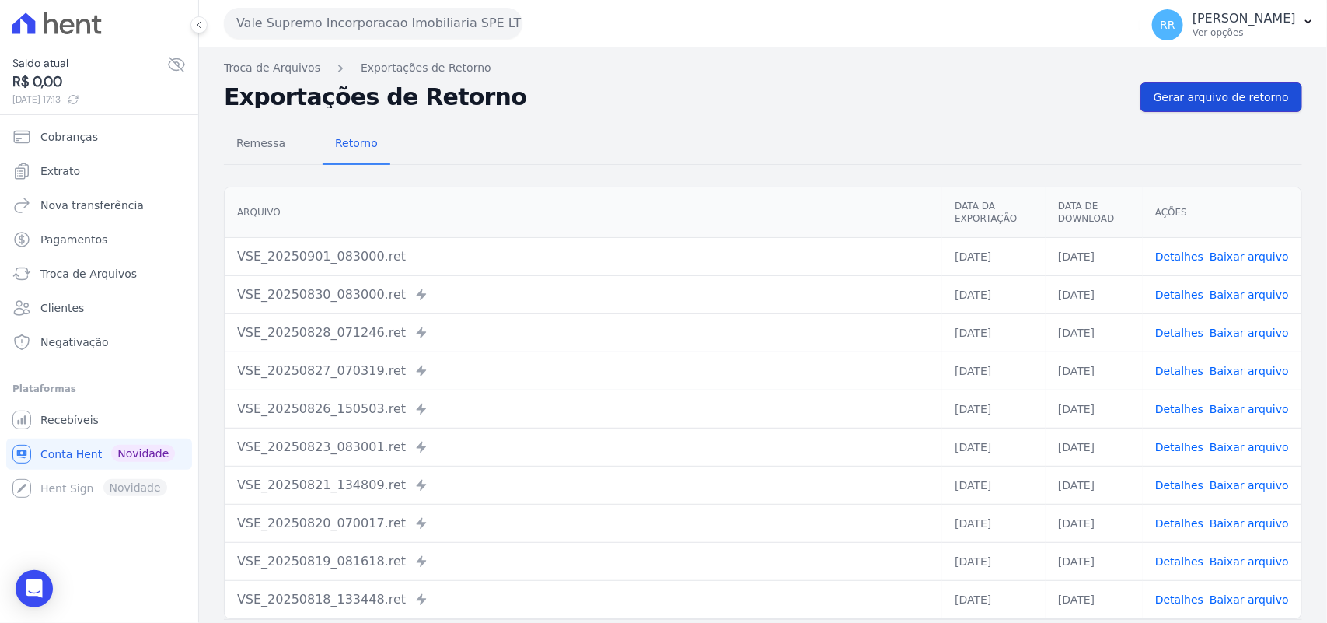
click at [1178, 100] on span "Gerar arquivo de retorno" at bounding box center [1221, 97] width 135 height 16
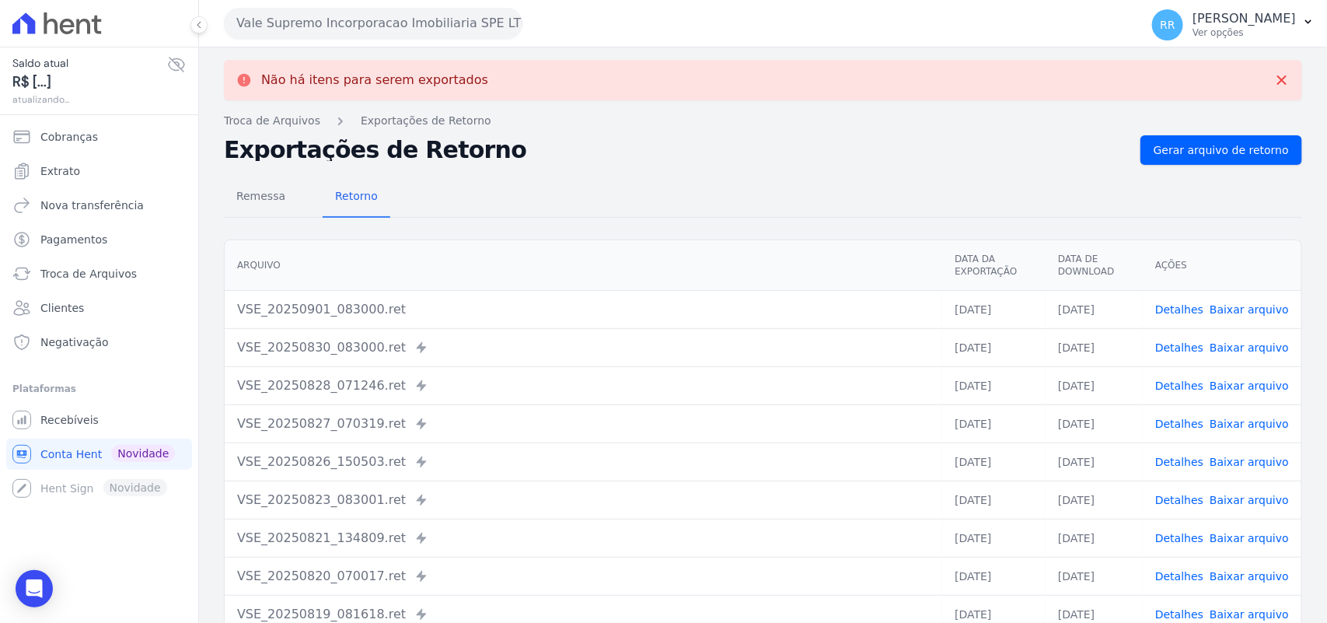
click at [323, 32] on button "Vale Supremo Incorporacao Imobiliaria SPE LTDA" at bounding box center [373, 23] width 299 height 31
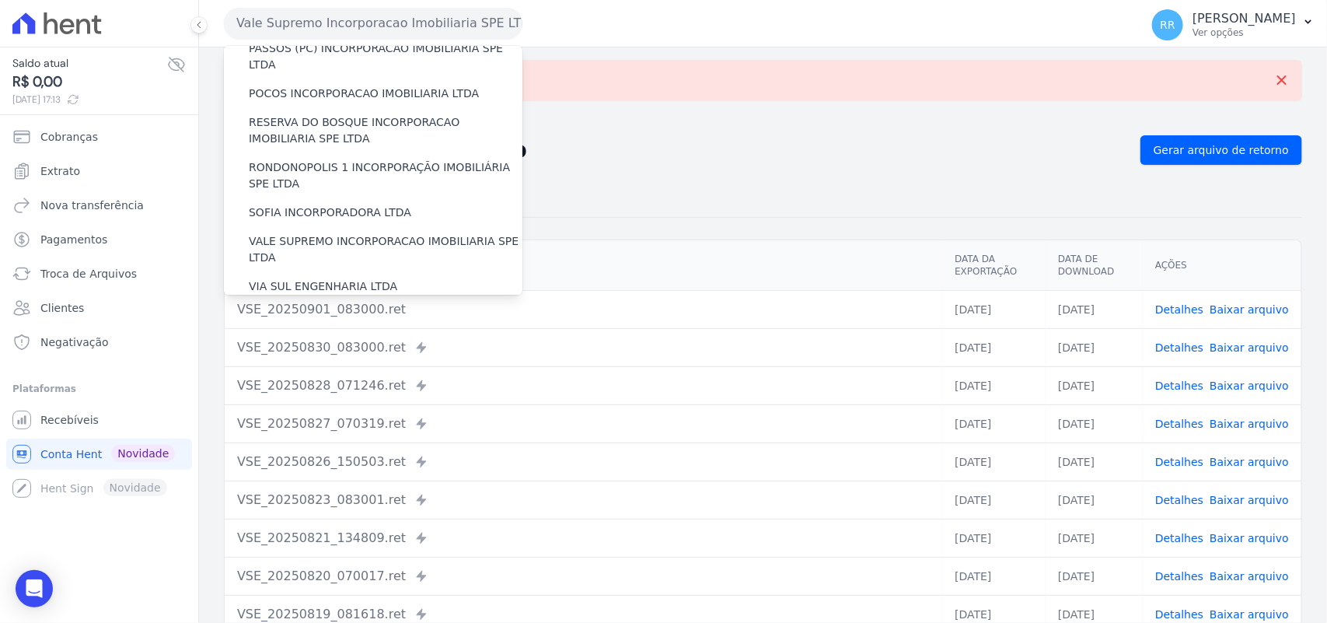
scroll to position [710, 0]
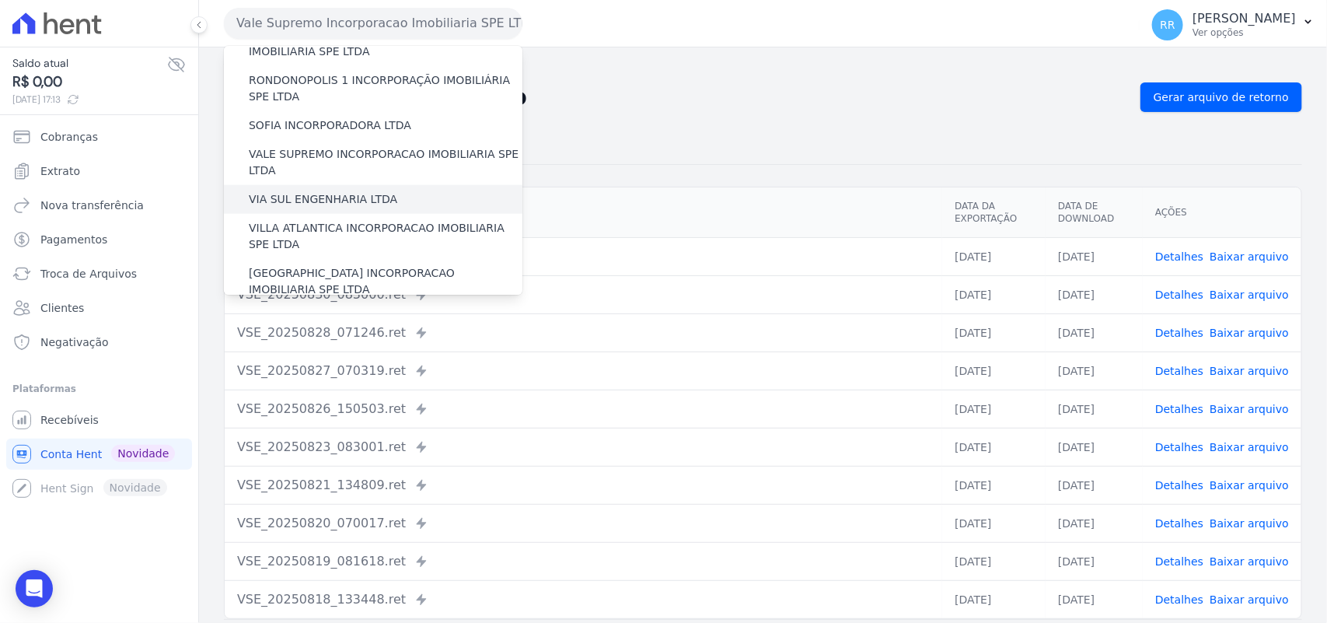
click at [348, 191] on label "VIA SUL ENGENHARIA LTDA" at bounding box center [323, 199] width 149 height 16
click at [0, 0] on input "VIA SUL ENGENHARIA LTDA" at bounding box center [0, 0] width 0 height 0
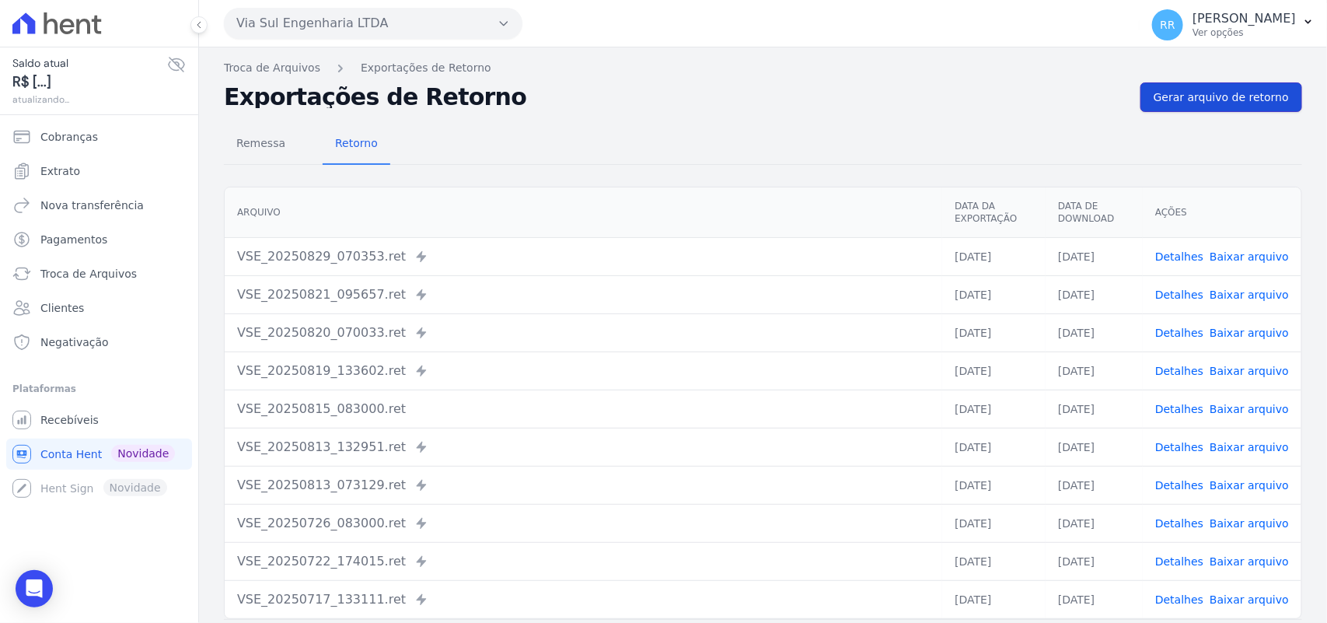
click at [1244, 107] on link "Gerar arquivo de retorno" at bounding box center [1222, 97] width 162 height 30
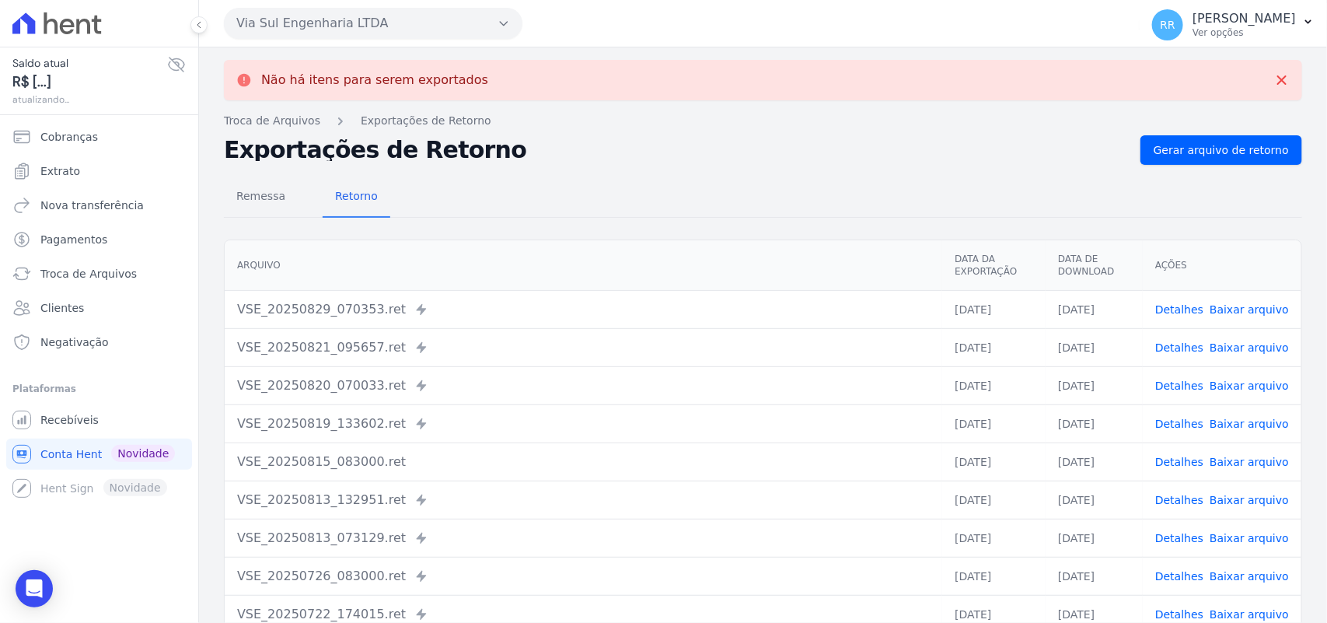
click at [347, 12] on button "Via Sul Engenharia LTDA" at bounding box center [373, 23] width 299 height 31
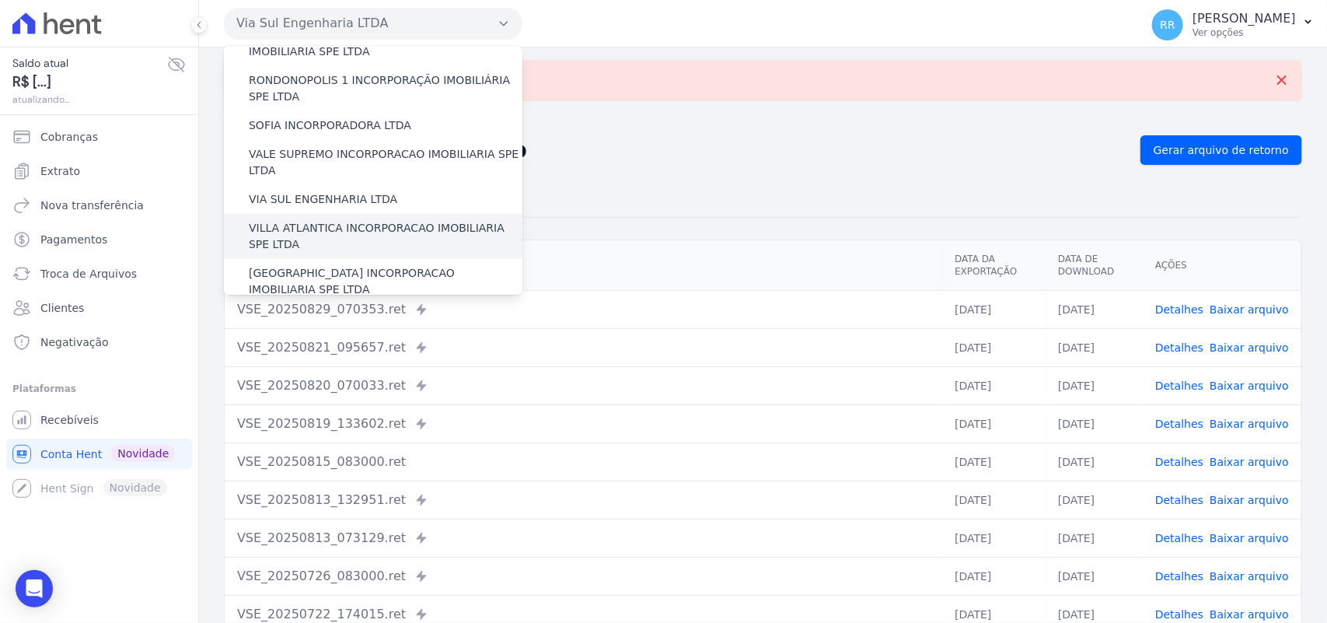
click at [351, 214] on div "VILLA ATLANTICA INCORPORACAO IMOBILIARIA SPE LTDA" at bounding box center [373, 236] width 299 height 45
click at [351, 220] on label "VILLA ATLANTICA INCORPORACAO IMOBILIARIA SPE LTDA" at bounding box center [386, 236] width 274 height 33
click at [0, 0] on input "VILLA ATLANTICA INCORPORACAO IMOBILIARIA SPE LTDA" at bounding box center [0, 0] width 0 height 0
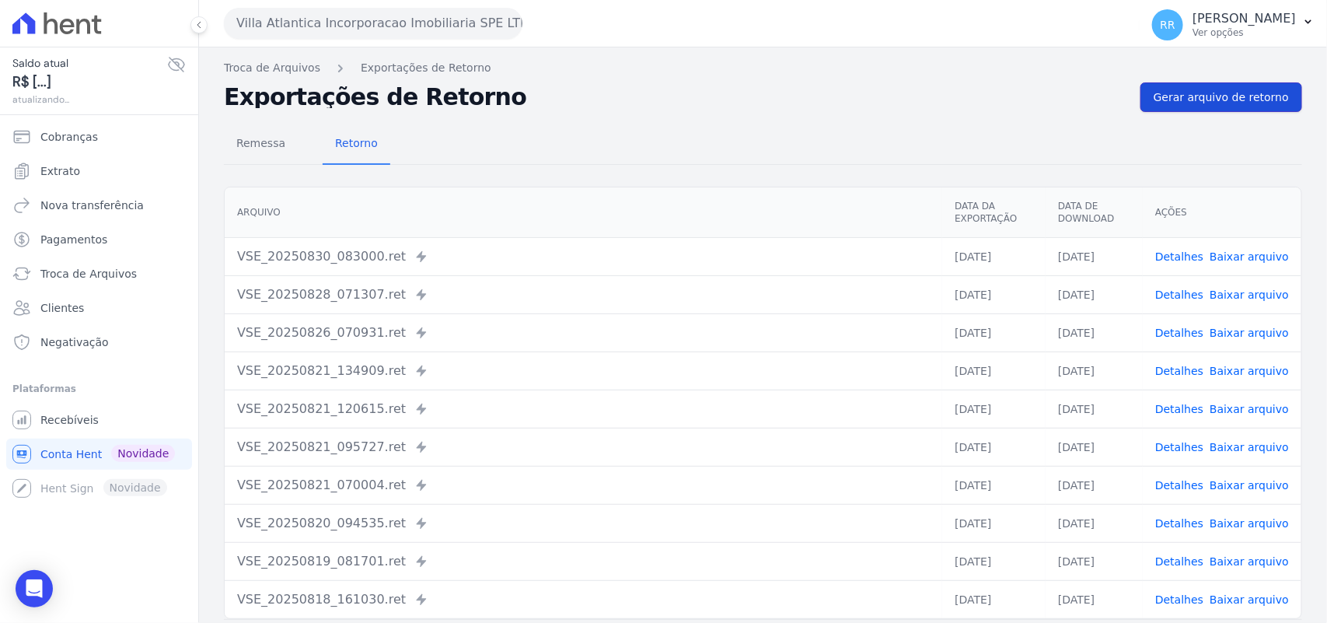
click at [1176, 87] on link "Gerar arquivo de retorno" at bounding box center [1222, 97] width 162 height 30
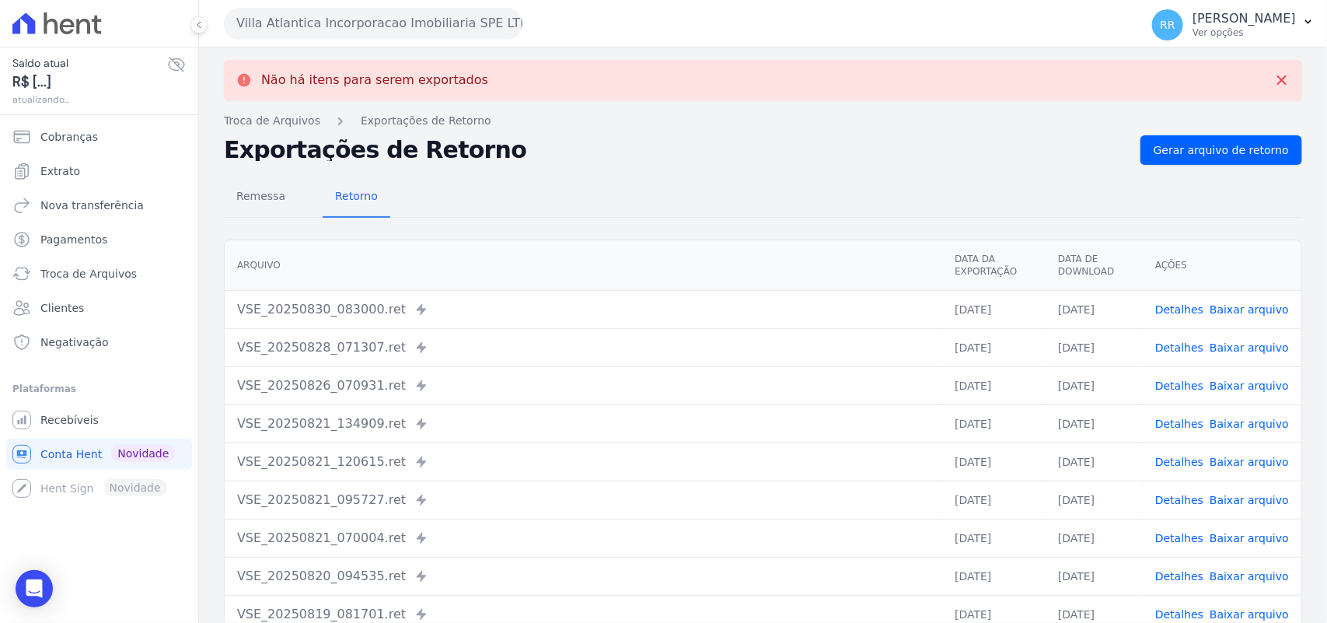
click at [582, 13] on div "Villa Atlantica Incorporacao Imobiliaria SPE LTDA Via Sul Engenharia AGUAS DE […" at bounding box center [679, 23] width 910 height 48
click at [472, 43] on div "Villa Atlantica Incorporacao Imobiliaria SPE LTDA Via Sul Engenharia AGUAS DE […" at bounding box center [679, 23] width 910 height 48
click at [451, 16] on button "Villa Atlantica Incorporacao Imobiliaria SPE LTDA" at bounding box center [373, 23] width 299 height 31
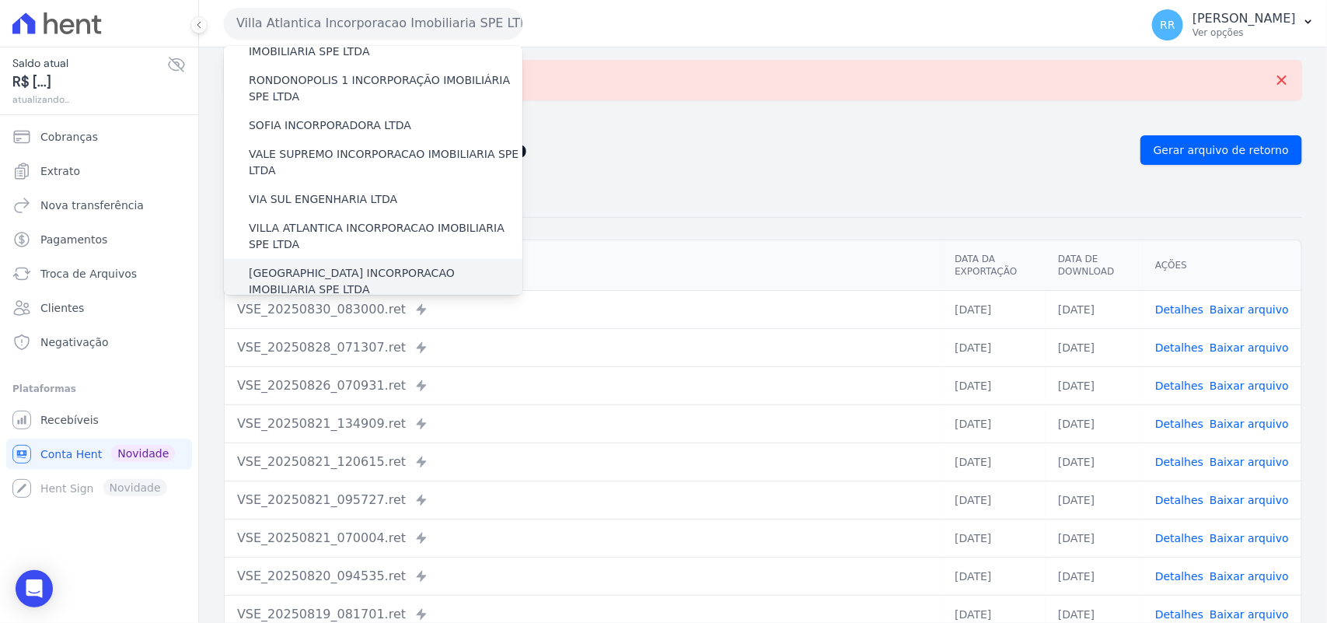
click at [386, 265] on label "[GEOGRAPHIC_DATA] INCORPORACAO IMOBILIARIA SPE LTDA" at bounding box center [386, 281] width 274 height 33
click at [0, 0] on input "[GEOGRAPHIC_DATA] INCORPORACAO IMOBILIARIA SPE LTDA" at bounding box center [0, 0] width 0 height 0
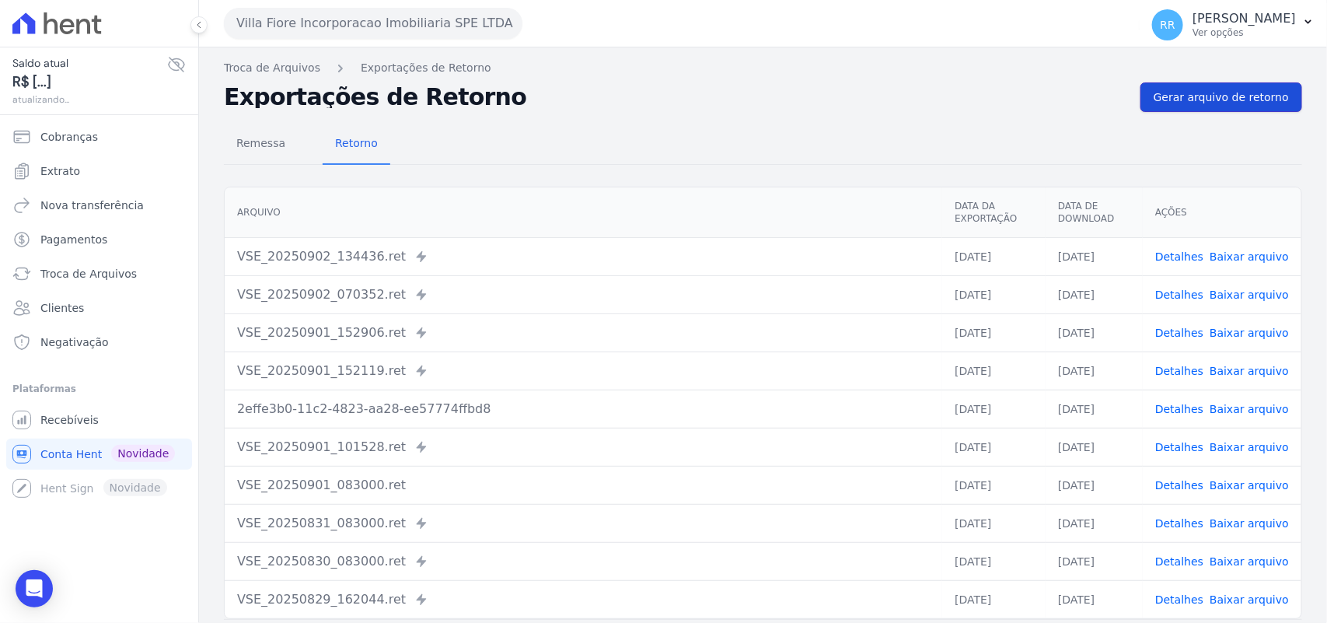
click at [1184, 97] on span "Gerar arquivo de retorno" at bounding box center [1221, 97] width 135 height 16
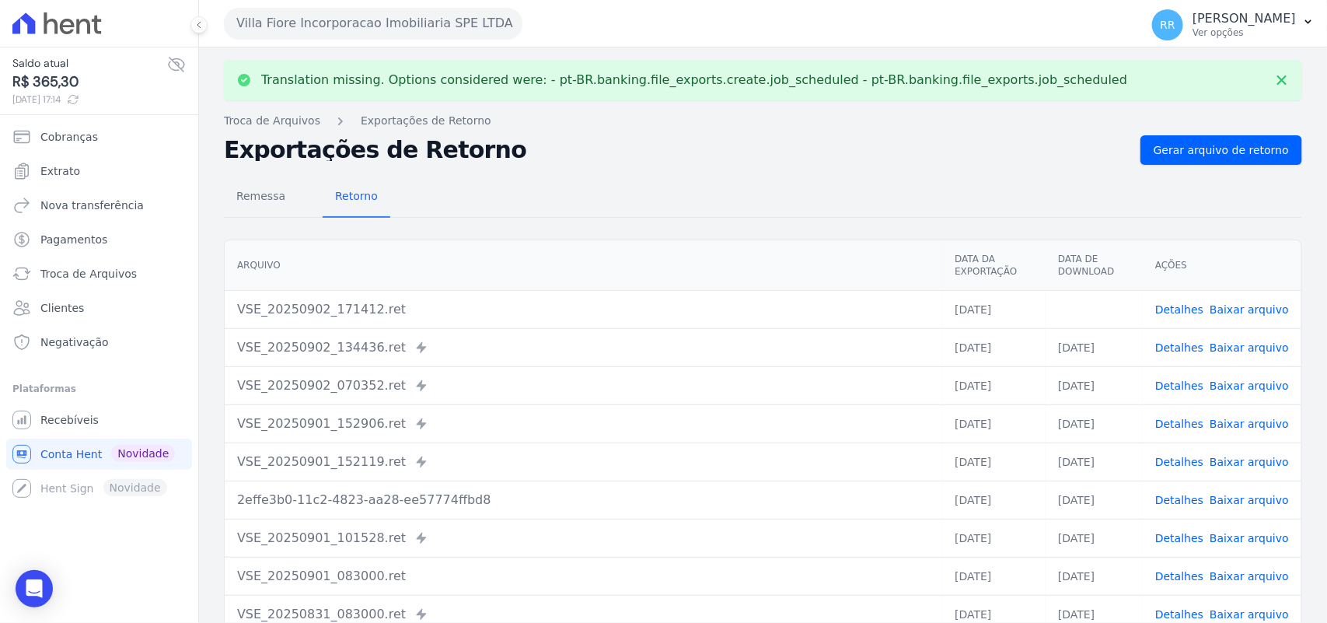
click at [1237, 313] on link "Baixar arquivo" at bounding box center [1249, 309] width 79 height 12
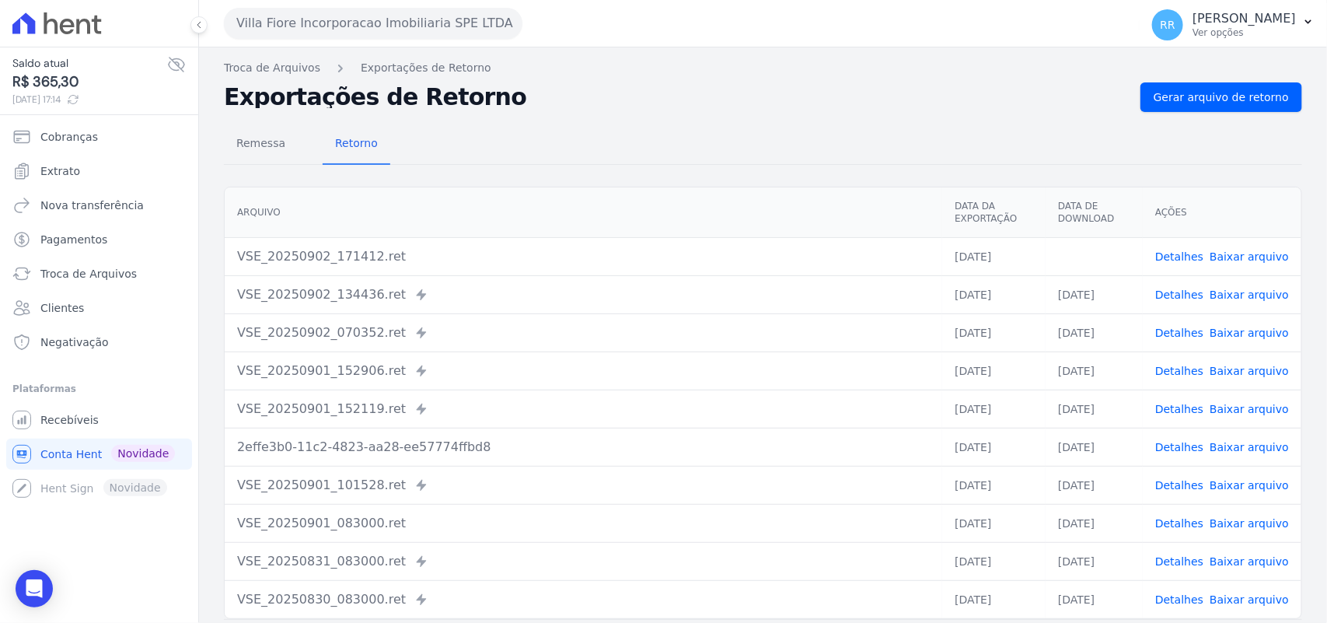
drag, startPoint x: 551, startPoint y: 113, endPoint x: 539, endPoint y: 107, distance: 13.2
click at [551, 113] on div "Remessa Retorno [GEOGRAPHIC_DATA] Data da Exportação Data de Download Ações VSE…" at bounding box center [763, 393] width 1079 height 562
click at [351, 31] on button "Villa Fiore Incorporacao Imobiliaria SPE LTDA" at bounding box center [373, 23] width 299 height 31
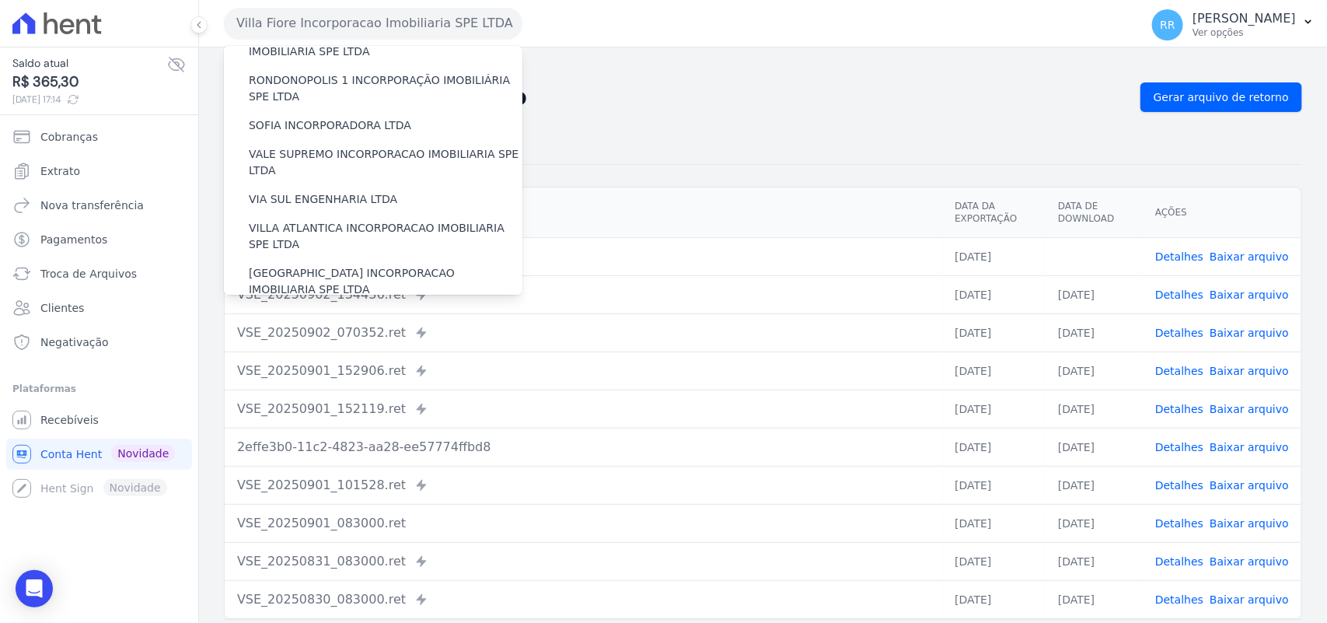
click at [376, 310] on label "VILLA TROPICAL INCORPORAÇÃO IMOBILIÁRIA SPE LTDA" at bounding box center [386, 326] width 274 height 33
click at [0, 0] on input "VILLA TROPICAL INCORPORAÇÃO IMOBILIÁRIA SPE LTDA" at bounding box center [0, 0] width 0 height 0
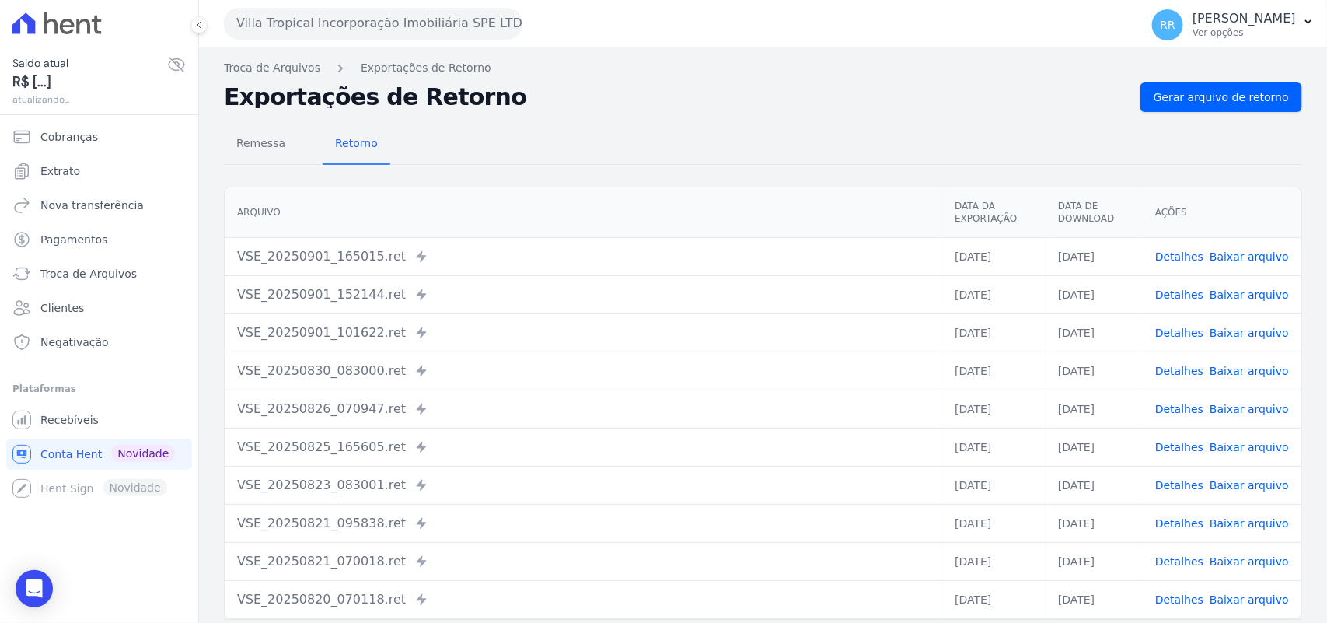
drag, startPoint x: 600, startPoint y: 142, endPoint x: 635, endPoint y: 137, distance: 35.3
click at [617, 141] on div "Remessa Retorno" at bounding box center [763, 144] width 1079 height 40
click at [1170, 90] on span "Gerar arquivo de retorno" at bounding box center [1221, 97] width 135 height 16
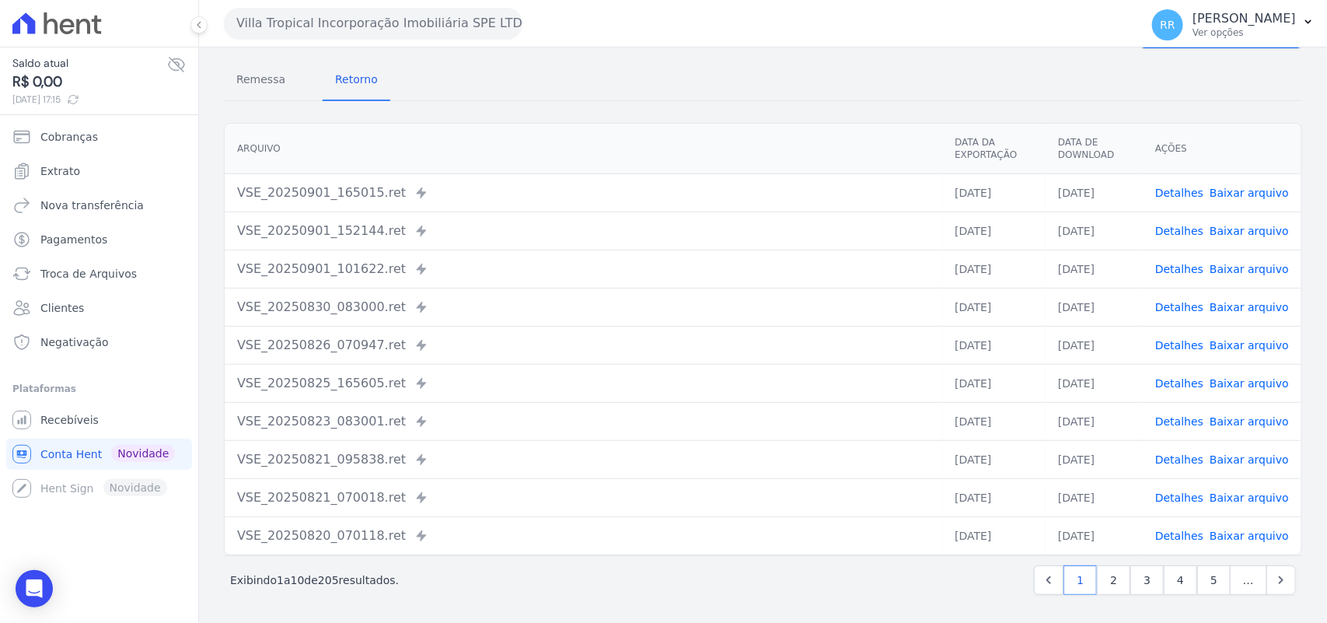
scroll to position [0, 0]
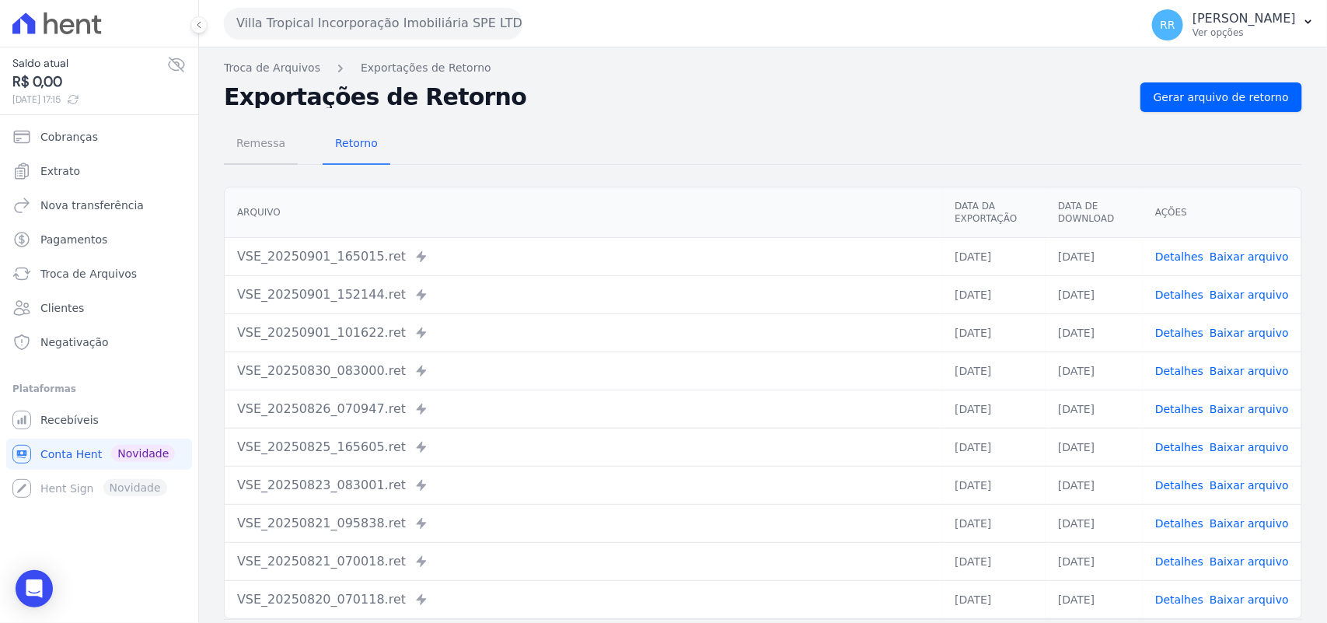
click at [265, 149] on span "Remessa" at bounding box center [261, 143] width 68 height 31
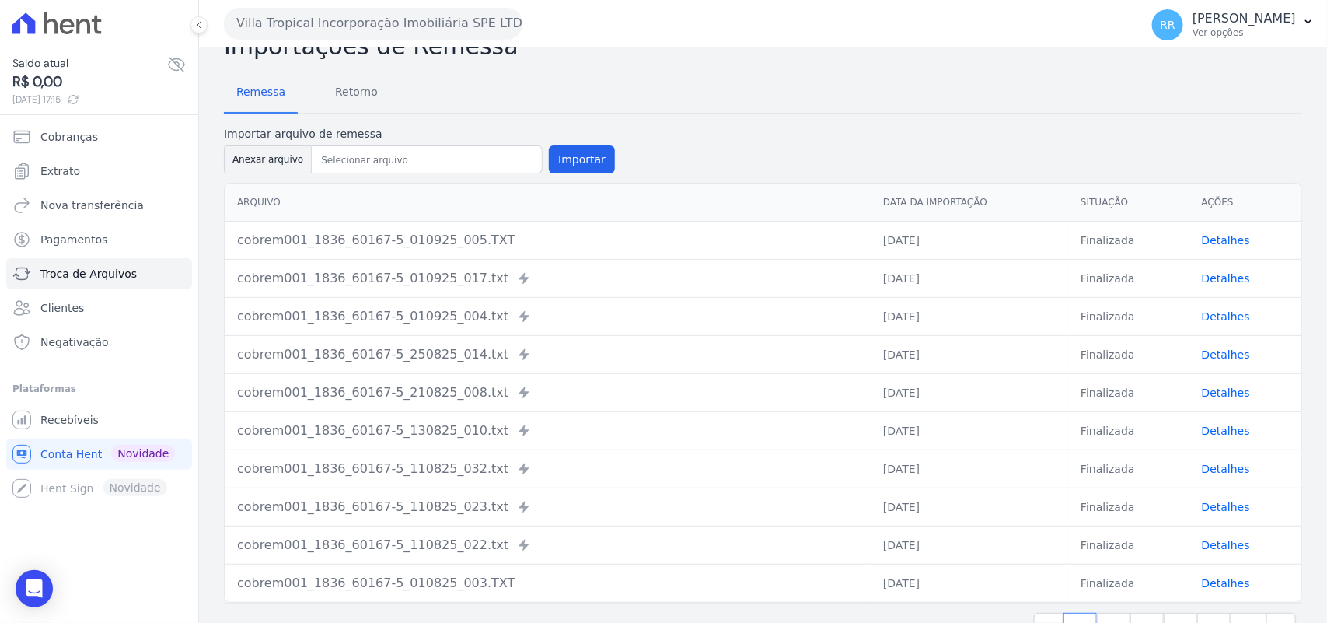
scroll to position [92, 0]
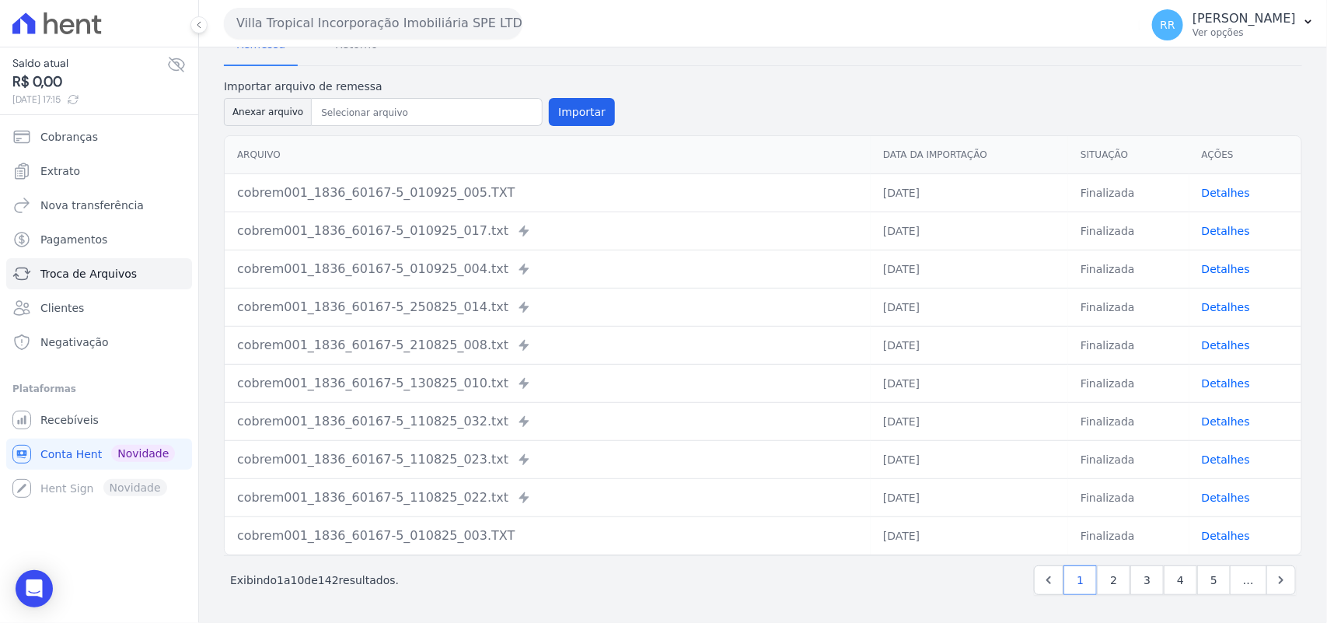
click at [763, 70] on div "Remessa Retorno Importar arquivo de remessa Anexar arquivo Importar [GEOGRAPHIC…" at bounding box center [763, 311] width 1079 height 597
click at [94, 257] on ul "Cobranças Extrato Nova transferência Pagamentos Troca de [GEOGRAPHIC_DATA] Clie…" at bounding box center [99, 239] width 186 height 236
click at [92, 264] on link "Troca de Arquivos" at bounding box center [99, 273] width 186 height 31
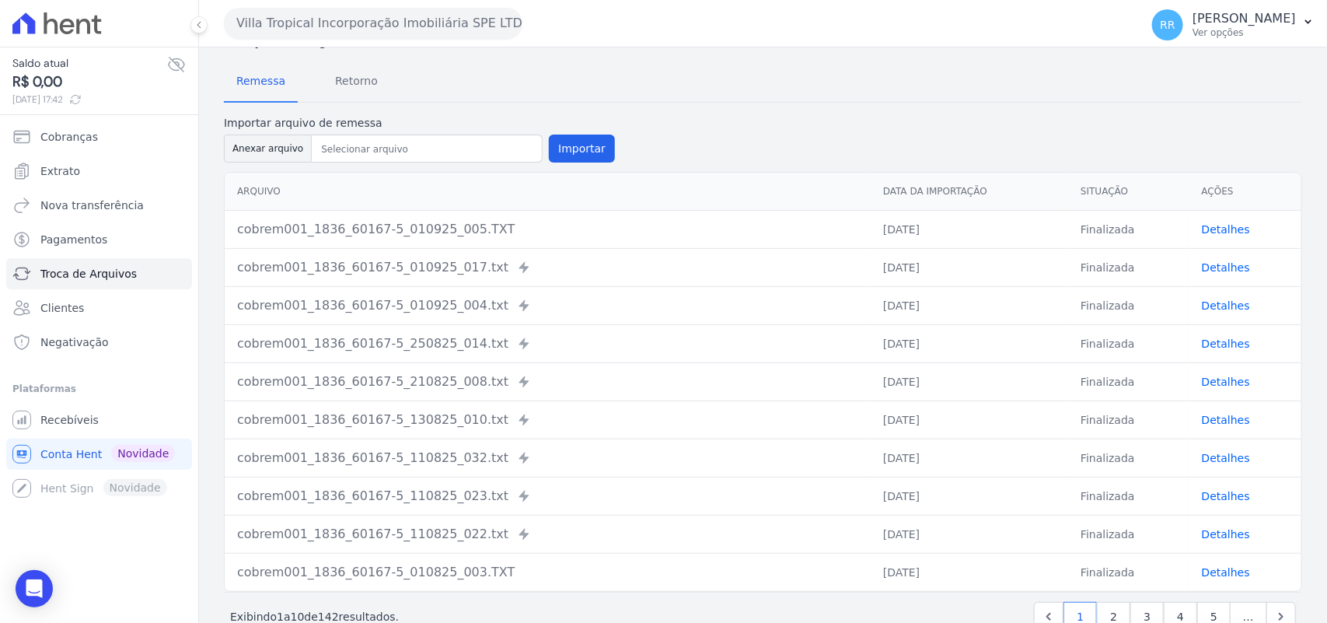
scroll to position [0, 0]
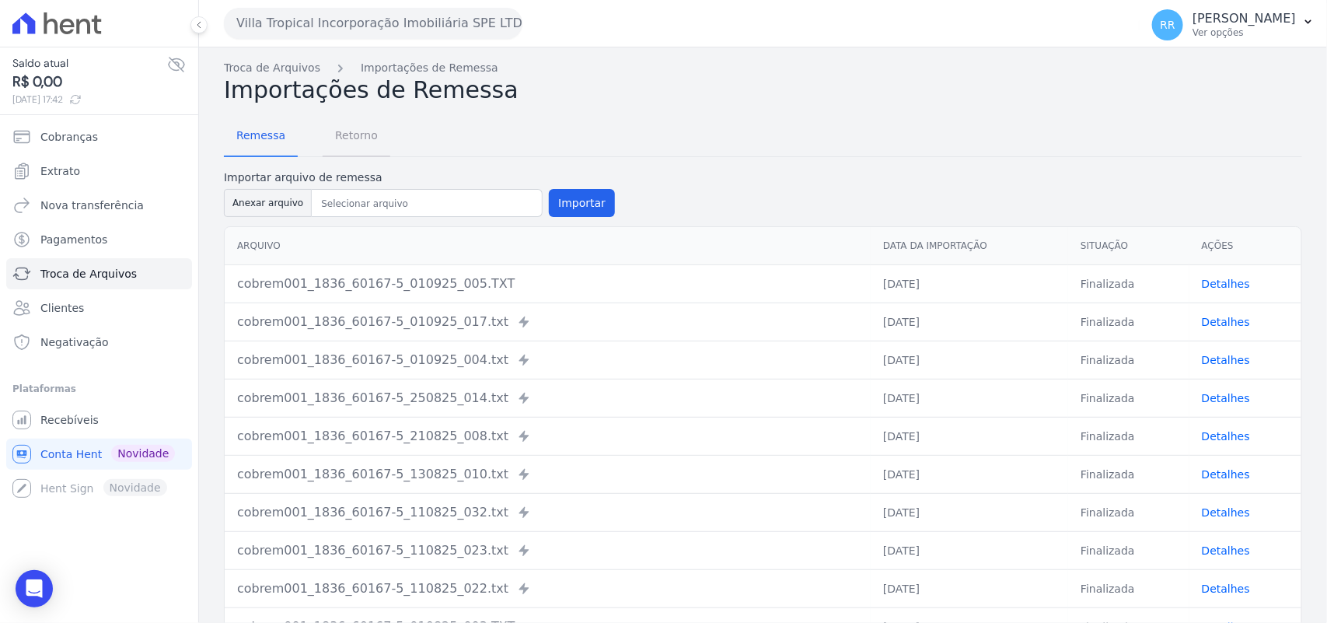
click at [330, 144] on span "Retorno" at bounding box center [356, 135] width 61 height 31
